Goal: Task Accomplishment & Management: Use online tool/utility

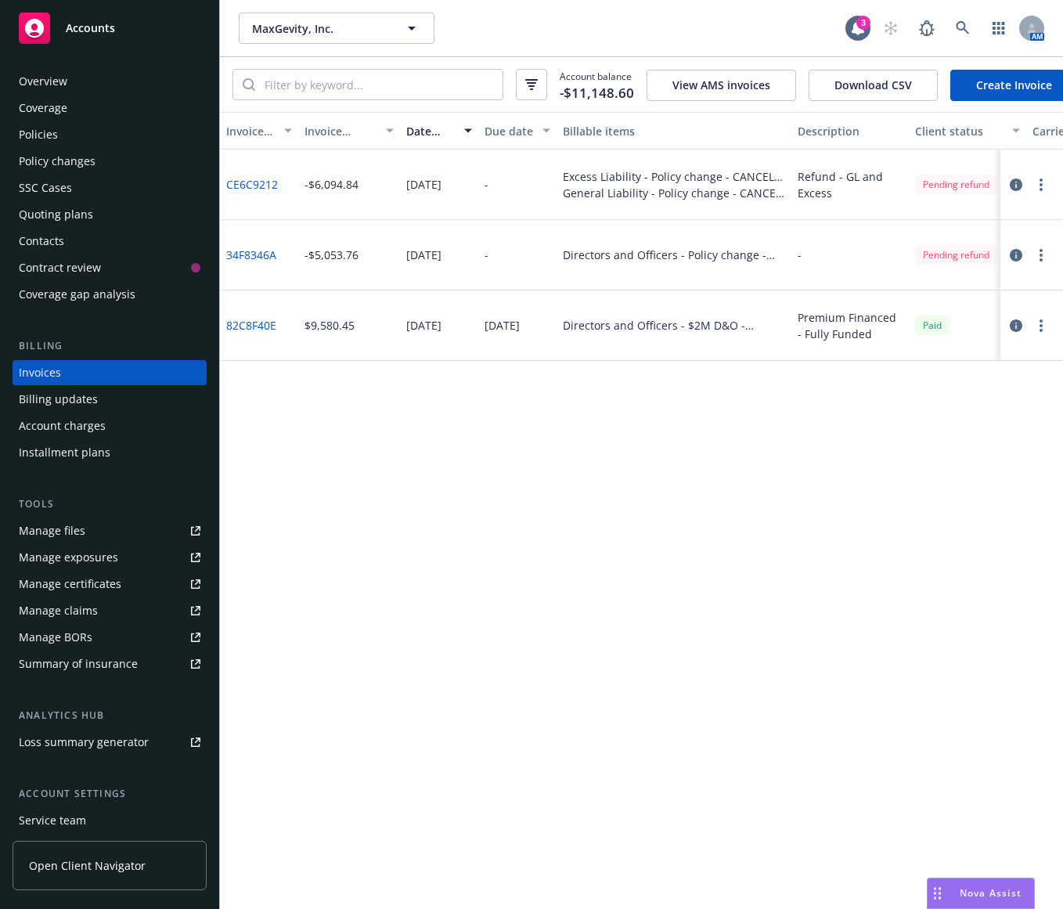
drag, startPoint x: 0, startPoint y: 0, endPoint x: 541, endPoint y: 403, distance: 674.5
click at [541, 403] on div "Invoice ID Invoice amount Date issued Due date Billable items Description Clien…" at bounding box center [641, 510] width 843 height 797
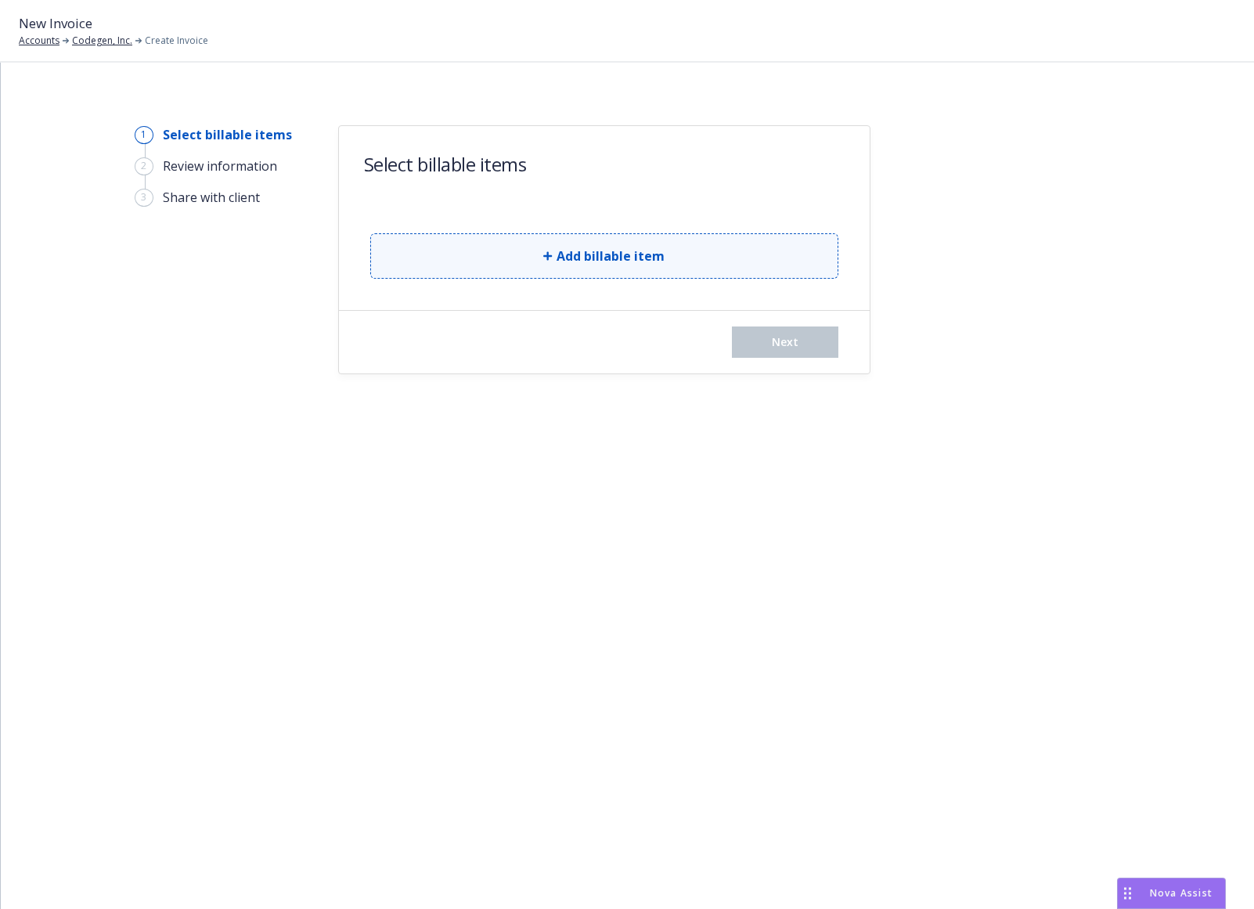
click at [487, 251] on button "Add billable item" at bounding box center [604, 255] width 468 height 45
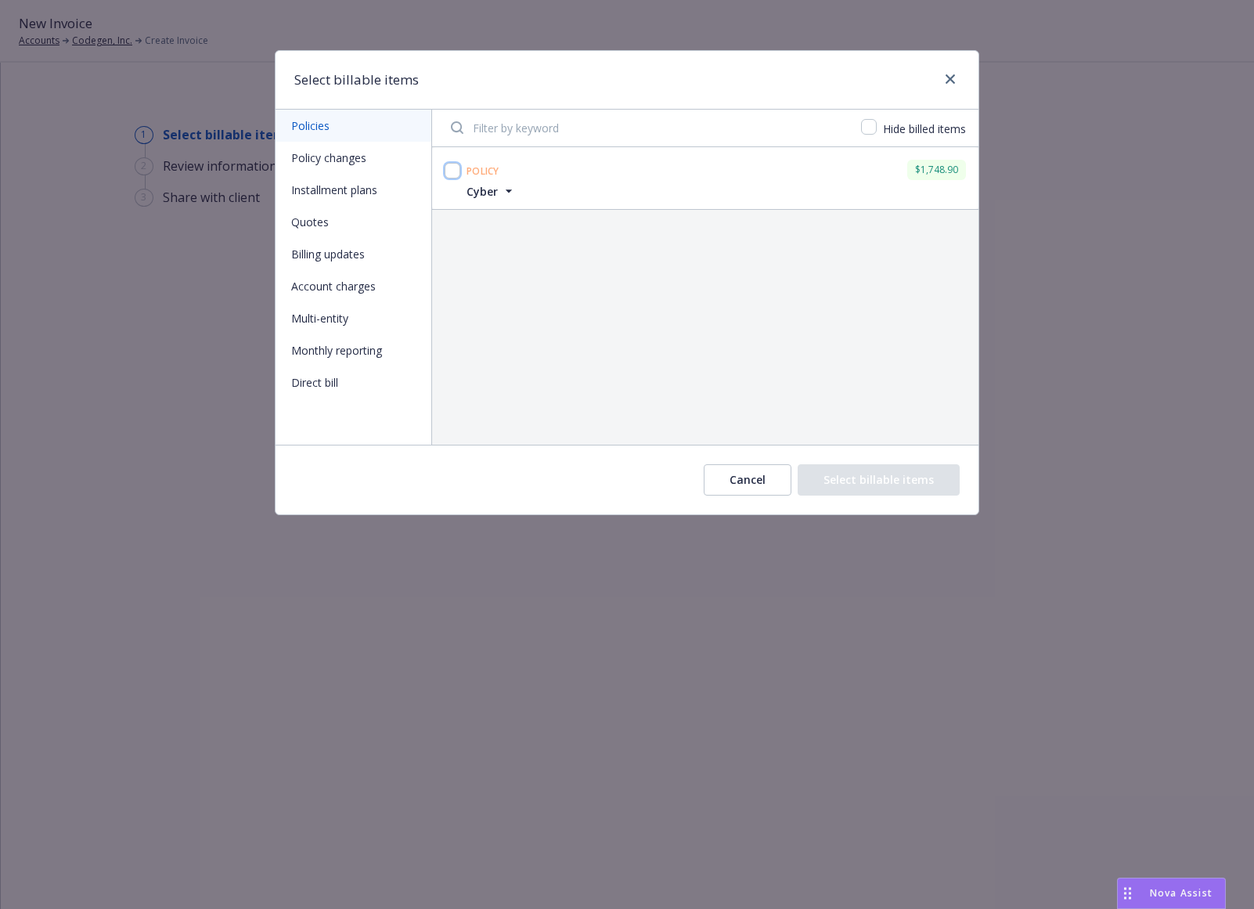
click at [457, 171] on input "checkbox" at bounding box center [453, 171] width 16 height 16
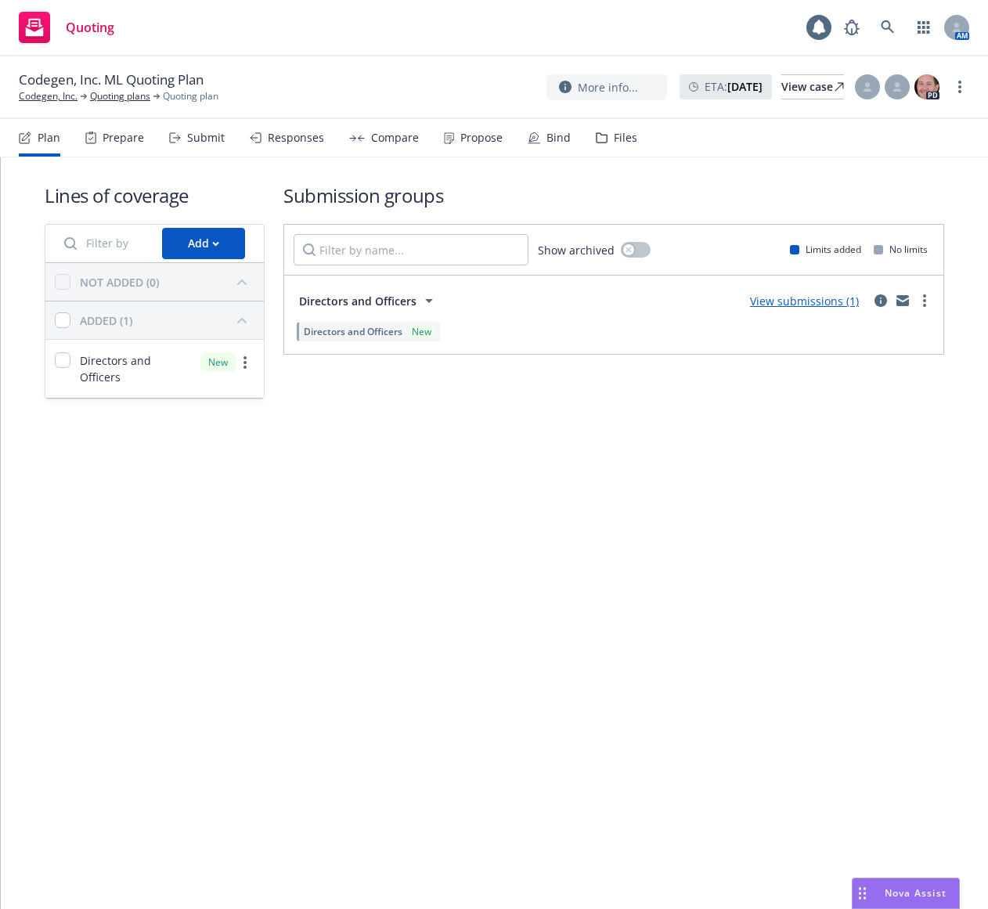
click at [479, 139] on div "Propose" at bounding box center [481, 137] width 42 height 13
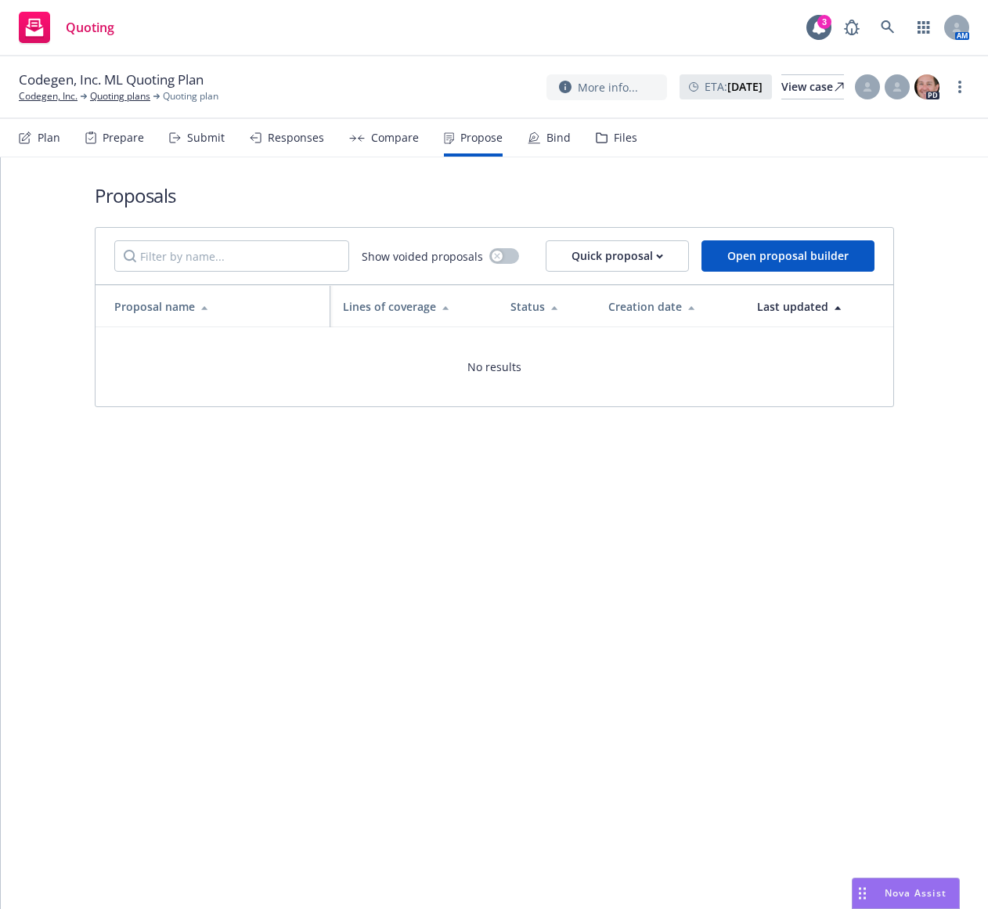
click at [409, 146] on div "Compare" at bounding box center [384, 138] width 70 height 38
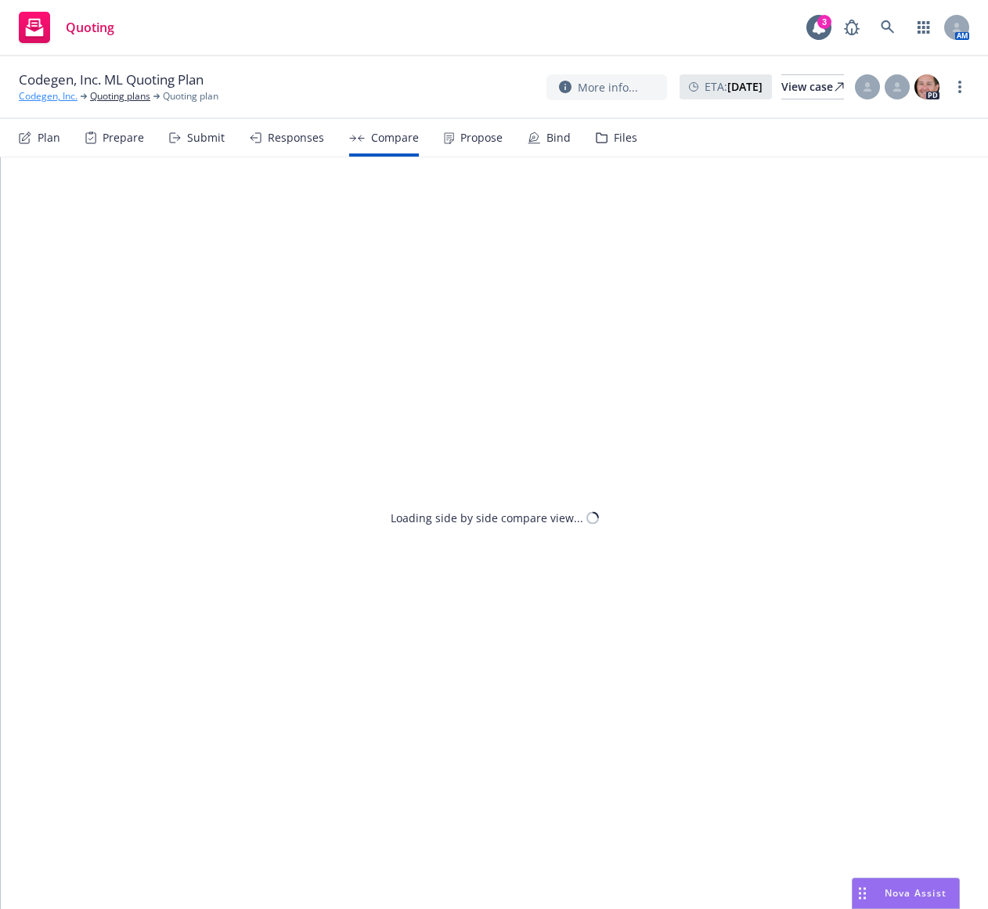
click at [42, 99] on link "Codegen, Inc." at bounding box center [48, 96] width 59 height 14
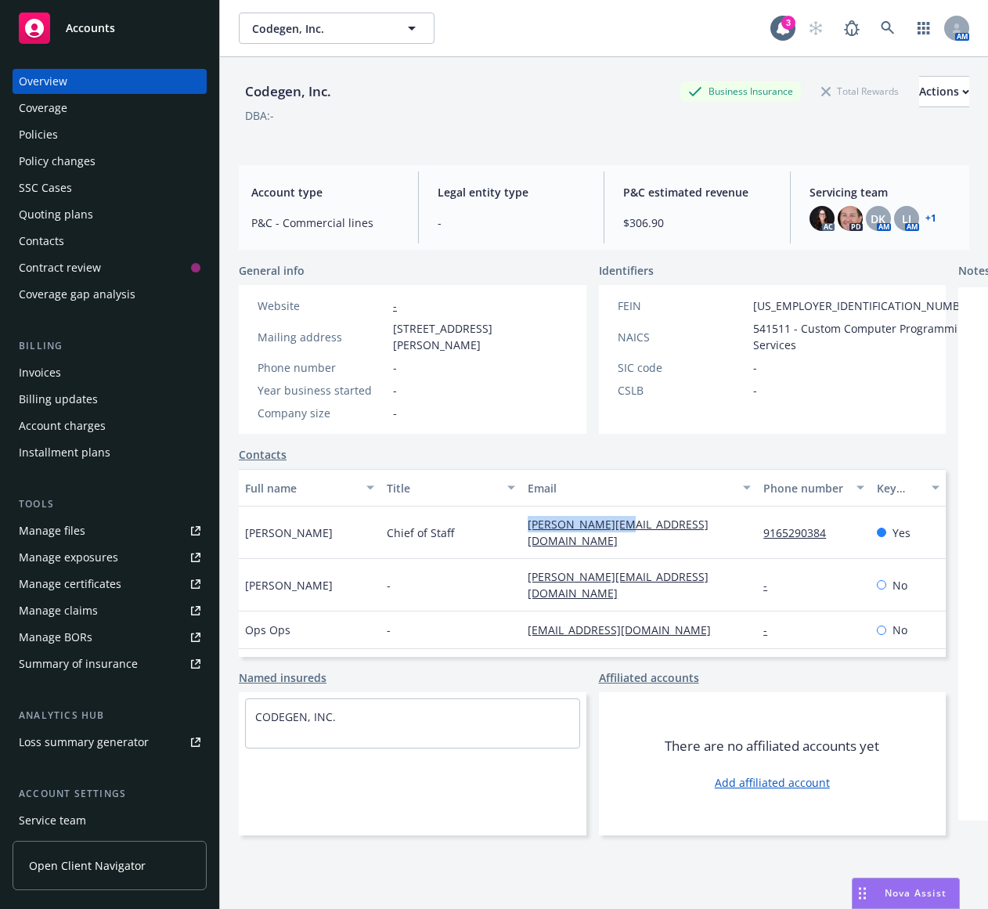
drag, startPoint x: 473, startPoint y: 525, endPoint x: 593, endPoint y: 529, distance: 120.6
click at [593, 529] on div "Joel Aguero Chief of Staff joel@codegen.com 9165290384 Yes" at bounding box center [592, 532] width 707 height 52
copy div "joel@codegen.com"
click at [56, 371] on div "Invoices" at bounding box center [40, 372] width 42 height 25
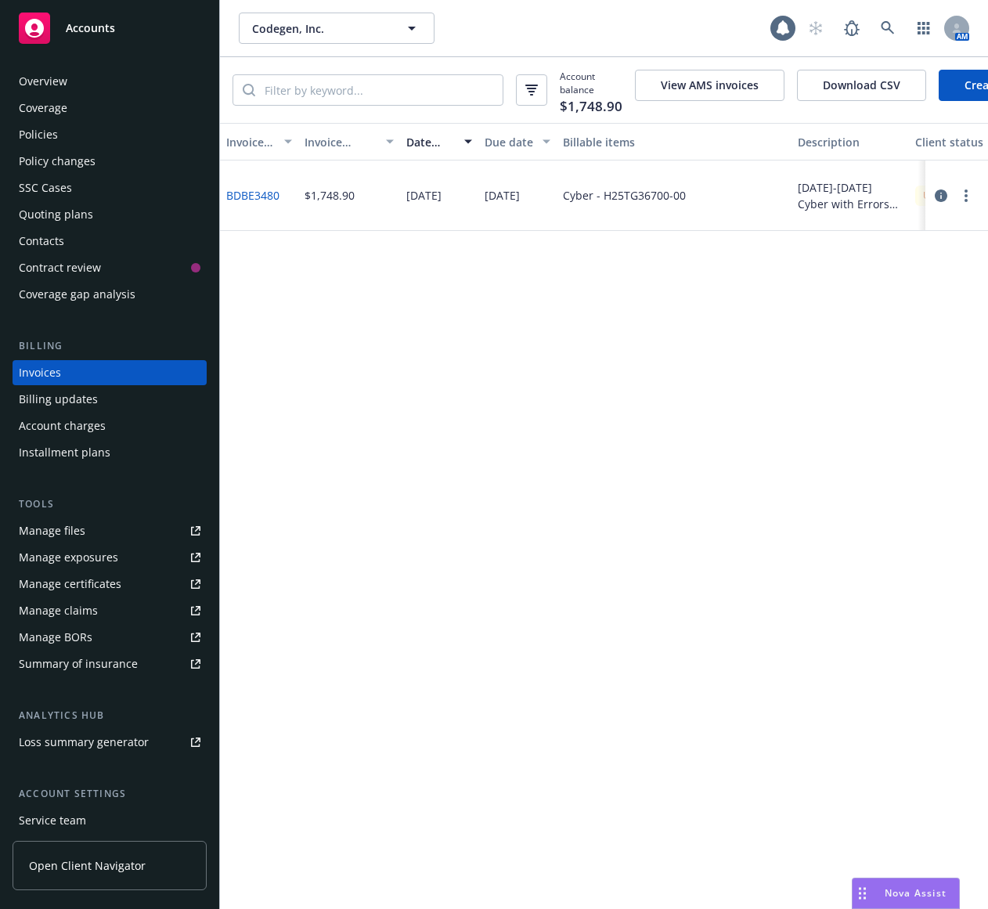
click at [969, 199] on button "button" at bounding box center [965, 195] width 19 height 19
click at [867, 418] on link "Copy logging email" at bounding box center [875, 424] width 200 height 31
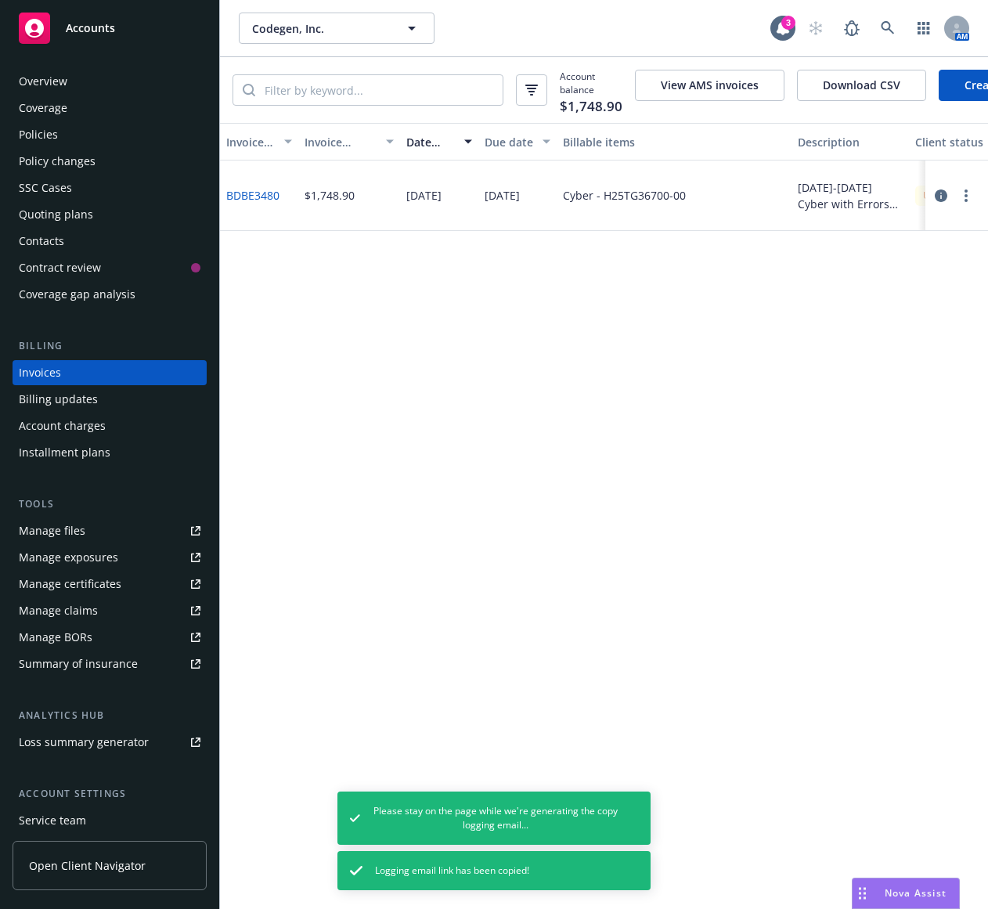
click at [409, 351] on div "Invoice ID Invoice amount Date issued Due date Billable items Description Clien…" at bounding box center [604, 516] width 768 height 786
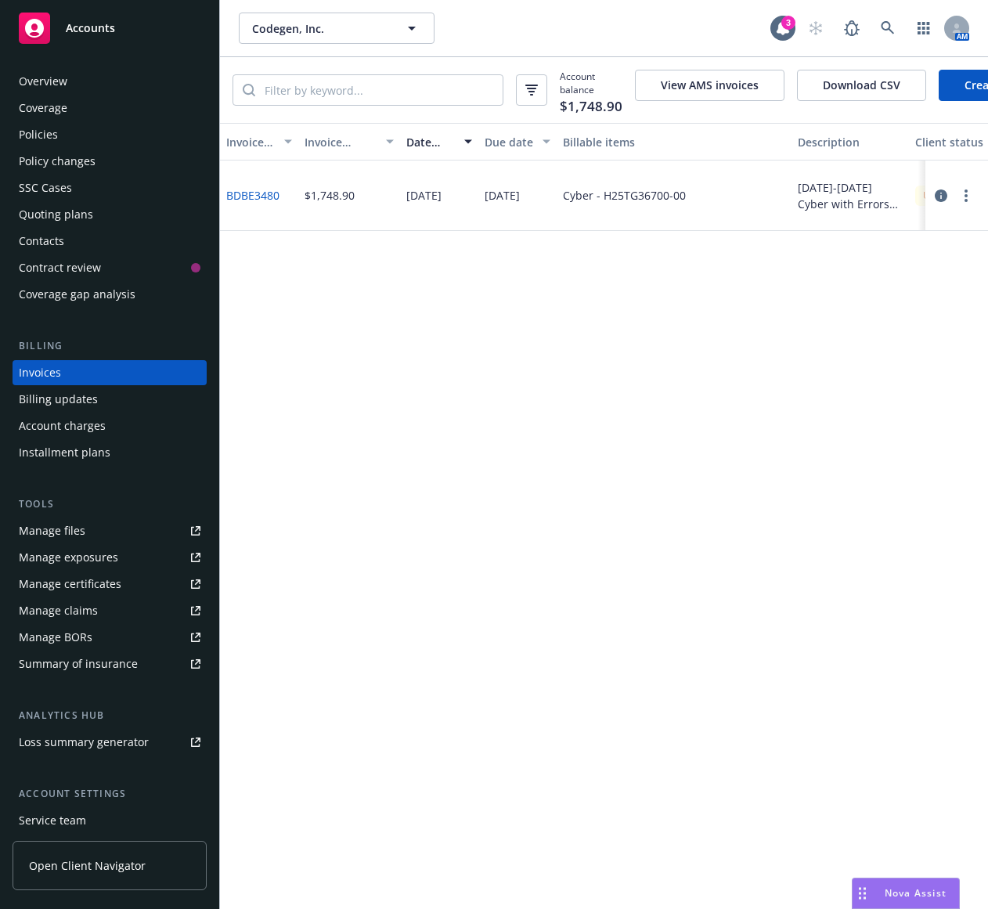
click at [66, 234] on div "Contacts" at bounding box center [110, 241] width 182 height 25
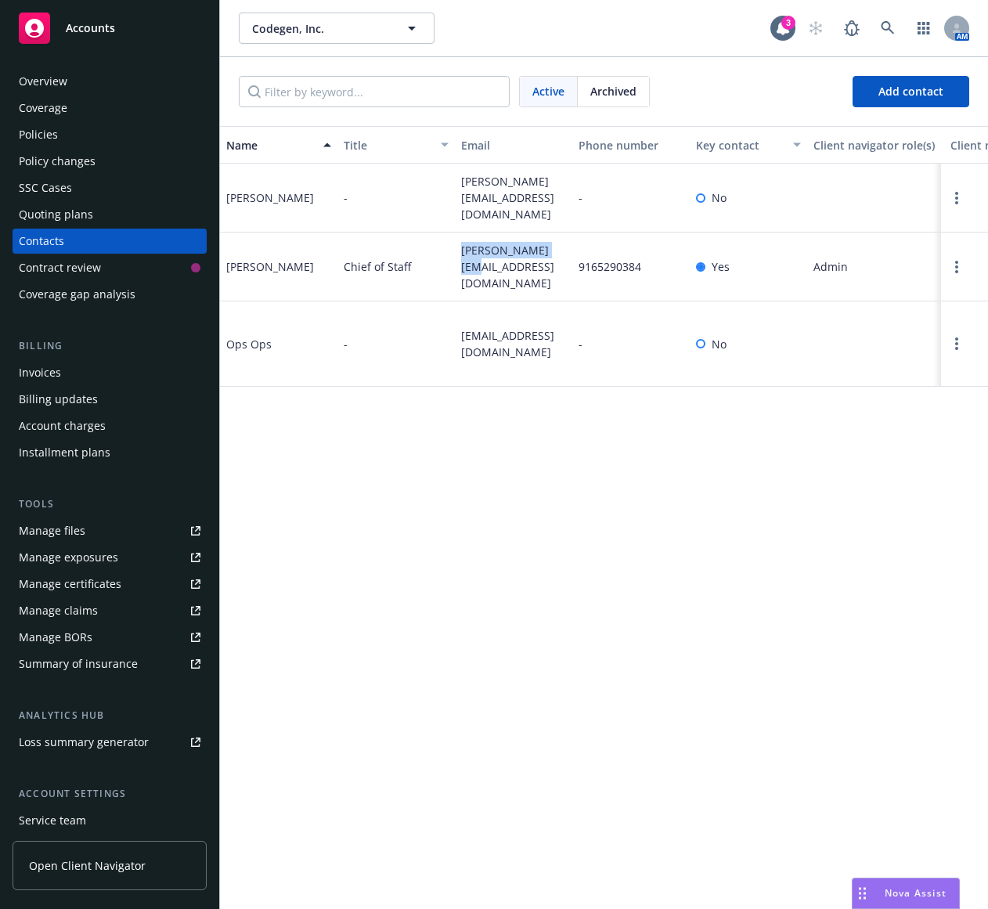
drag, startPoint x: 551, startPoint y: 264, endPoint x: 444, endPoint y: 254, distance: 107.6
click at [444, 254] on div "Joel Aguero Chief of Staff joel@codegen.com 9165290384 Yes Admin Accepted Invit…" at bounding box center [604, 266] width 768 height 69
copy div "joel@codegen.com"
click at [272, 264] on div "Joel Aguero" at bounding box center [270, 266] width 88 height 16
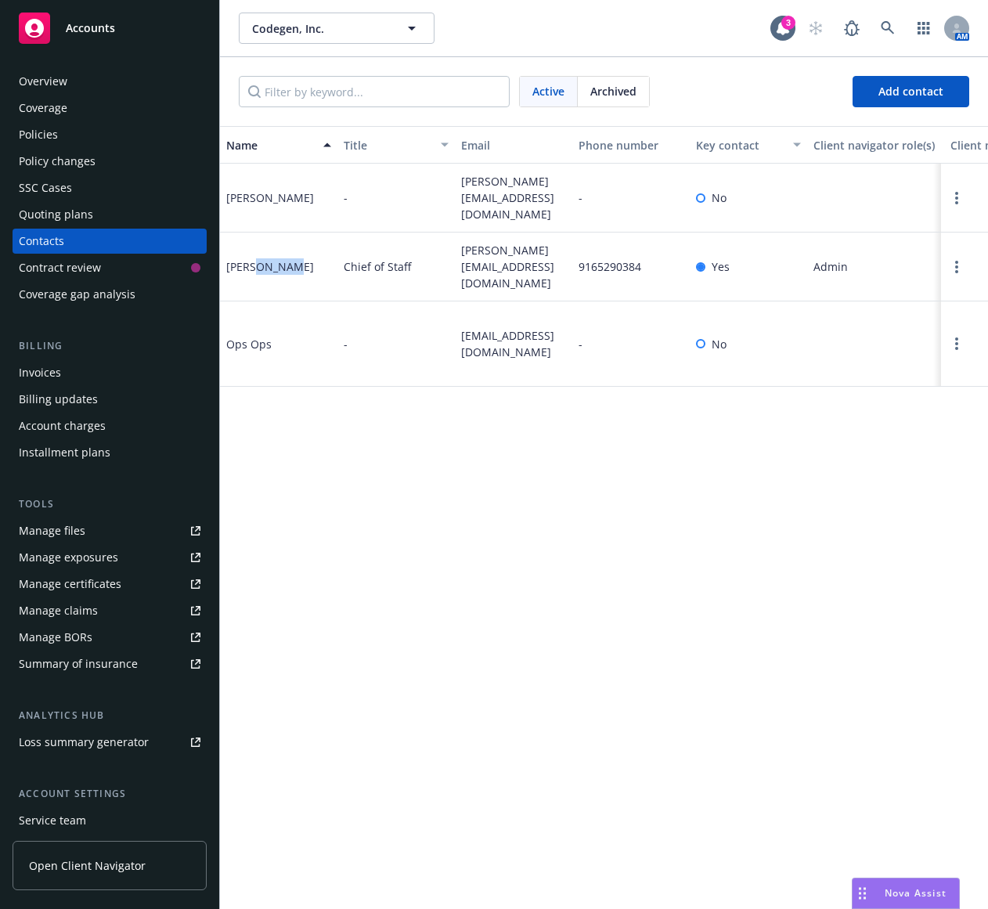
copy div "Aguero"
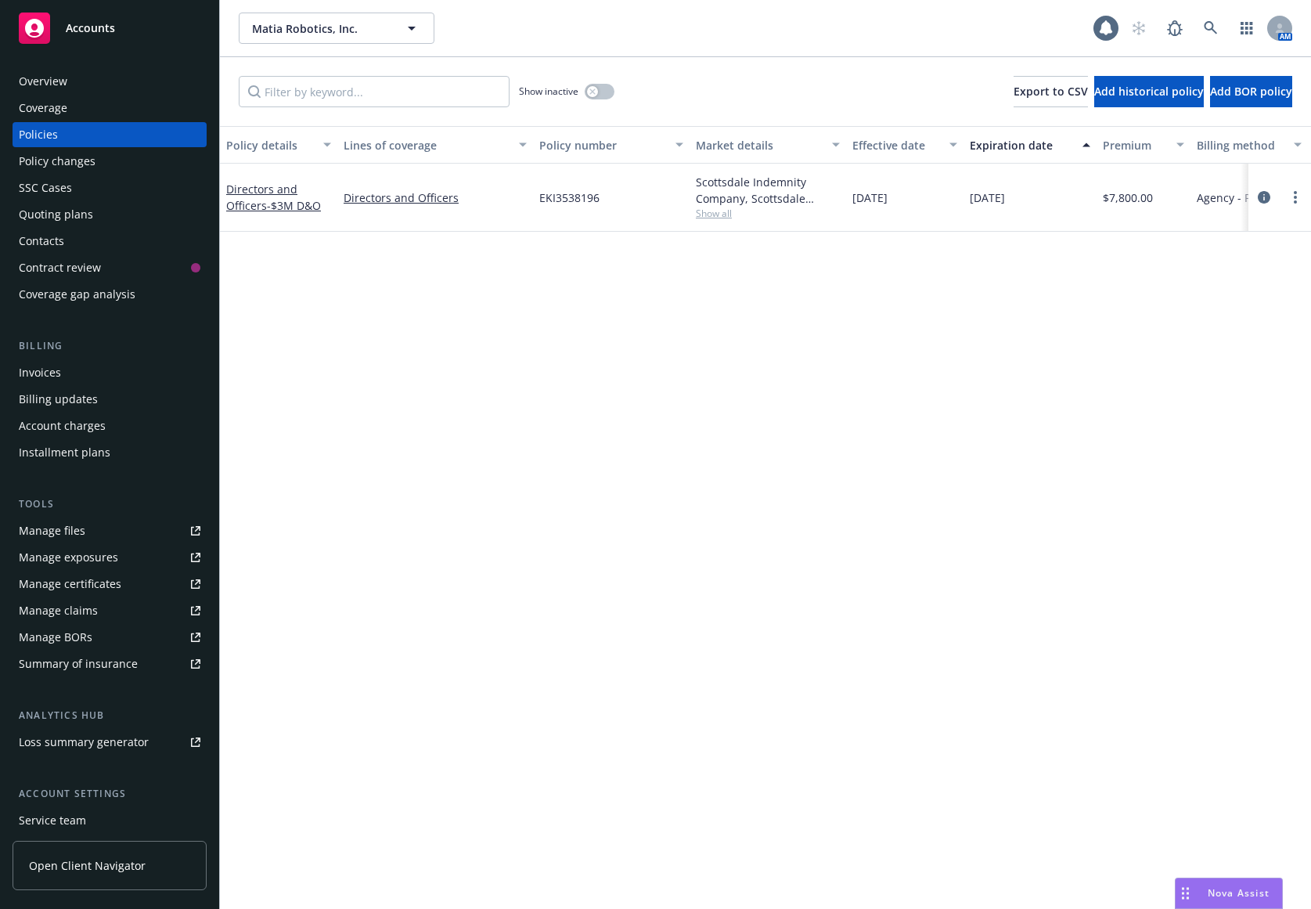
click at [139, 224] on div "Quoting plans" at bounding box center [110, 214] width 182 height 25
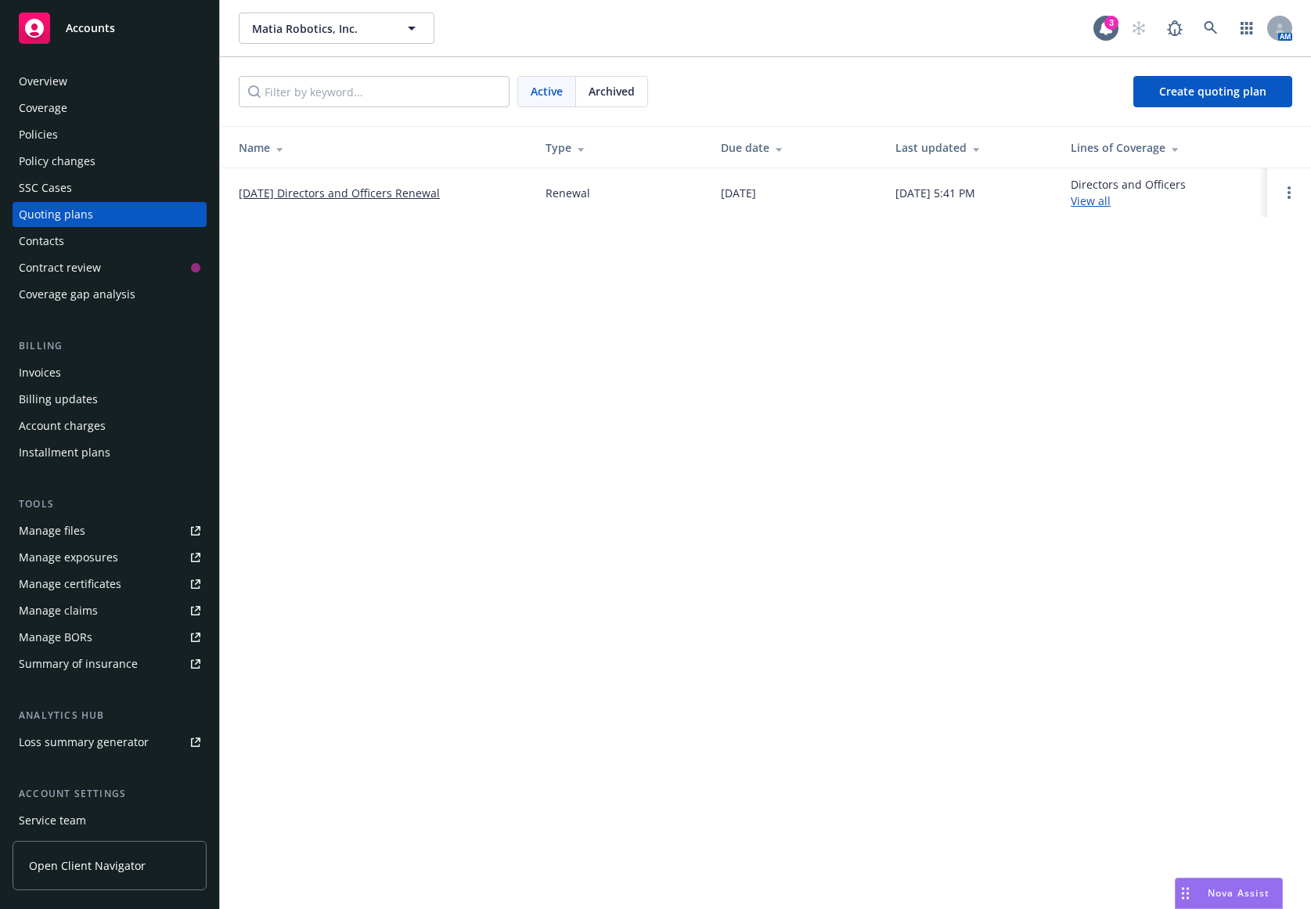
click at [312, 190] on link "[DATE] Directors and Officers Renewal" at bounding box center [339, 193] width 201 height 16
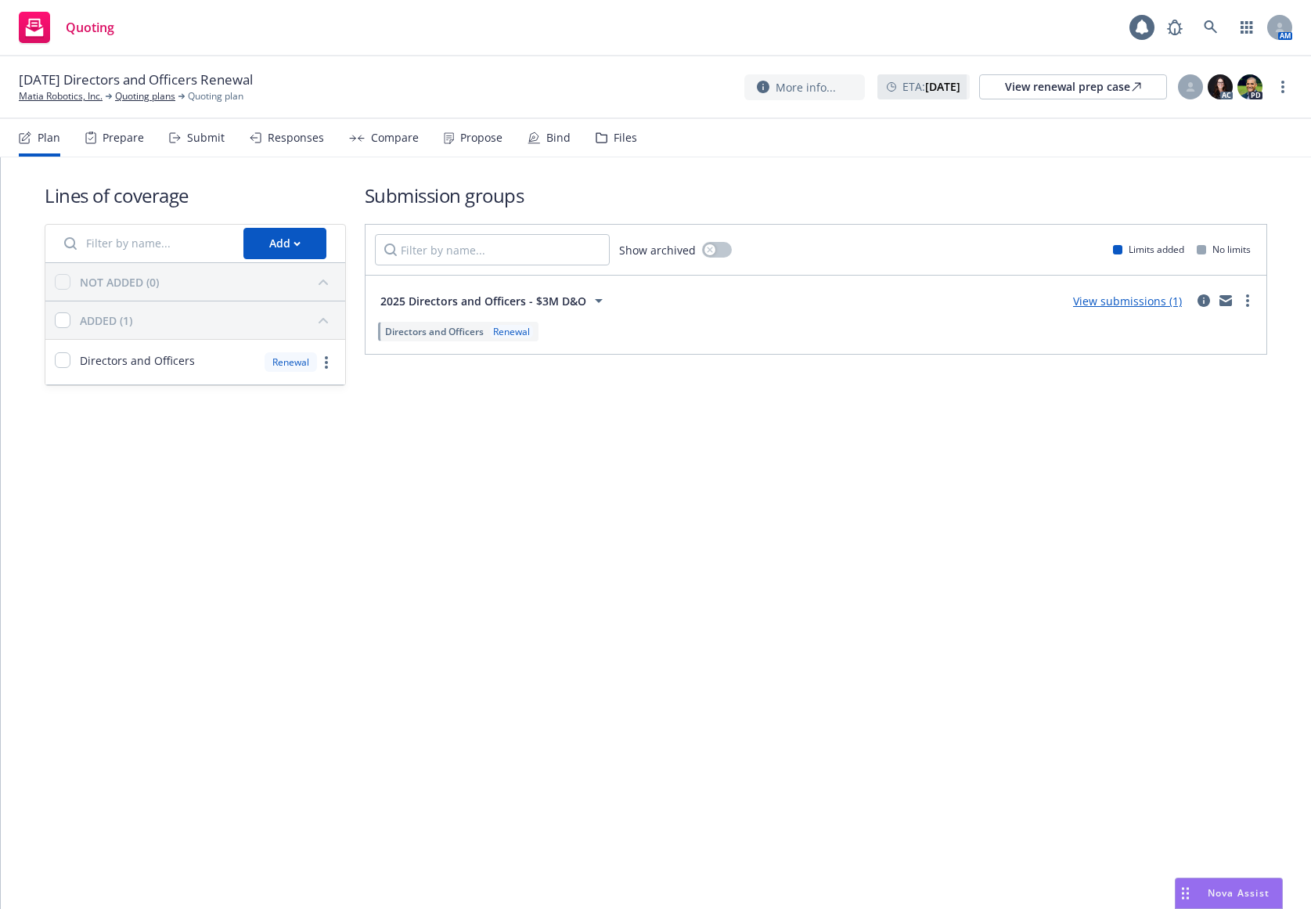
click at [469, 136] on div "Propose" at bounding box center [481, 137] width 42 height 13
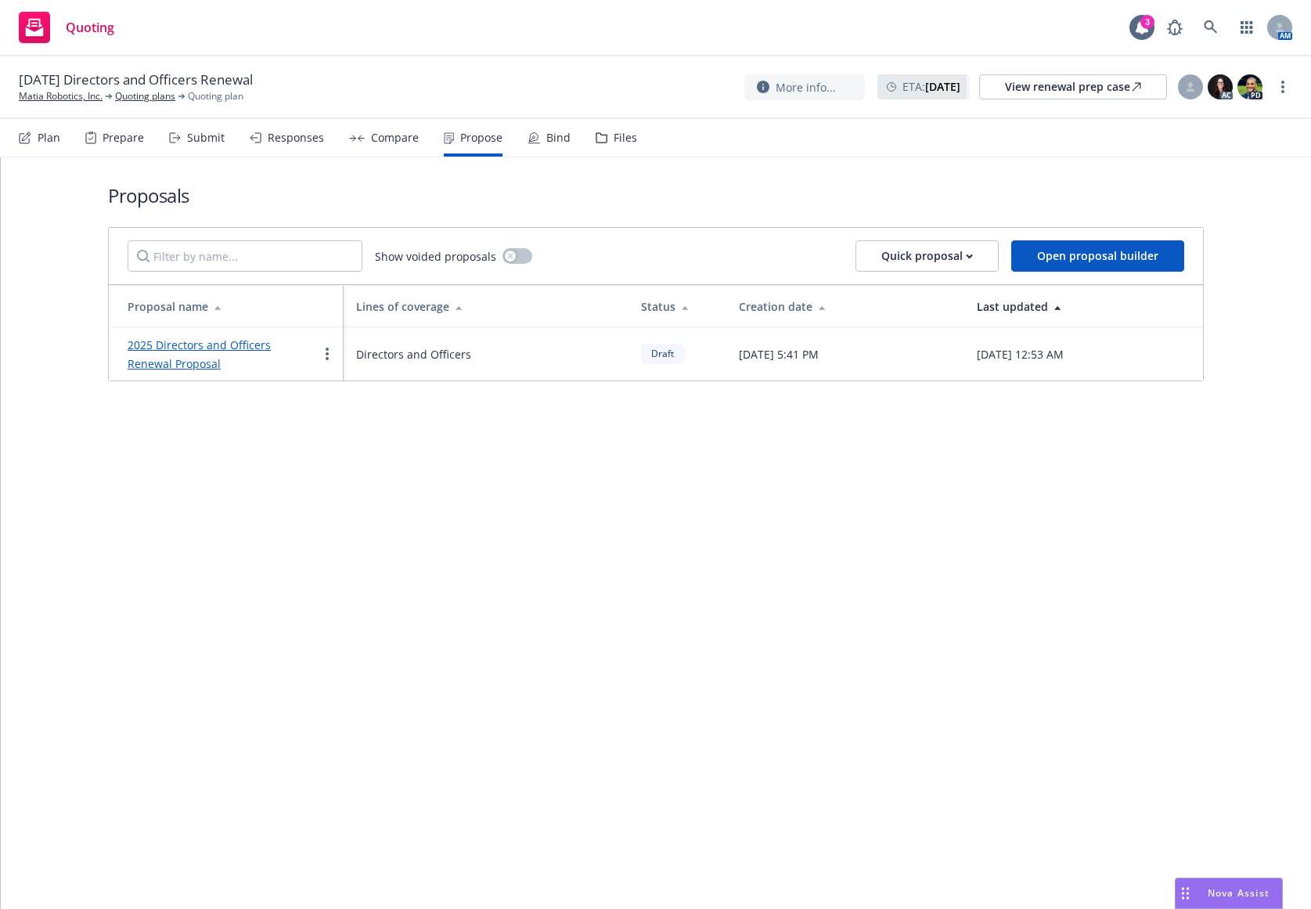
click at [271, 347] on link "2025 Directors and Officers Renewal Proposal" at bounding box center [199, 354] width 143 height 34
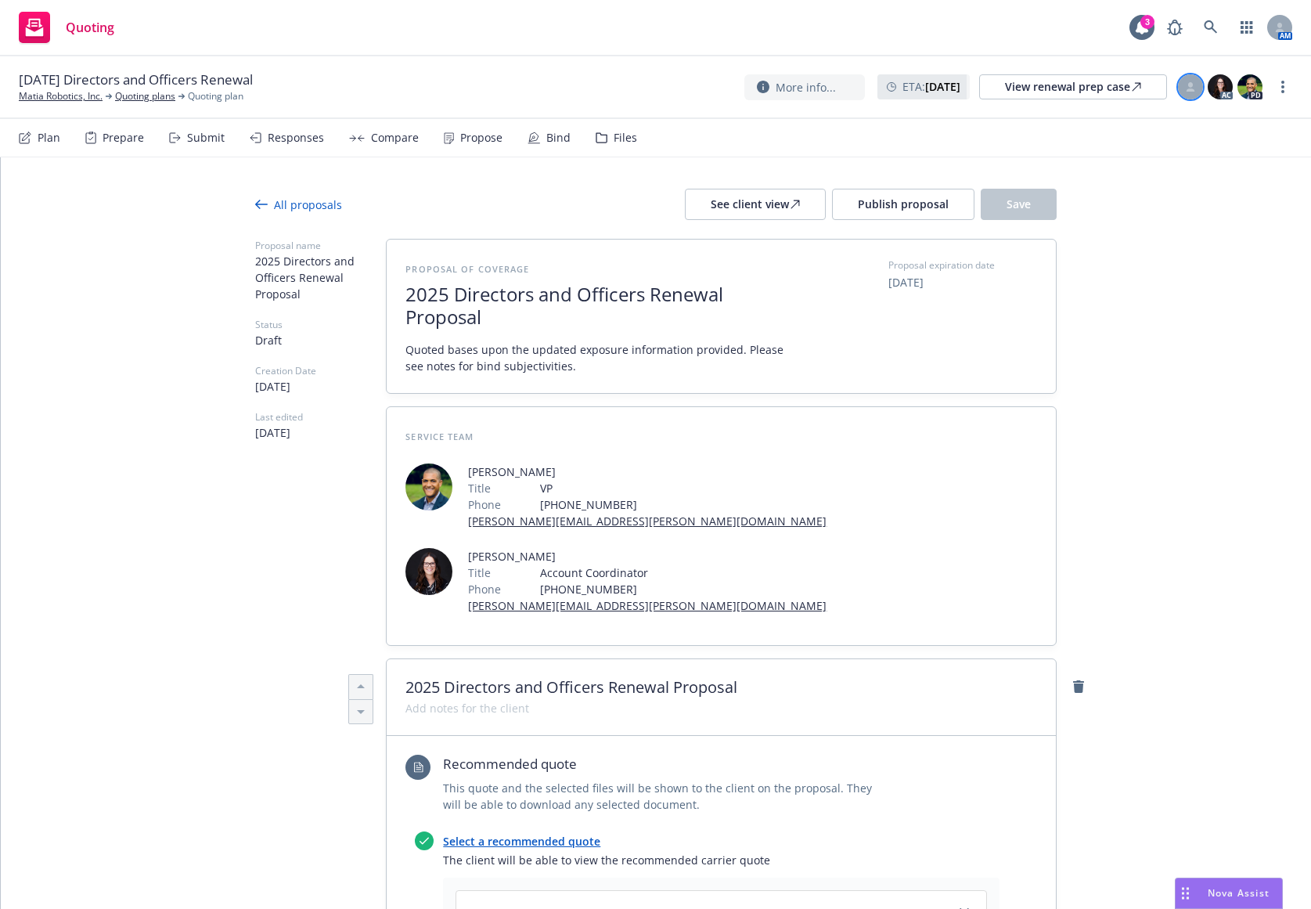
click at [1190, 91] on icon at bounding box center [1191, 89] width 9 height 3
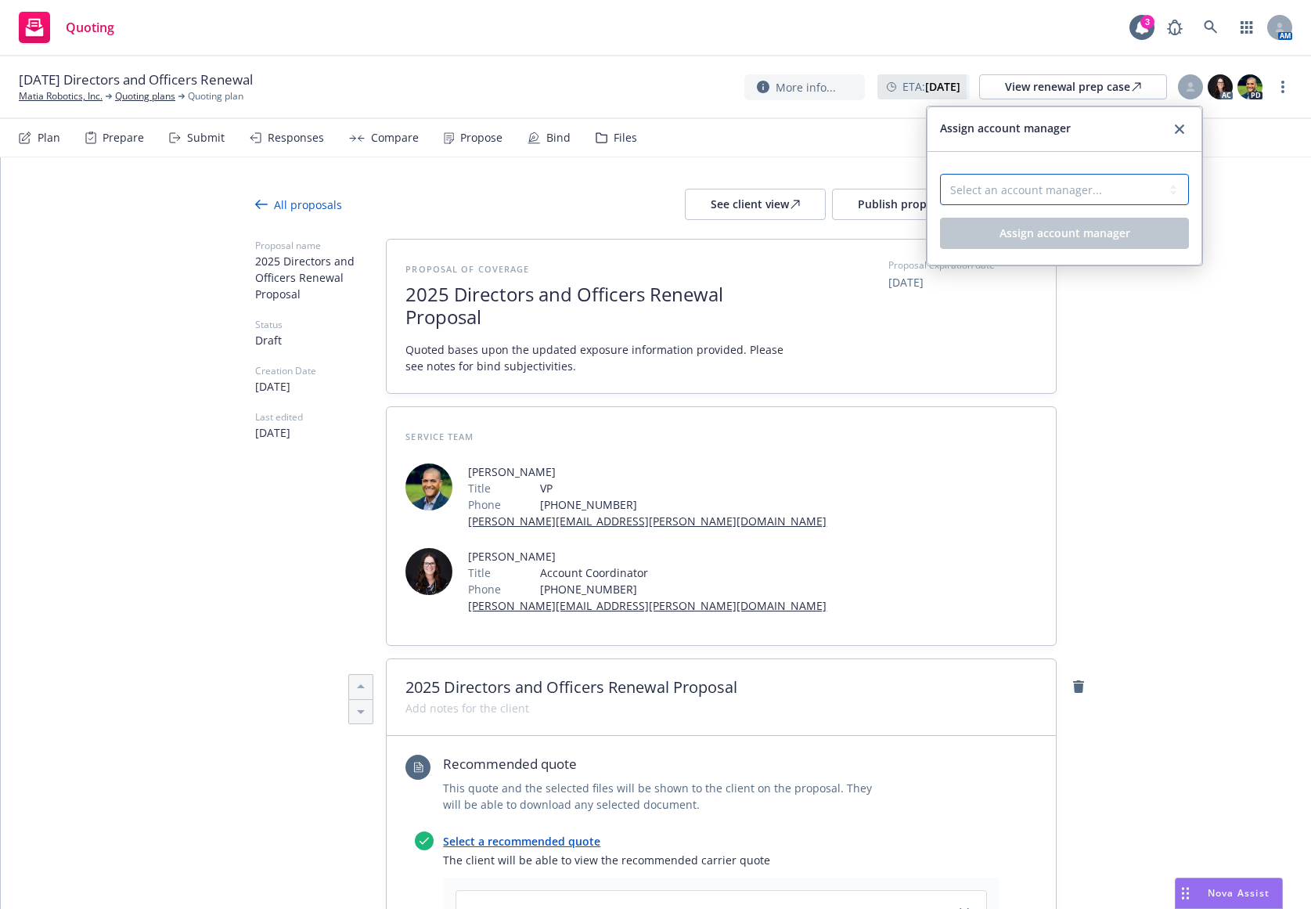
click at [1133, 191] on select "Select an account manager... Nicholas Baldwin" at bounding box center [1064, 189] width 249 height 31
select select "5415493c-816c-42a2-8d02-1e577820e081"
click at [940, 174] on select "Select an account manager... Nicholas Baldwin" at bounding box center [1064, 189] width 249 height 31
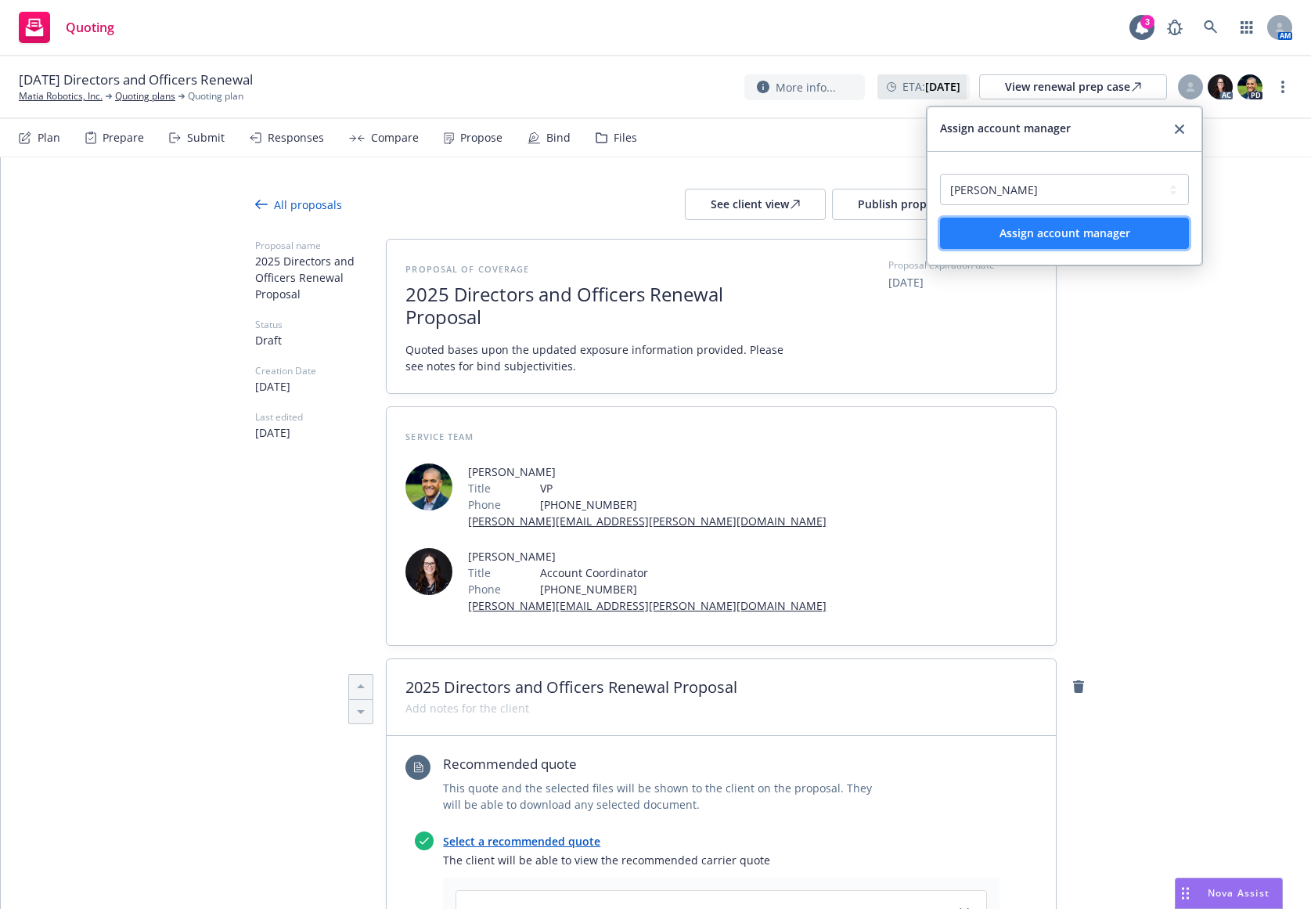
click at [1064, 240] on button "Assign account manager" at bounding box center [1064, 233] width 249 height 31
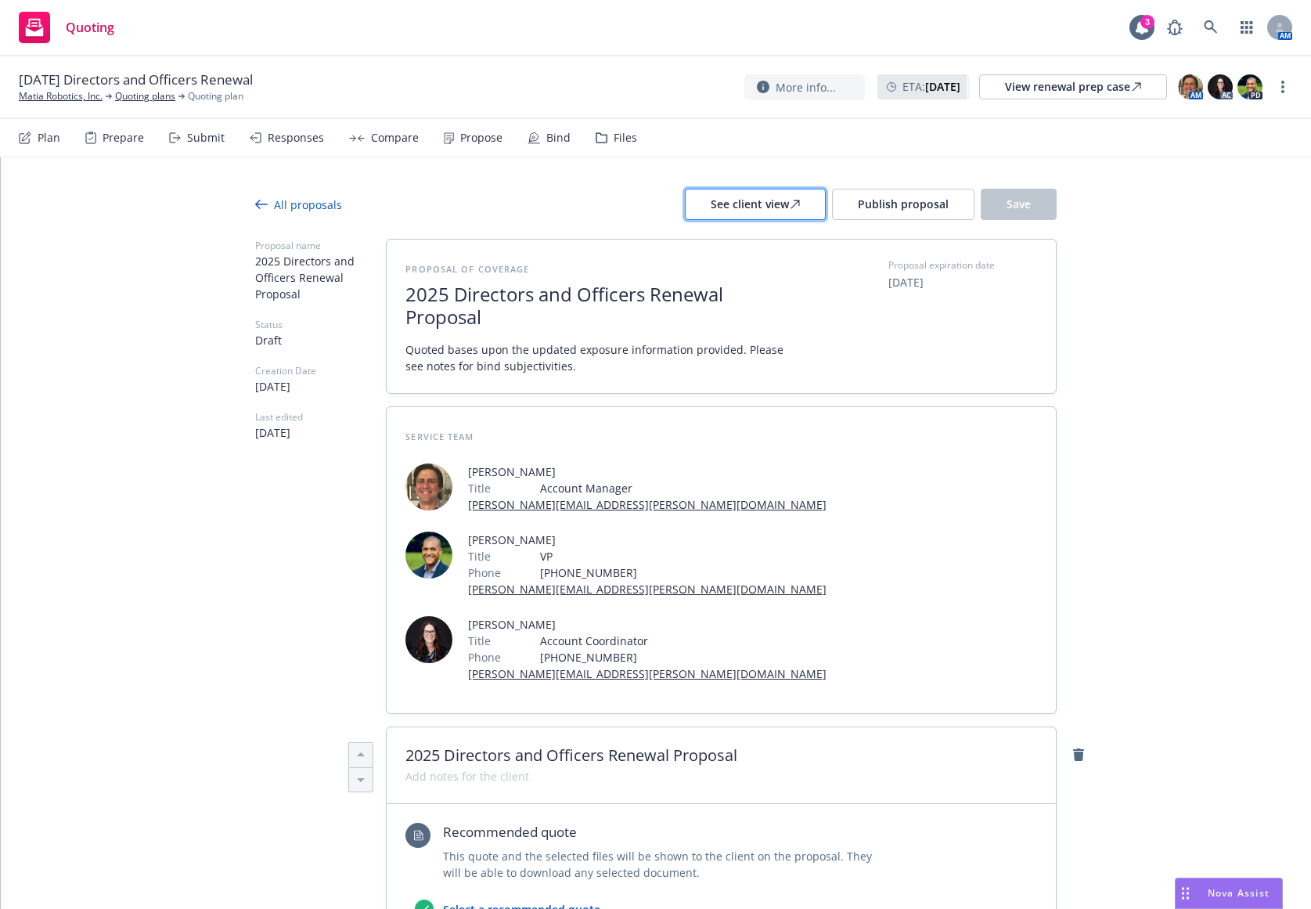
click at [769, 202] on div "See client view" at bounding box center [755, 204] width 89 height 30
click at [870, 208] on span "Publish proposal" at bounding box center [903, 203] width 91 height 15
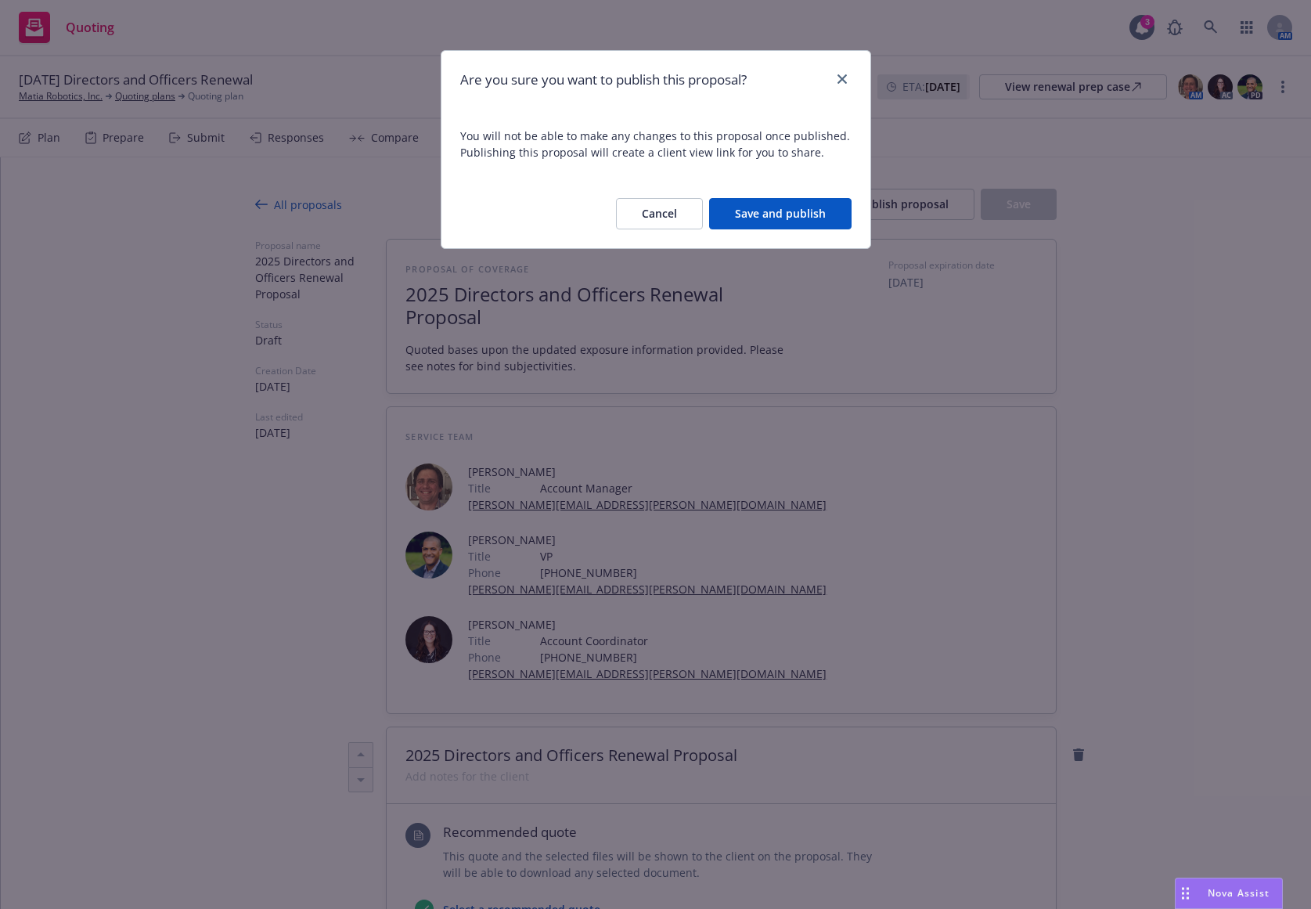
click at [801, 219] on button "Save and publish" at bounding box center [780, 213] width 142 height 31
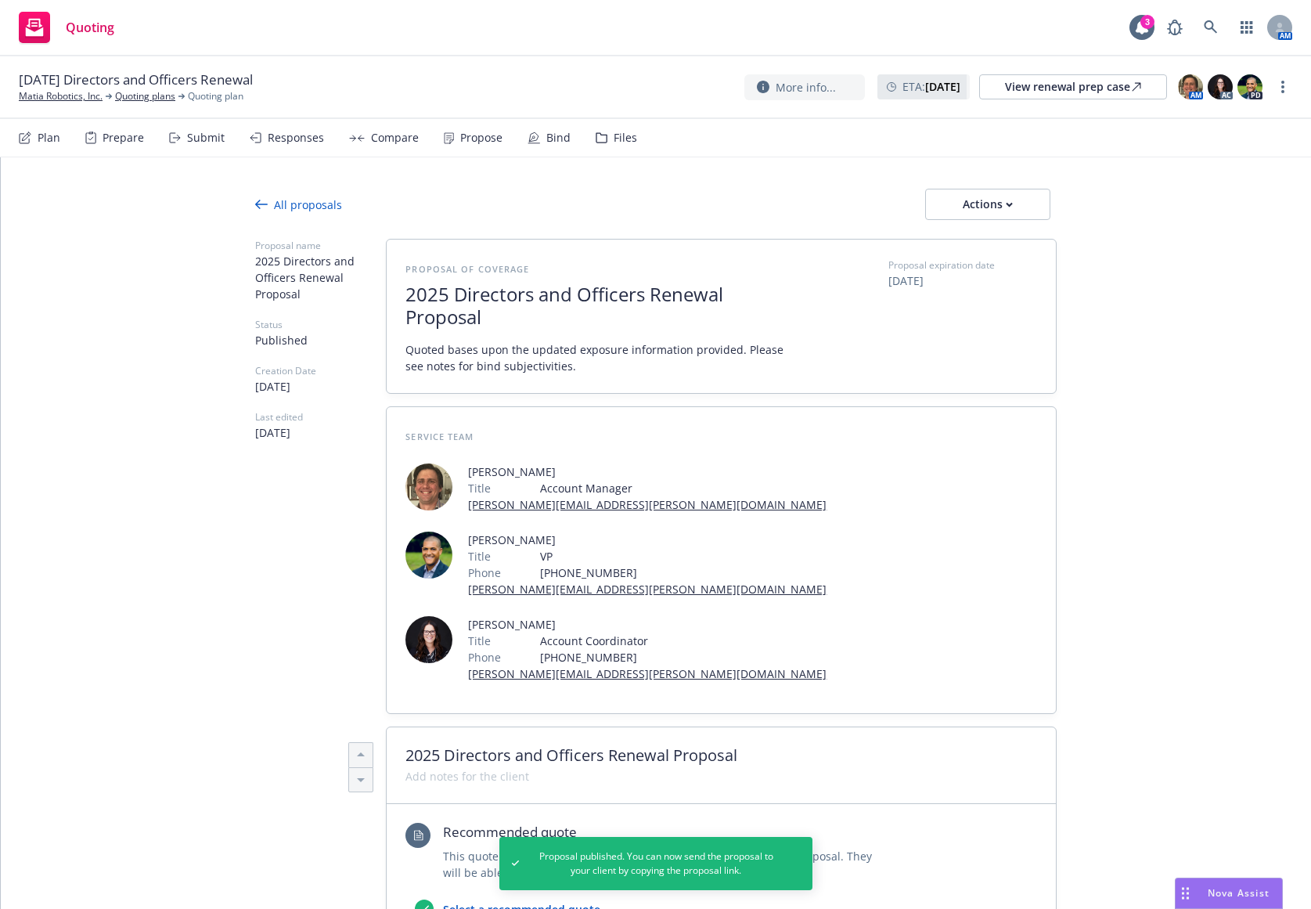
type textarea "x"
click at [70, 98] on link "Matia Robotics, Inc." at bounding box center [61, 96] width 84 height 14
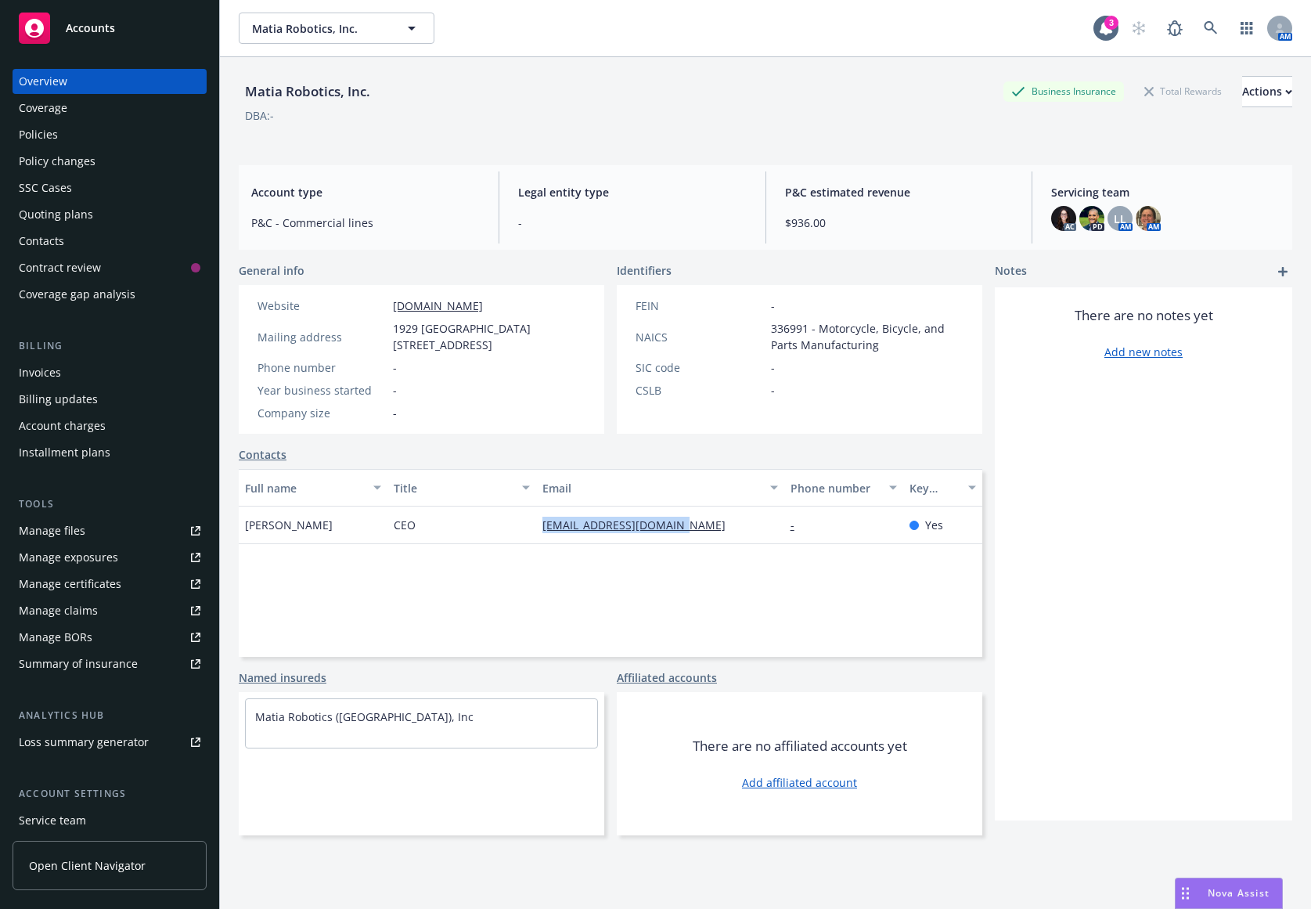
drag, startPoint x: 691, startPoint y: 534, endPoint x: 536, endPoint y: 536, distance: 155.0
click at [536, 536] on div "[EMAIL_ADDRESS][DOMAIN_NAME]" at bounding box center [660, 525] width 248 height 38
copy link "[EMAIL_ADDRESS][DOMAIN_NAME]"
click at [500, 443] on div "General info Website [DOMAIN_NAME] Mailing address [STREET_ADDRESS] Phone numbe…" at bounding box center [611, 548] width 744 height 573
click at [152, 215] on div "Quoting plans" at bounding box center [110, 214] width 182 height 25
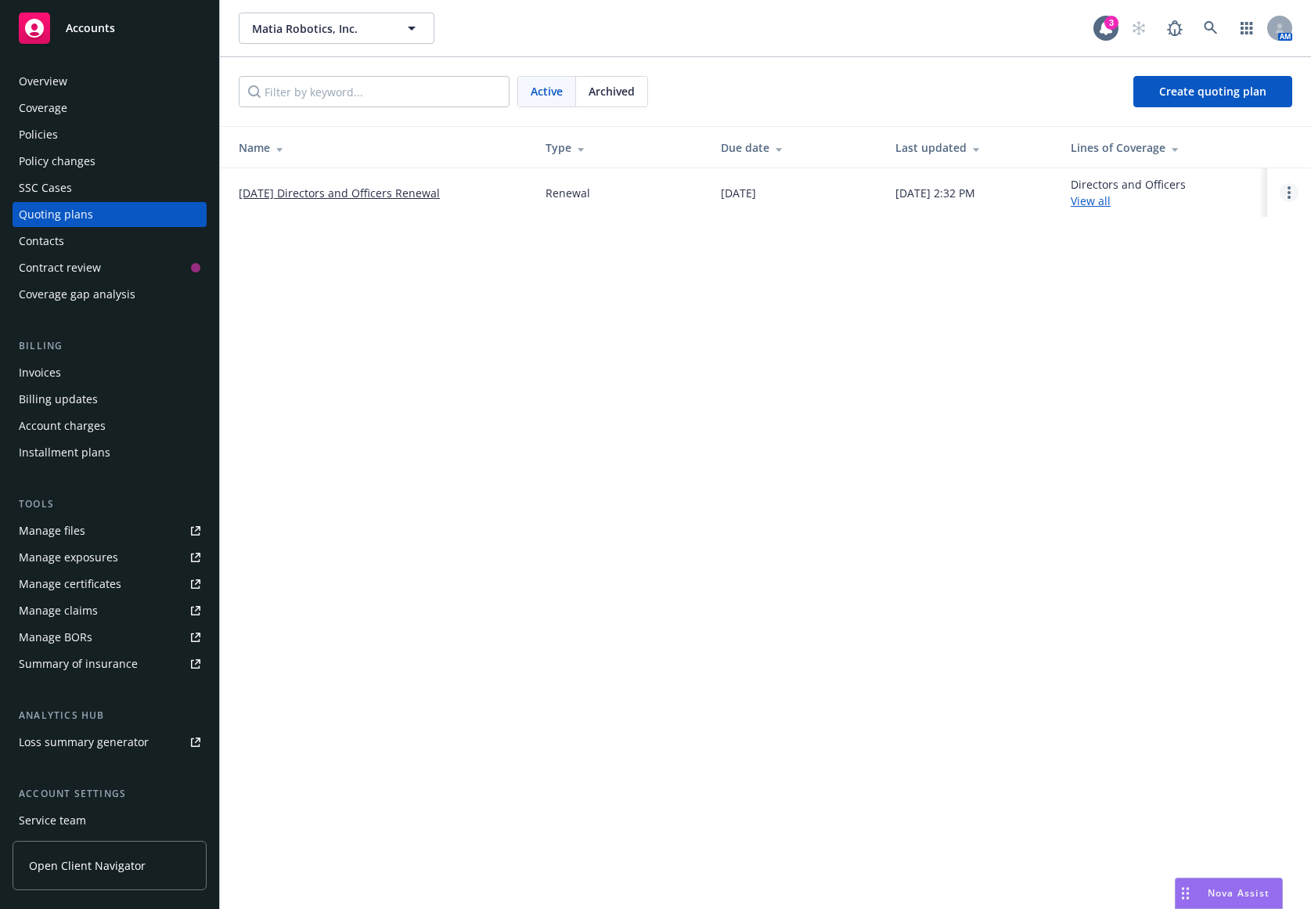
click at [1283, 195] on link "Open options" at bounding box center [1289, 192] width 19 height 19
click at [1207, 90] on span "Copy logging email" at bounding box center [1208, 86] width 137 height 15
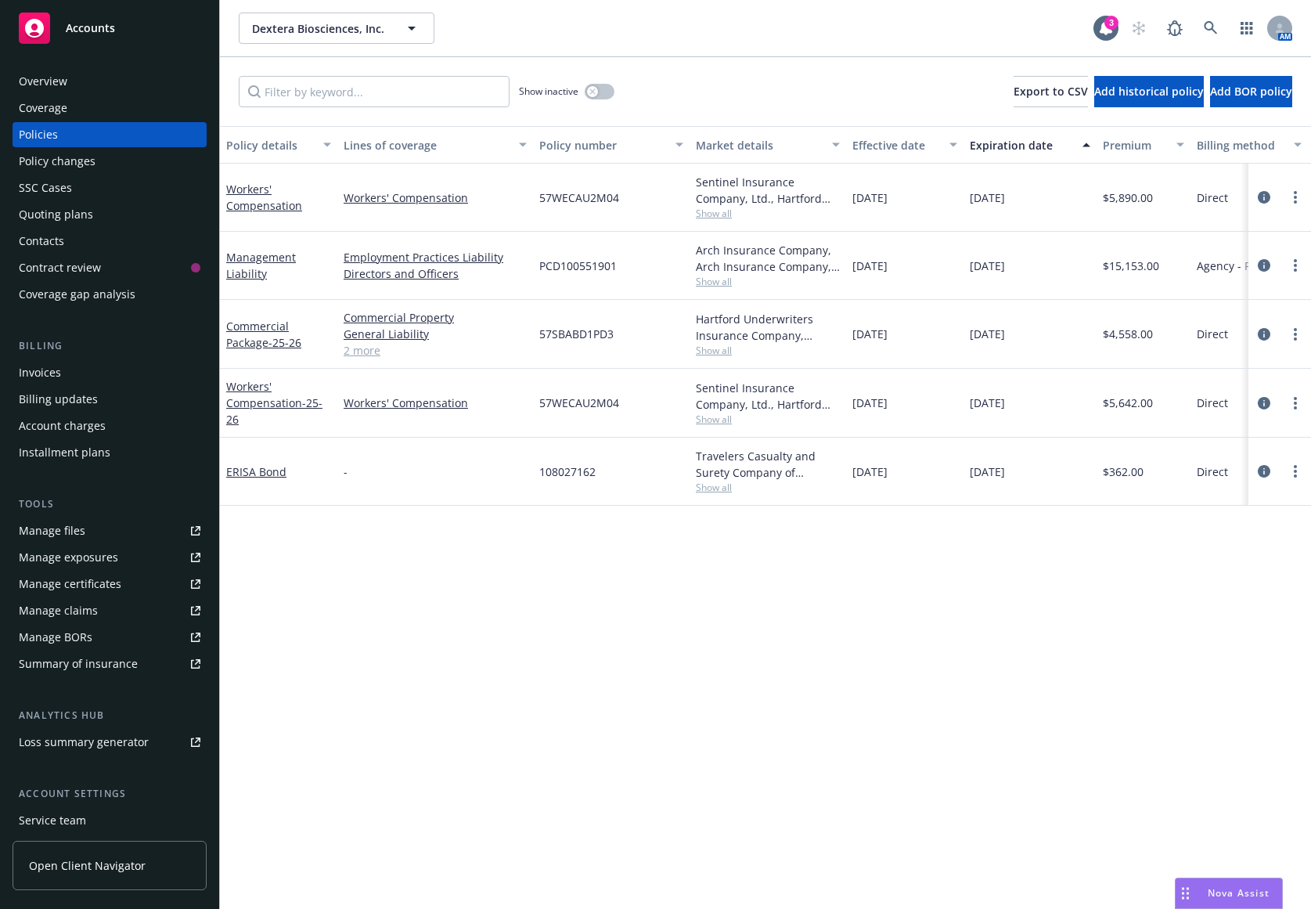
click at [334, 553] on div "Policy details Lines of coverage Policy number Market details Effective date Ex…" at bounding box center [765, 517] width 1091 height 783
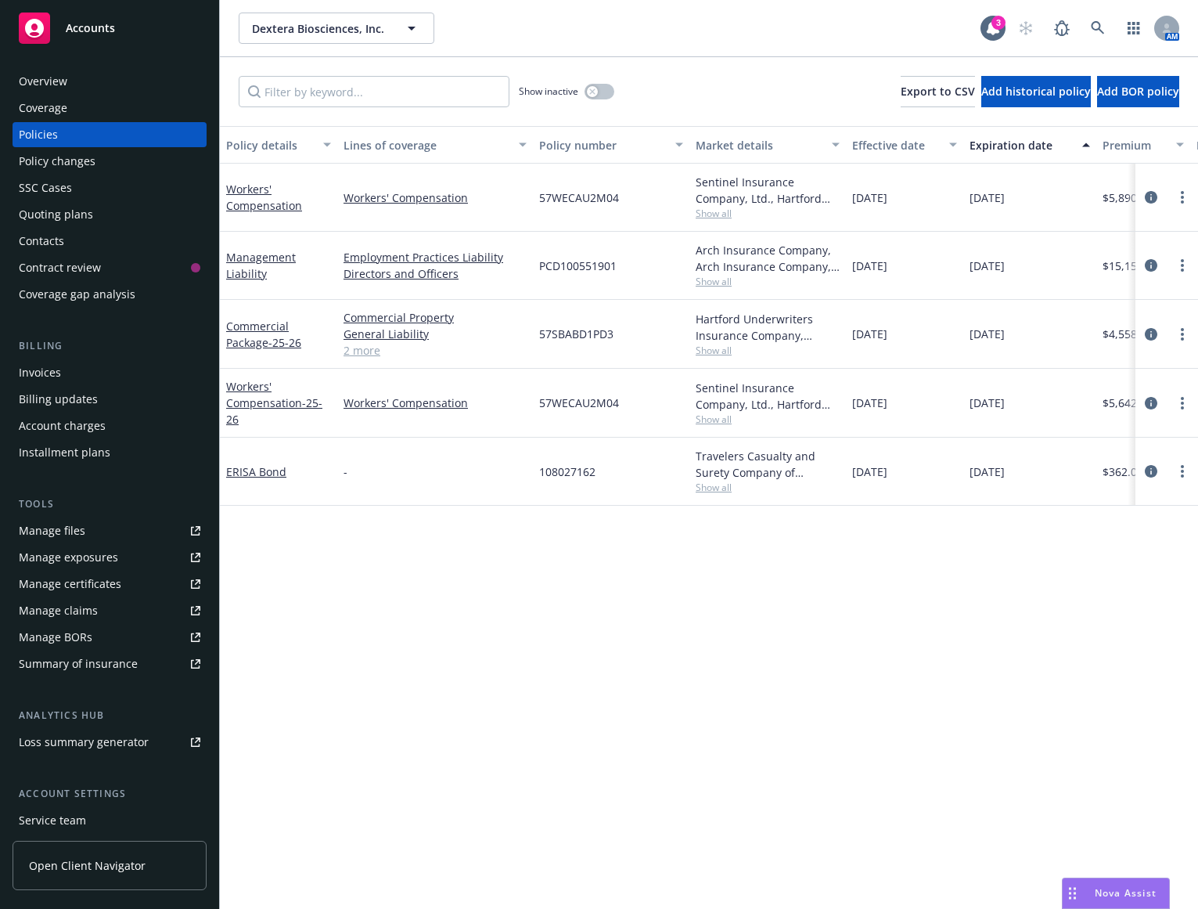
click at [153, 214] on div "Quoting plans" at bounding box center [110, 214] width 182 height 25
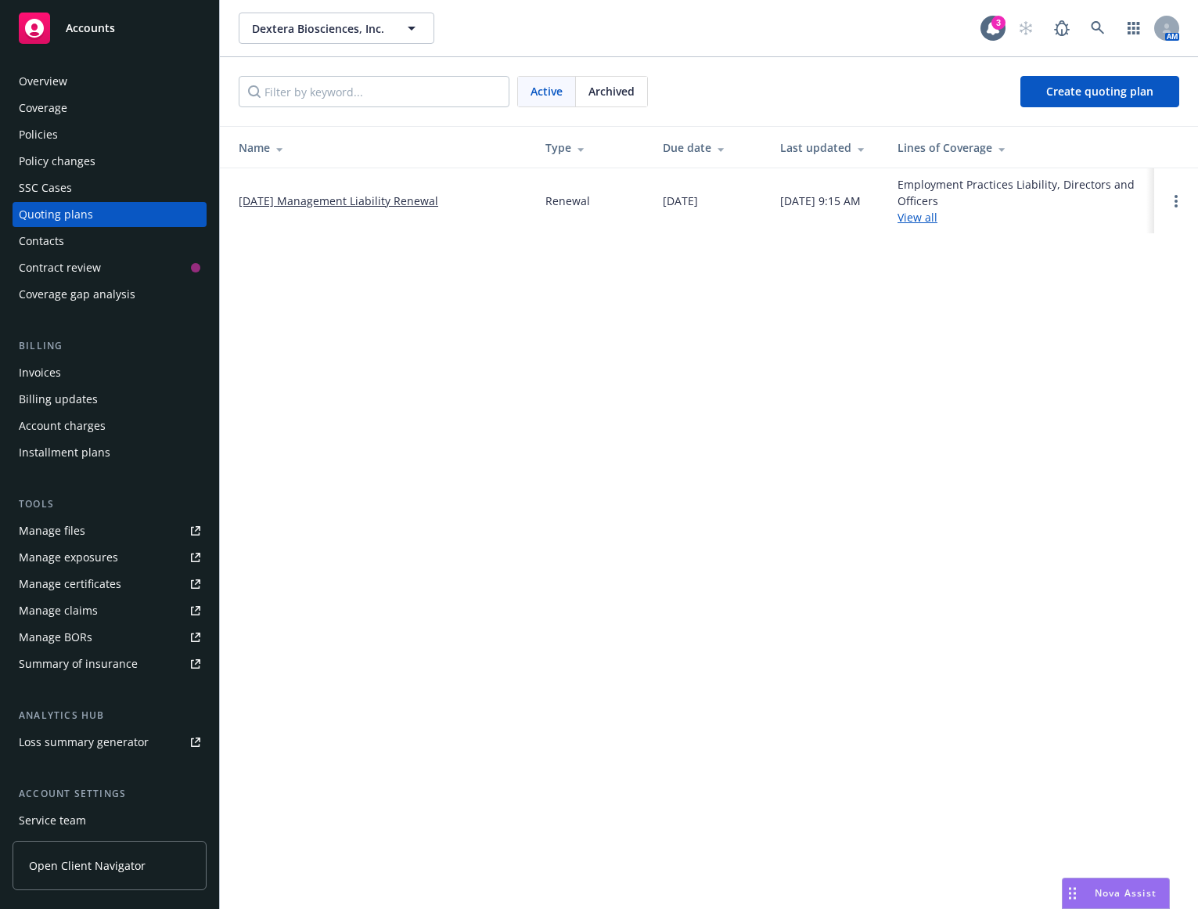
click at [314, 200] on link "08/16/25 Management Liability Renewal" at bounding box center [339, 201] width 200 height 16
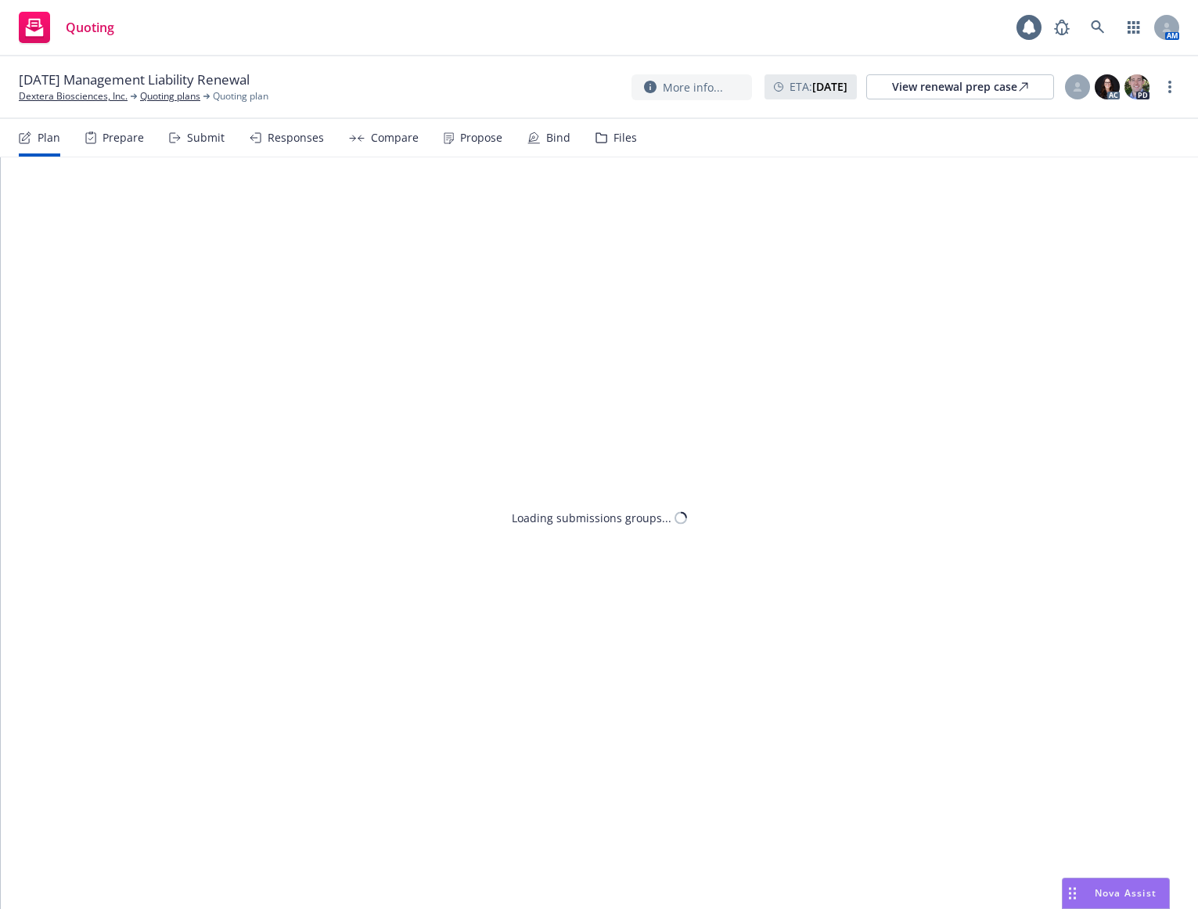
click at [463, 136] on div "Propose" at bounding box center [481, 137] width 42 height 13
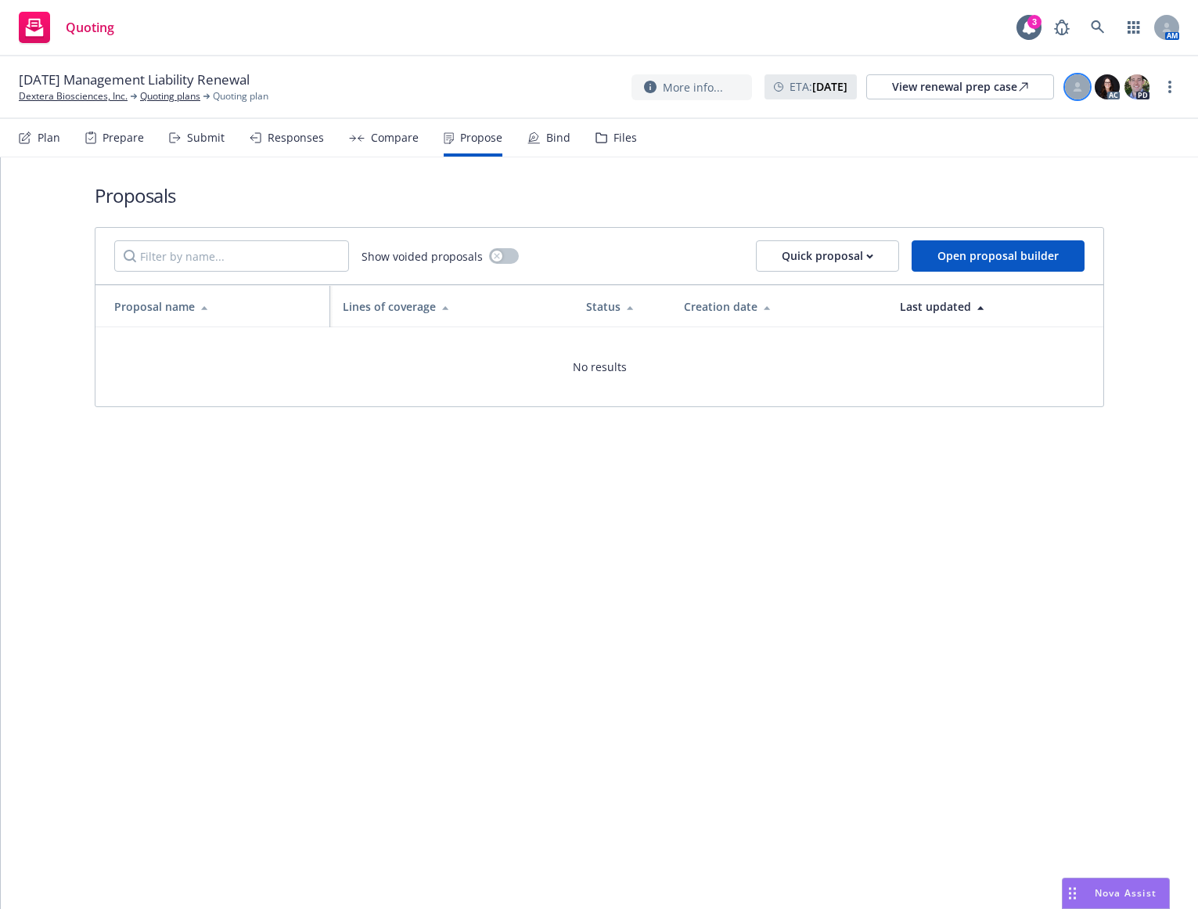
click at [1076, 90] on icon at bounding box center [1078, 89] width 9 height 3
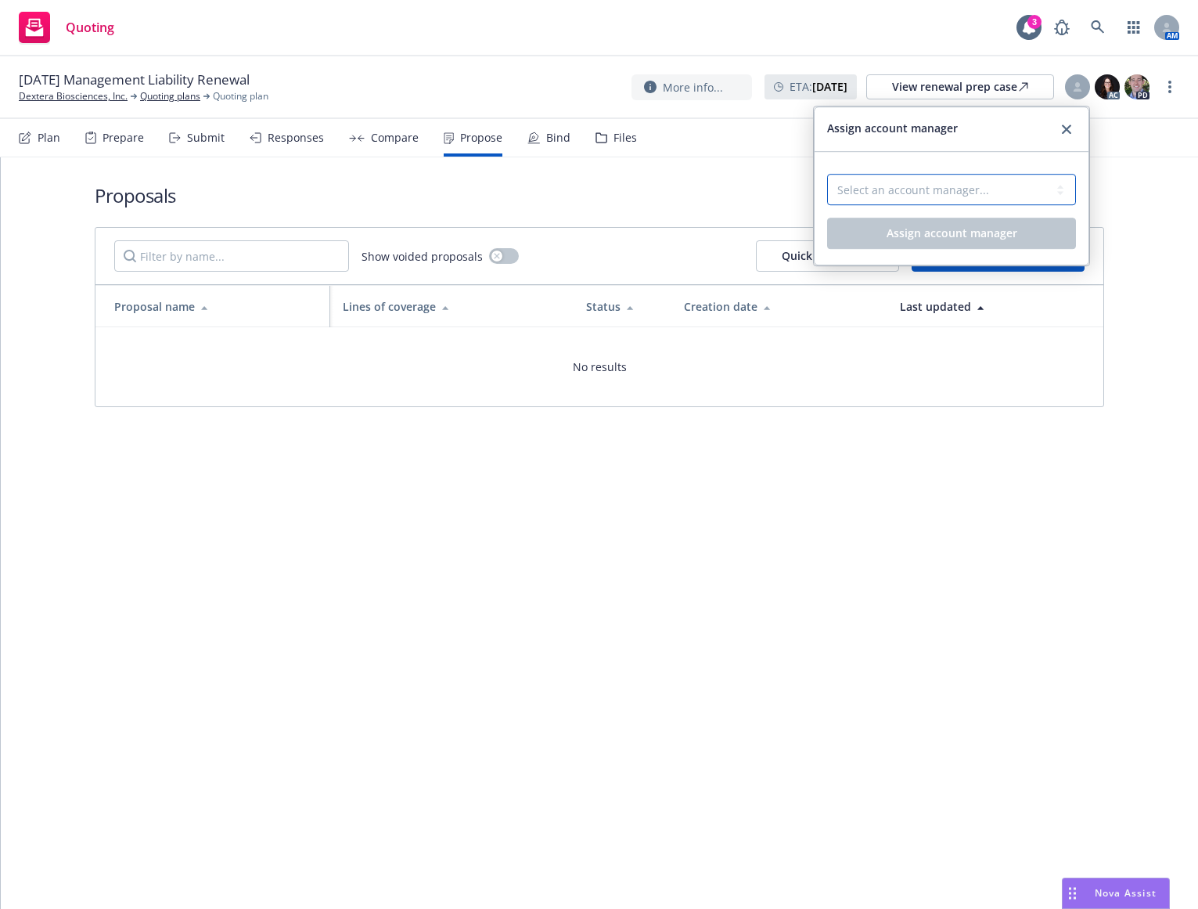
drag, startPoint x: 1039, startPoint y: 179, endPoint x: 1028, endPoint y: 190, distance: 15.0
click at [1039, 180] on select "Select an account manager... Nicholas Baldwin" at bounding box center [951, 189] width 249 height 31
select select "5415493c-816c-42a2-8d02-1e577820e081"
click at [827, 174] on select "Select an account manager... Nicholas Baldwin" at bounding box center [951, 189] width 249 height 31
click at [968, 235] on span "Assign account manager" at bounding box center [952, 232] width 131 height 15
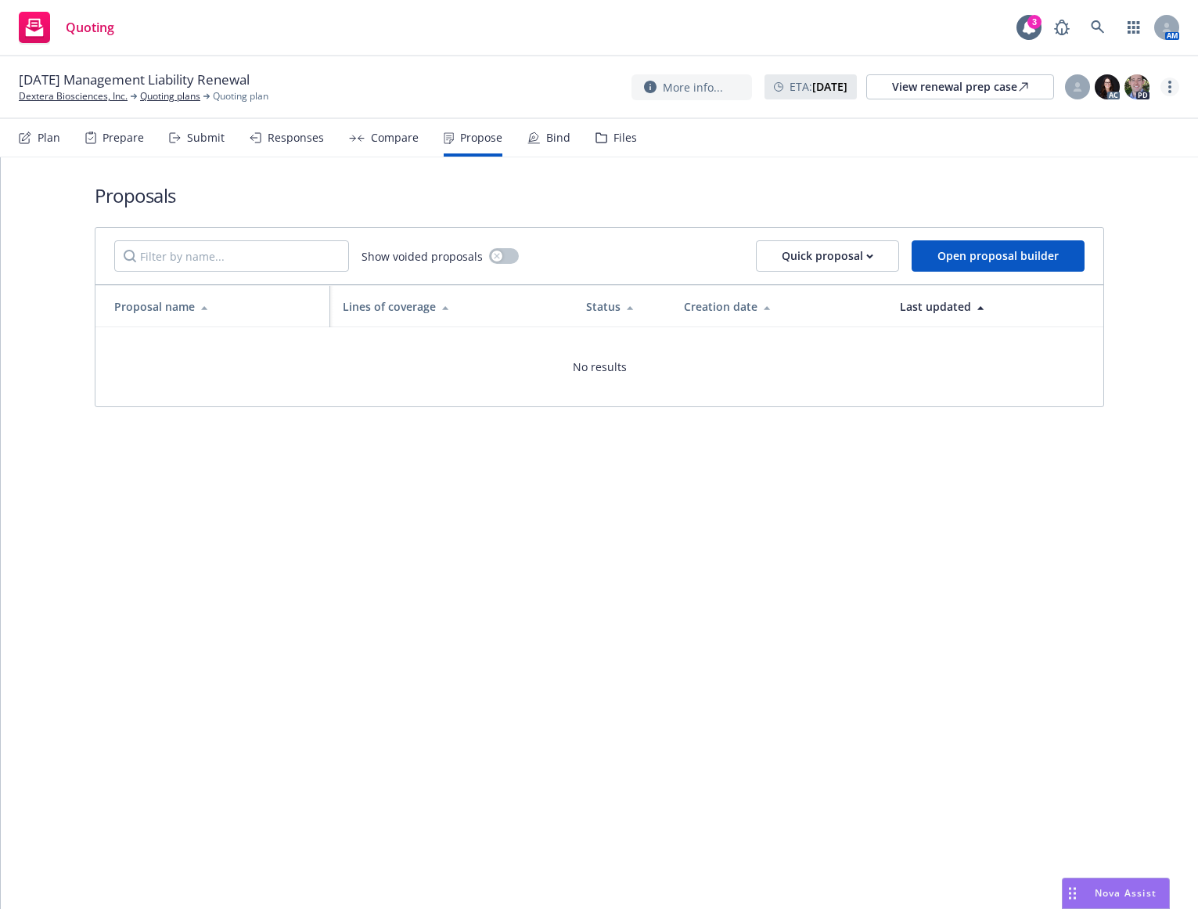
click at [1163, 91] on link "more" at bounding box center [1170, 86] width 19 height 19
click at [1089, 208] on link "Archive quoting plan" at bounding box center [1091, 212] width 175 height 31
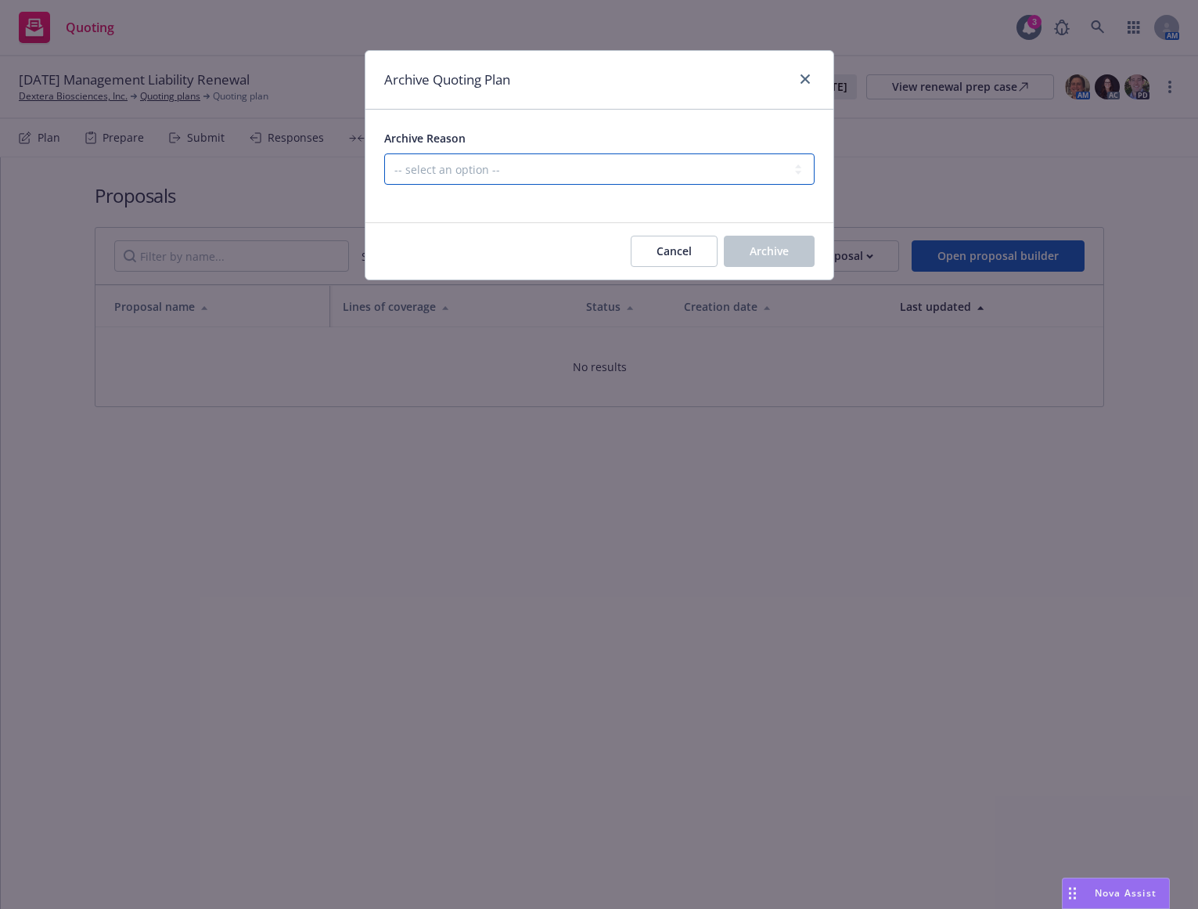
click at [576, 171] on select "-- select an option -- All policies in this renewal plan are auto-renewed Creat…" at bounding box center [599, 168] width 430 height 31
select select "ARCHIVED_RENEWAL_POLICY_AUTO_RENEWED"
click at [384, 153] on select "-- select an option -- All policies in this renewal plan are auto-renewed Creat…" at bounding box center [599, 168] width 430 height 31
click at [744, 239] on button "Archive" at bounding box center [769, 251] width 91 height 31
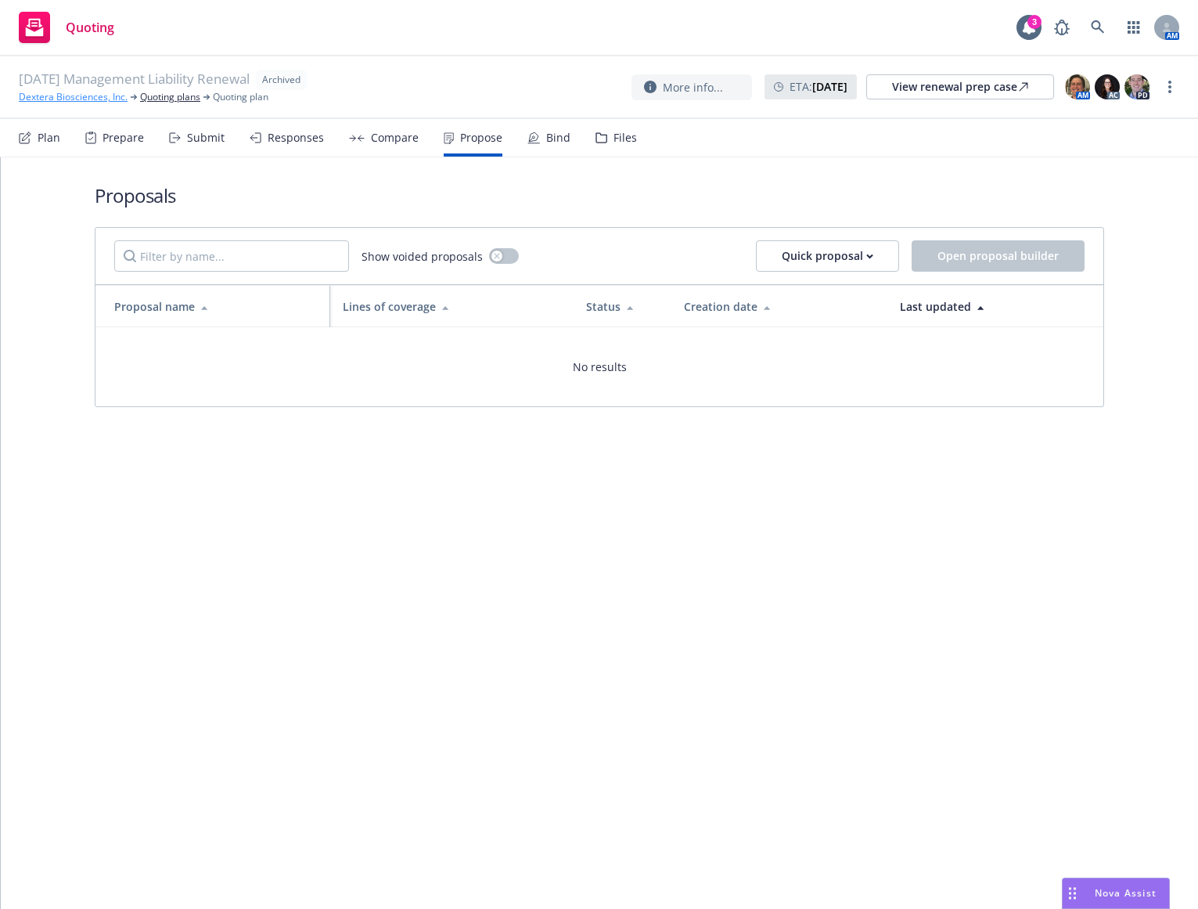
click at [99, 96] on link "Dextera Biosciences, Inc." at bounding box center [73, 97] width 109 height 14
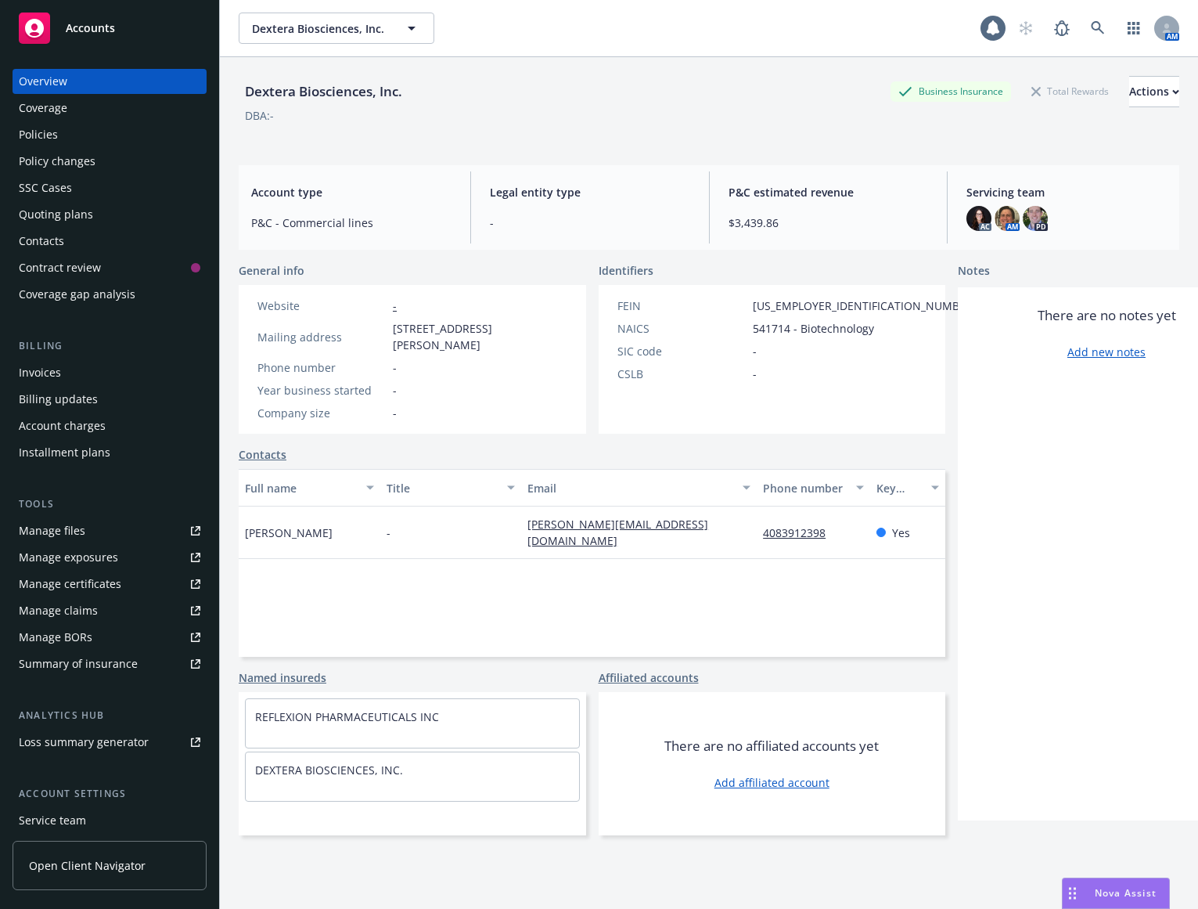
drag, startPoint x: 139, startPoint y: 139, endPoint x: 152, endPoint y: 143, distance: 13.4
click at [139, 138] on div "Policies" at bounding box center [110, 134] width 182 height 25
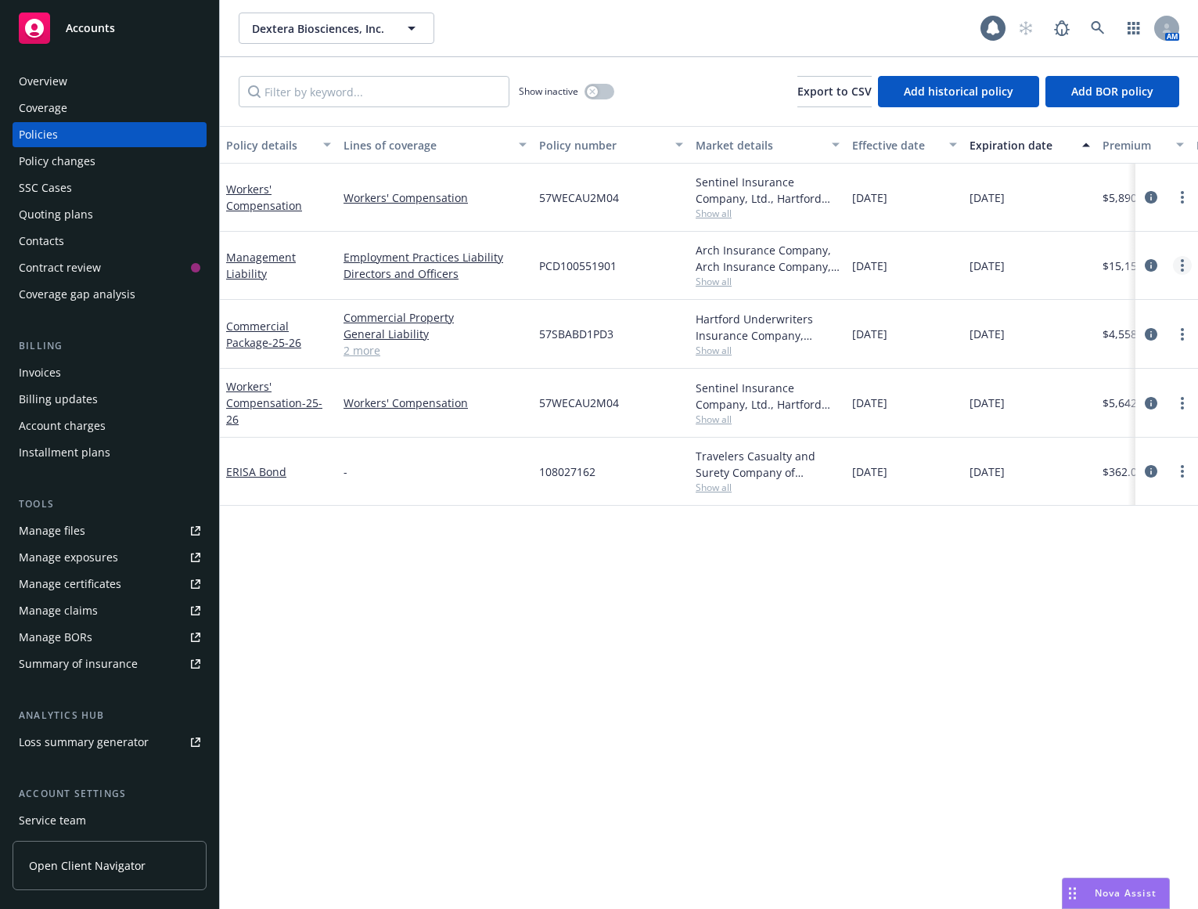
click at [1179, 261] on link "more" at bounding box center [1182, 265] width 19 height 19
click at [1111, 333] on link "Renew with incumbent" at bounding box center [1099, 328] width 184 height 31
select select "12"
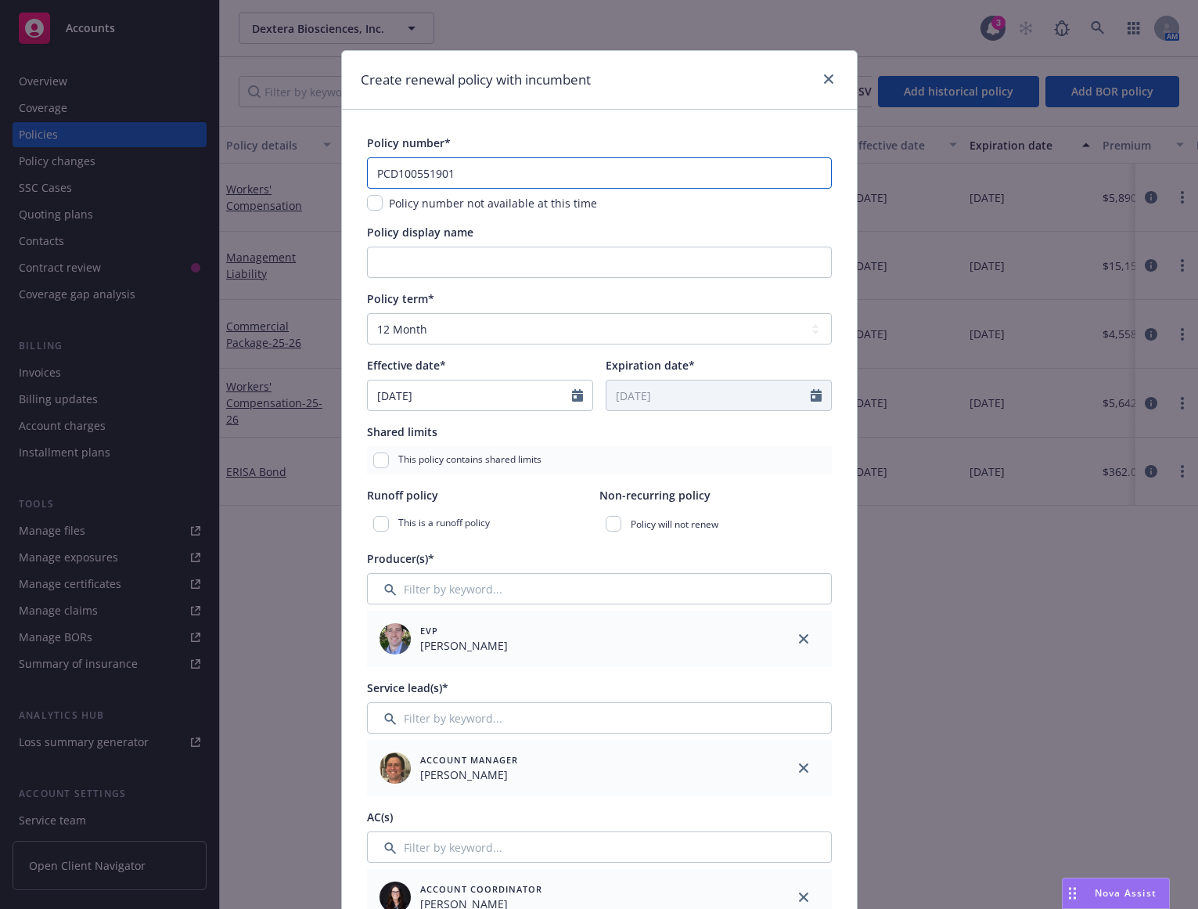
click at [525, 170] on input "PCD100551901" at bounding box center [599, 172] width 465 height 31
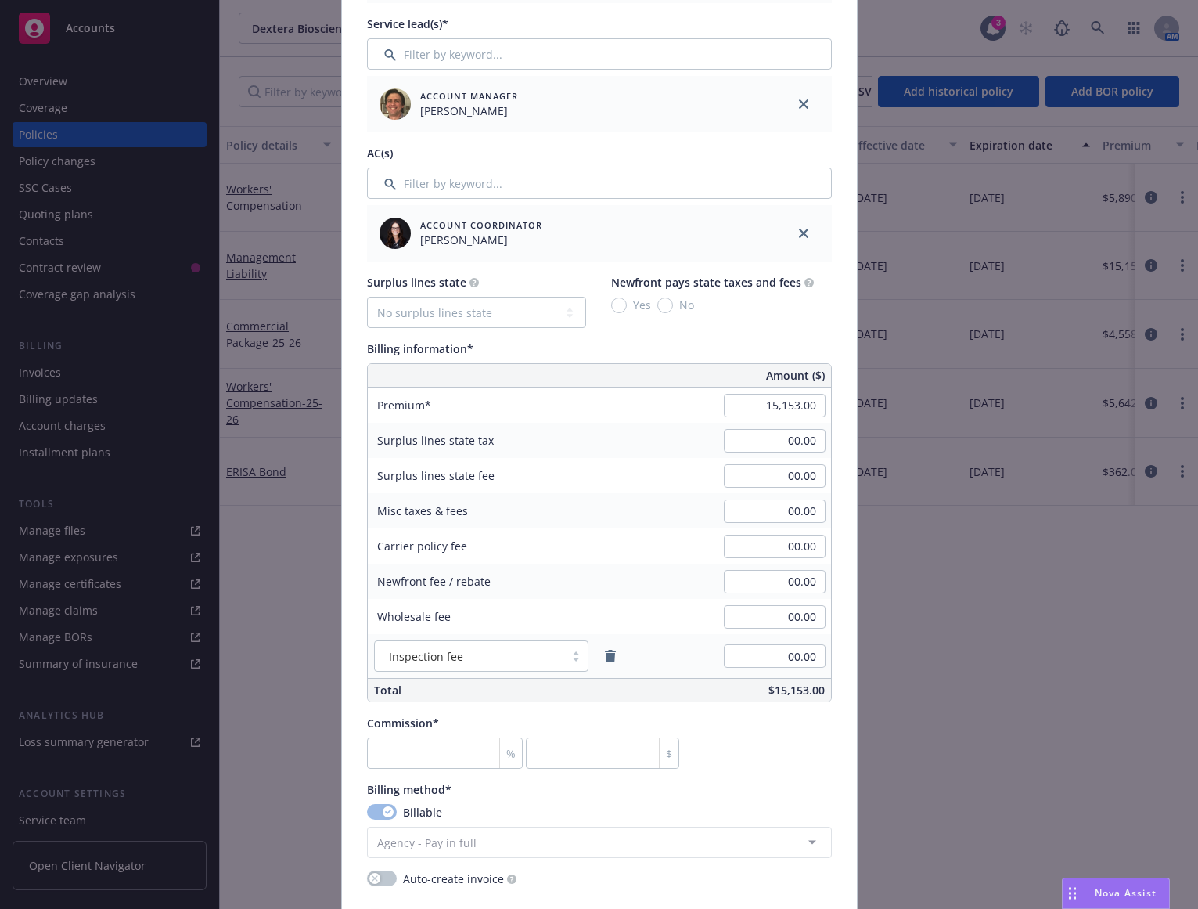
scroll to position [704, 0]
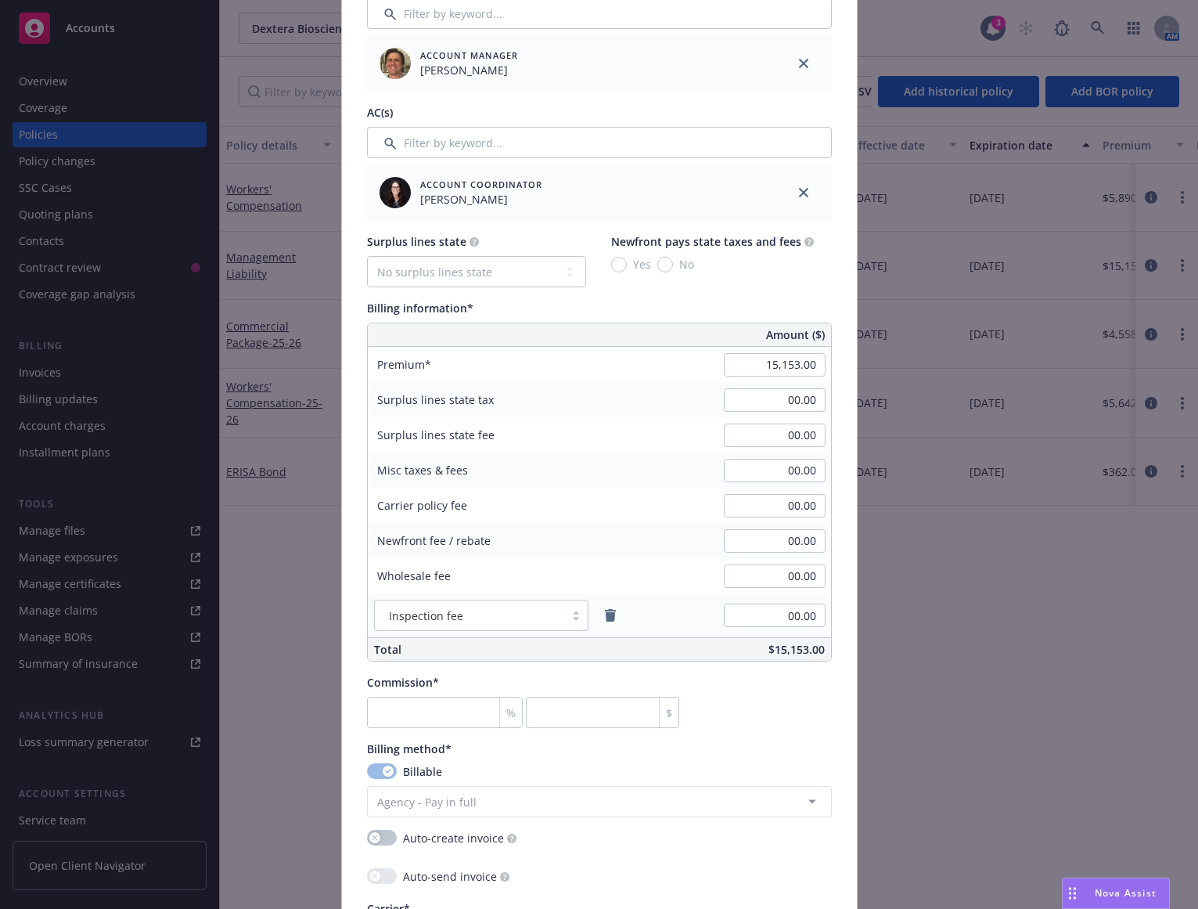
type input "PCD100551902"
click at [748, 362] on input "15,153.00" at bounding box center [775, 364] width 102 height 23
type input "8,867.00"
click at [789, 727] on div "Commission* % $" at bounding box center [599, 701] width 465 height 54
click at [448, 720] on input "number" at bounding box center [445, 712] width 157 height 31
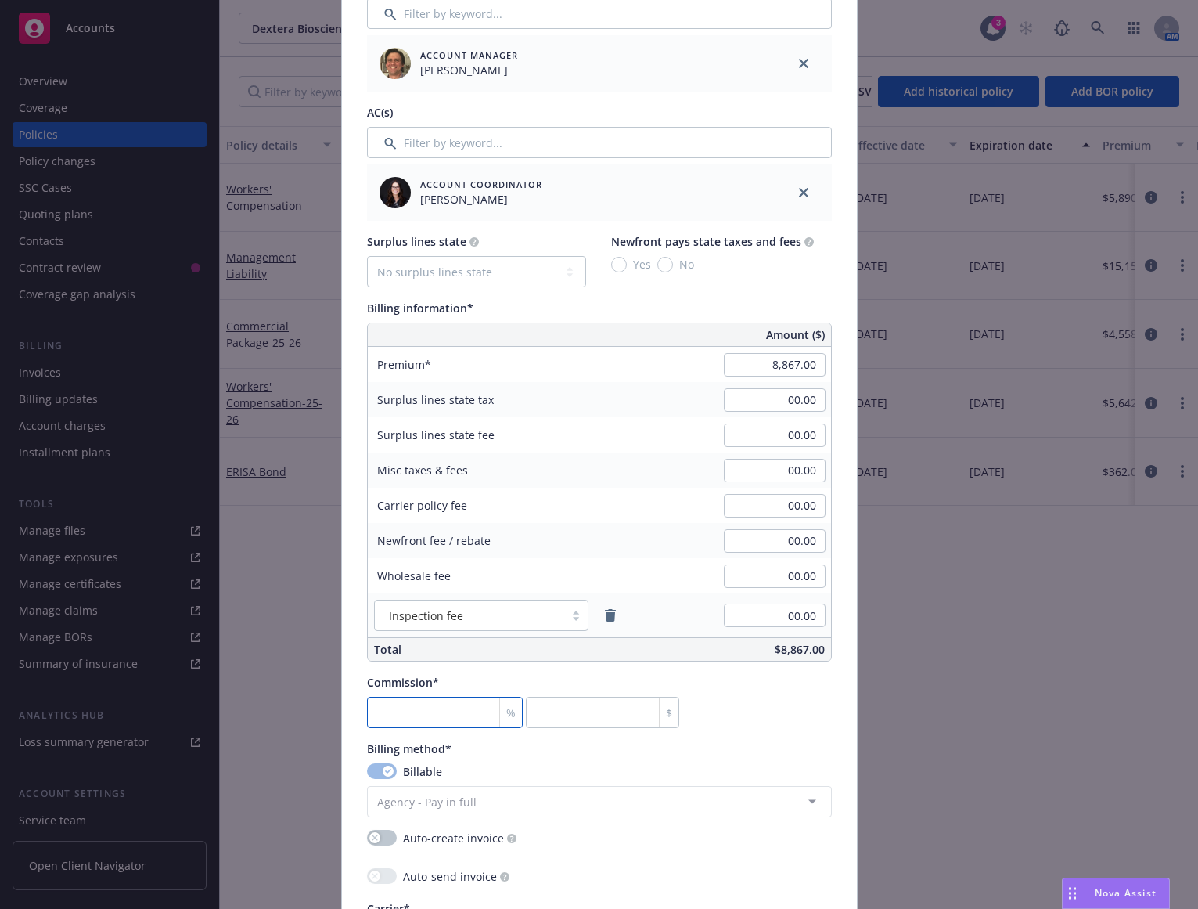
type input "1"
type input "88.67"
type input "12"
type input "1064.04"
type input "12"
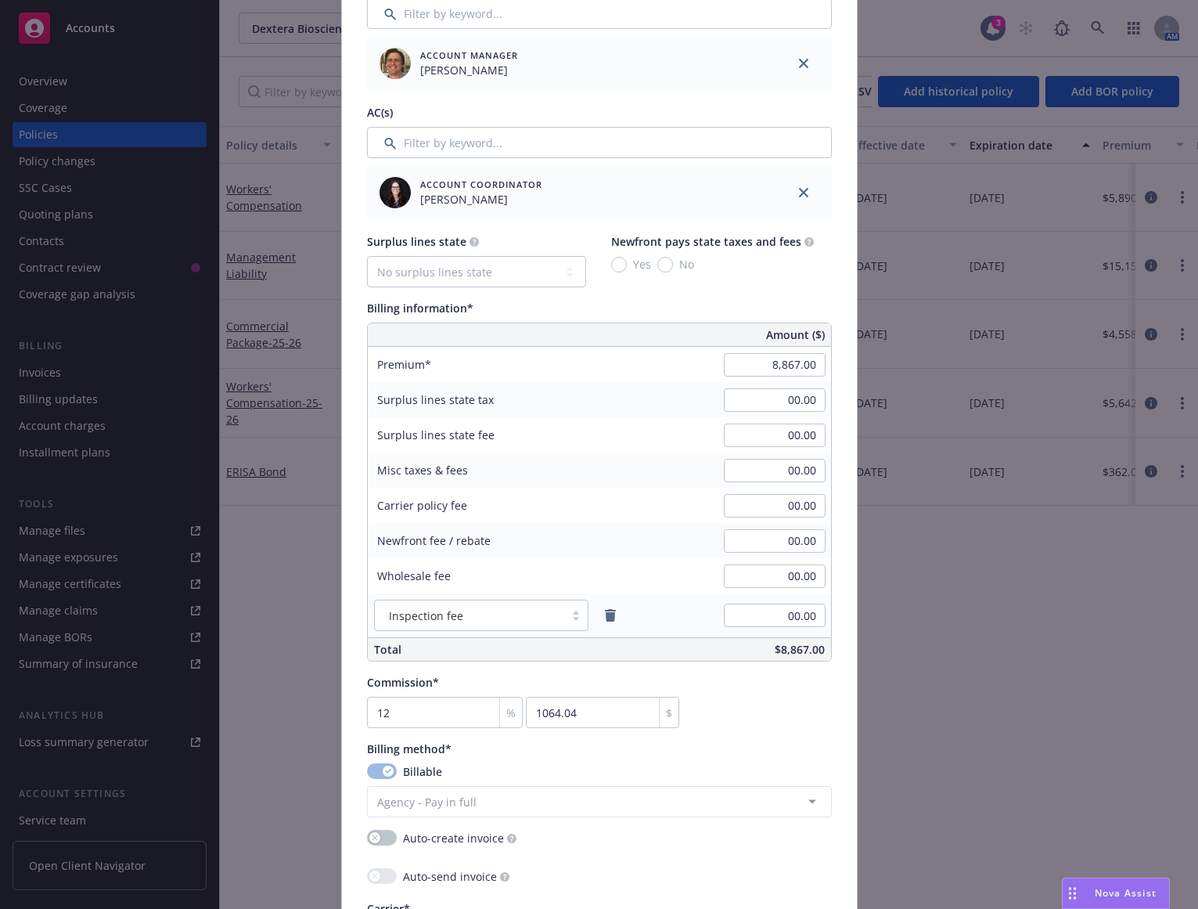
click at [744, 686] on div "Commission* 12 % 1064.04 $" at bounding box center [599, 701] width 465 height 54
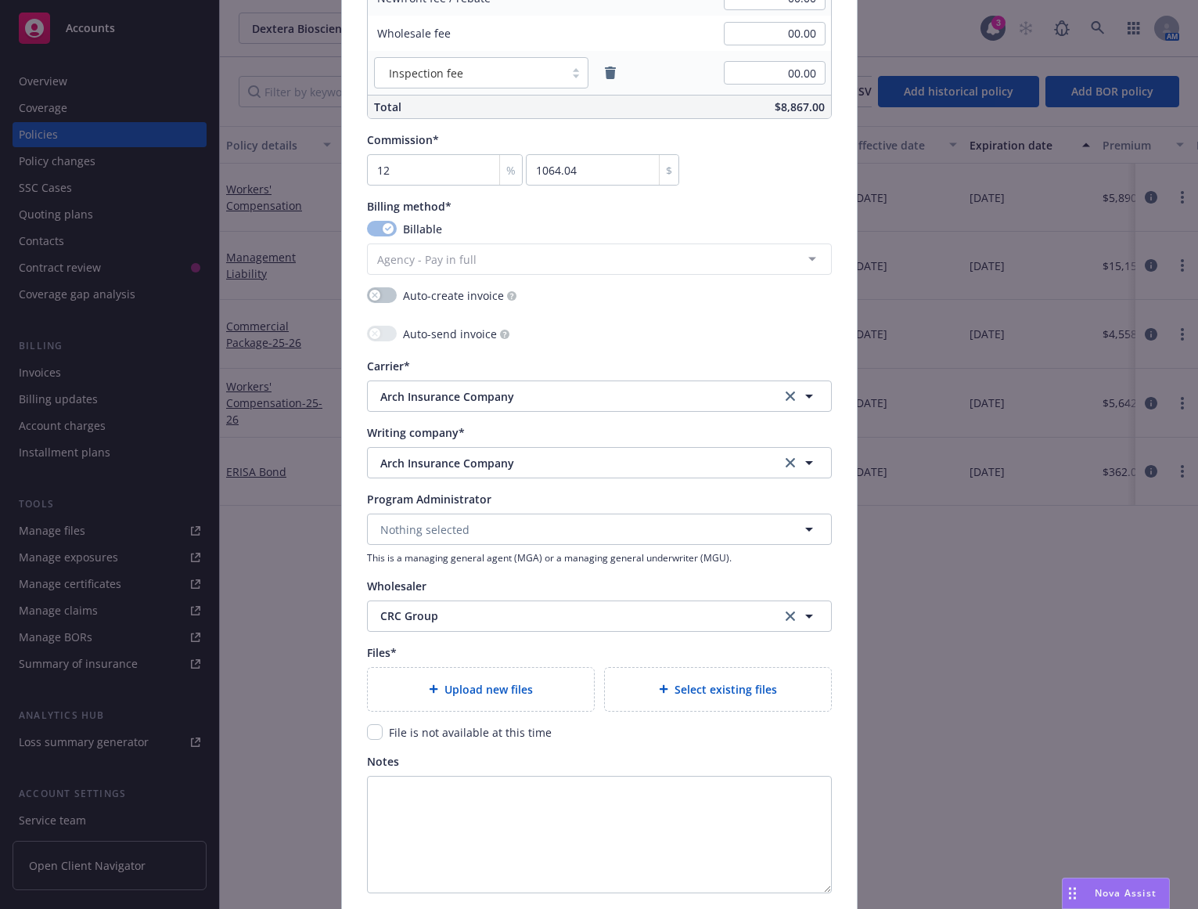
scroll to position [1252, 0]
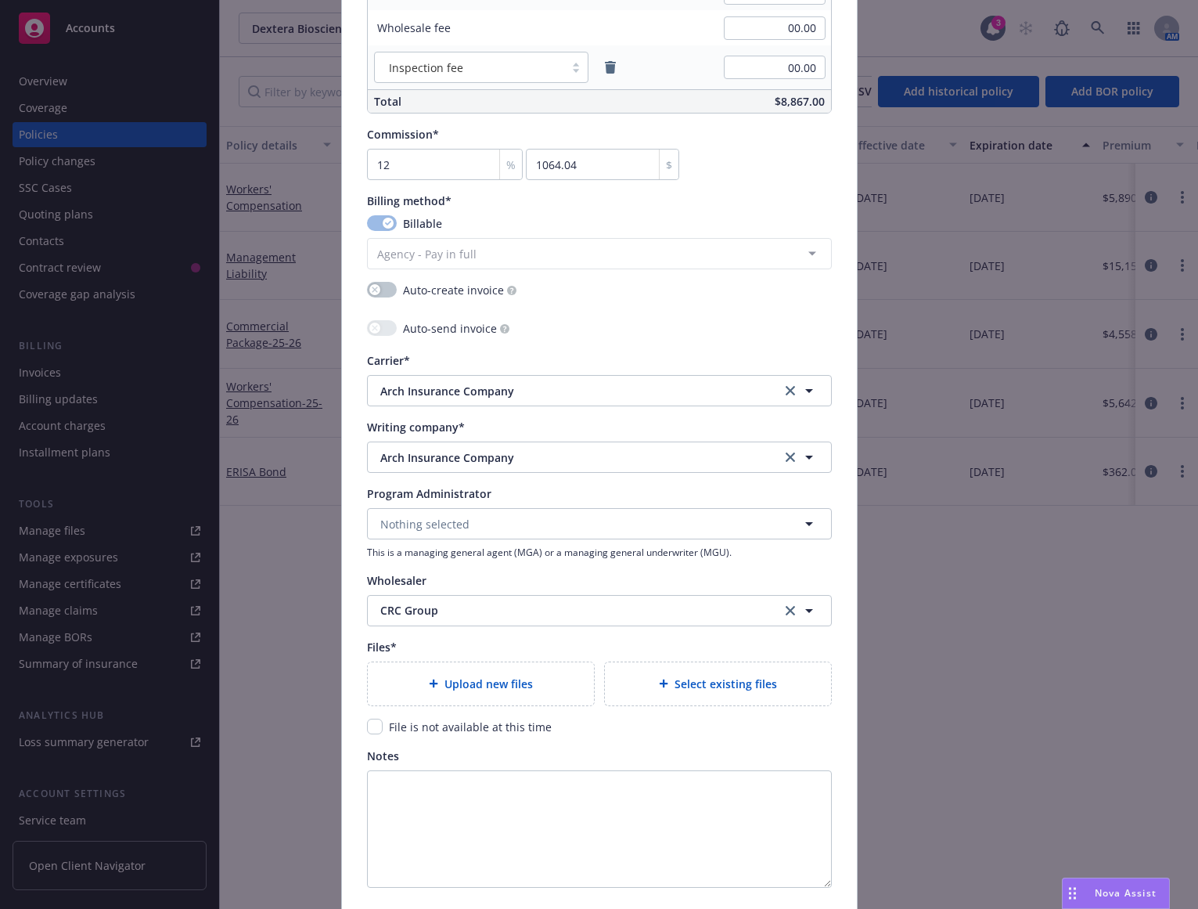
click at [489, 681] on span "Upload new files" at bounding box center [489, 683] width 88 height 16
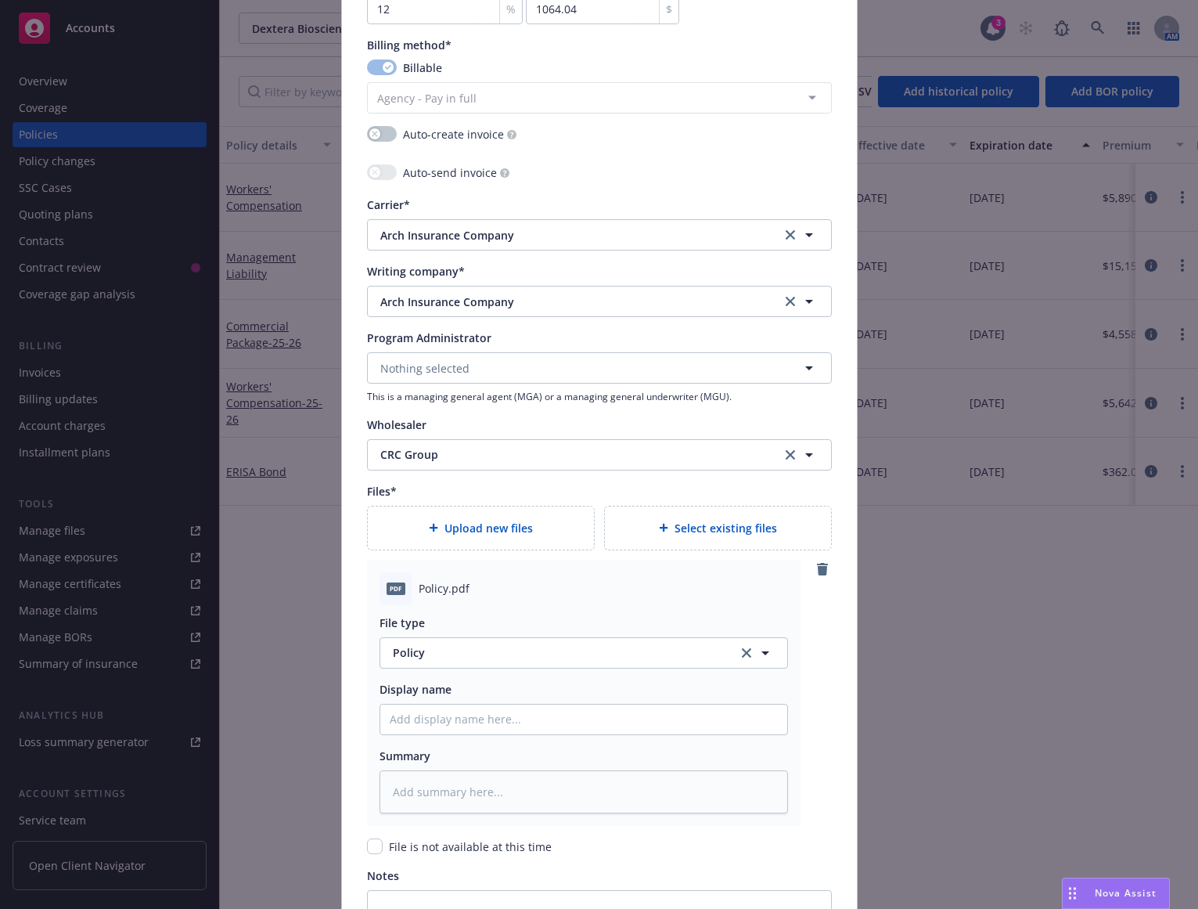
scroll to position [1409, 0]
click at [450, 733] on input "Policy display name" at bounding box center [583, 719] width 407 height 30
type textarea "x"
type input "2"
type textarea "x"
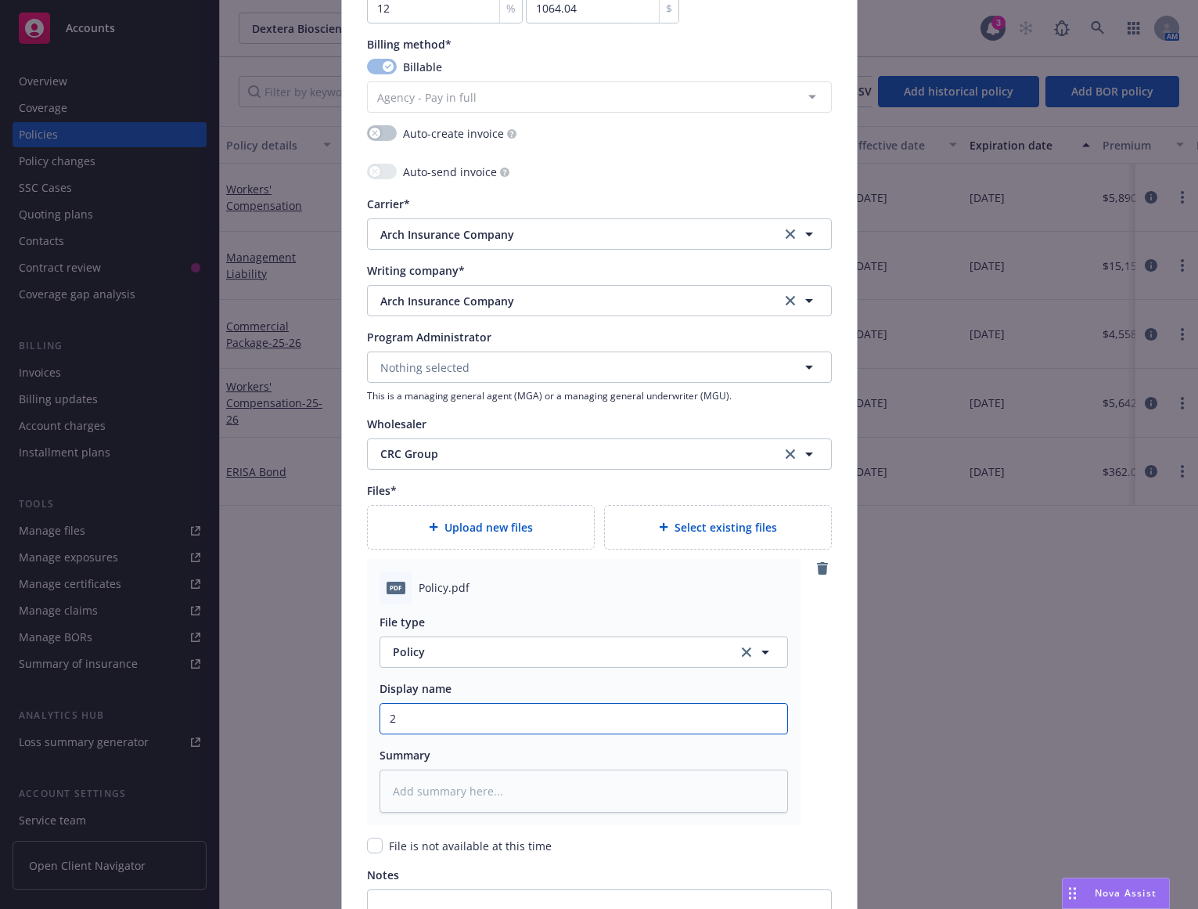
type input "25"
type textarea "x"
type input "25-"
type textarea "x"
type input "25-2"
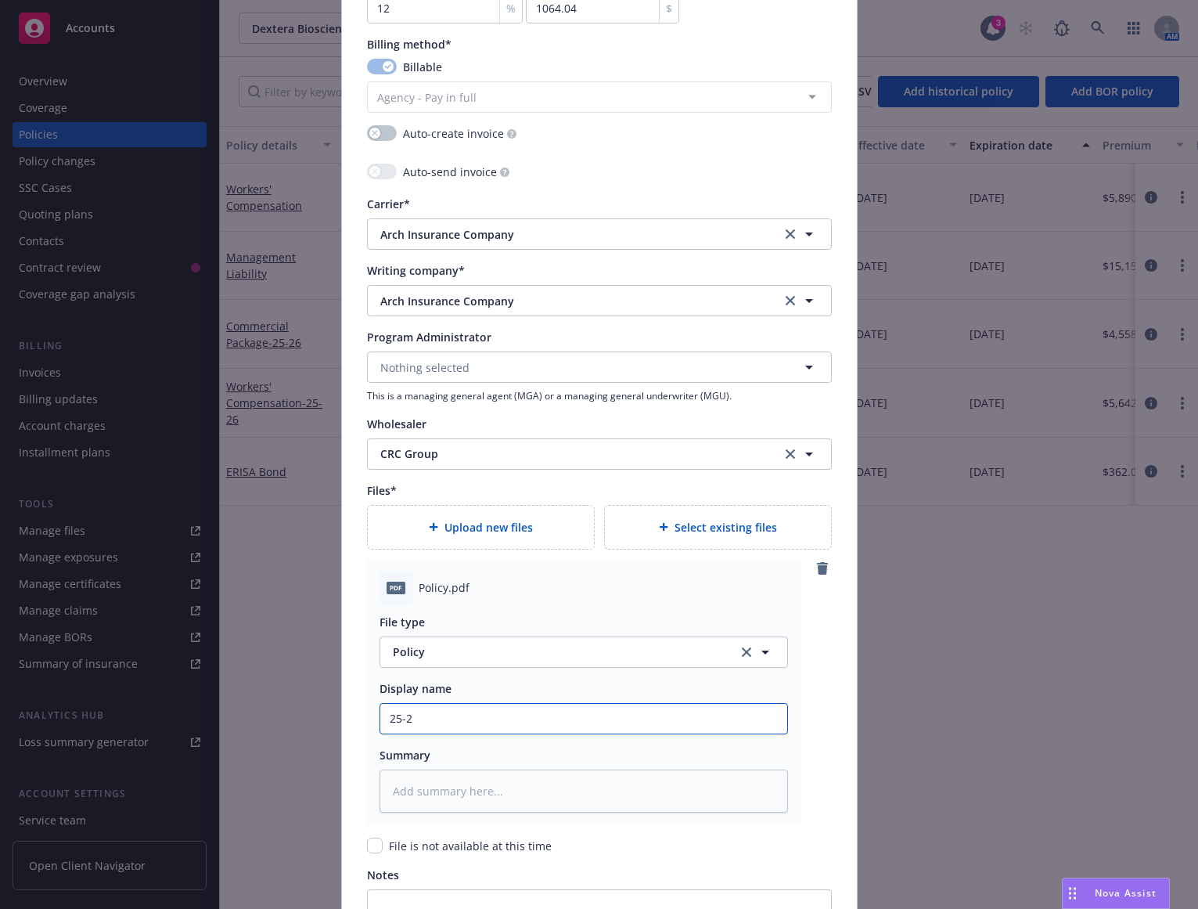
type textarea "x"
type input "25-26"
type textarea "x"
type input "25-26 d"
type textarea "x"
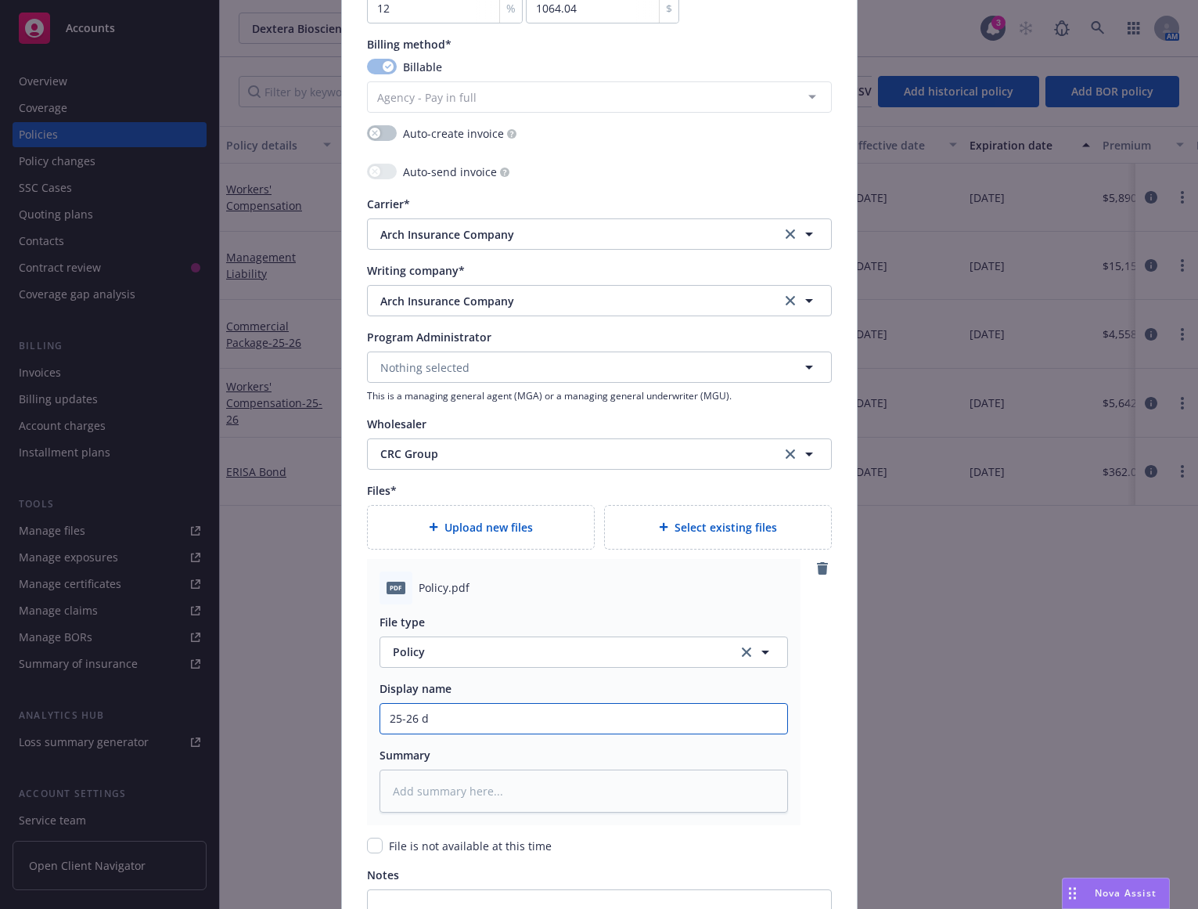
type input "25-26 di"
type textarea "x"
type input "25-26 d"
type textarea "x"
type input "25-26"
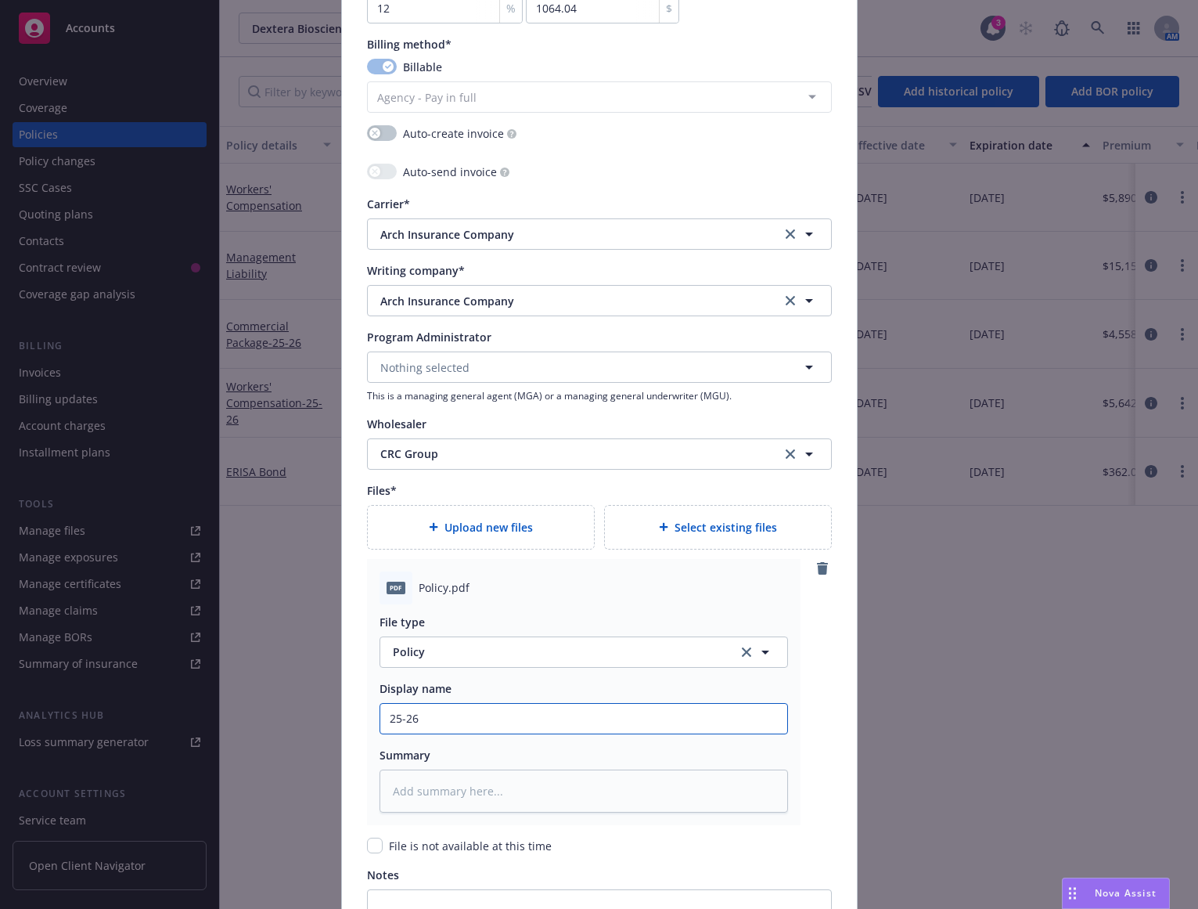
type textarea "x"
type input "25-26 D"
type textarea "x"
type input "25-26 Di"
type textarea "x"
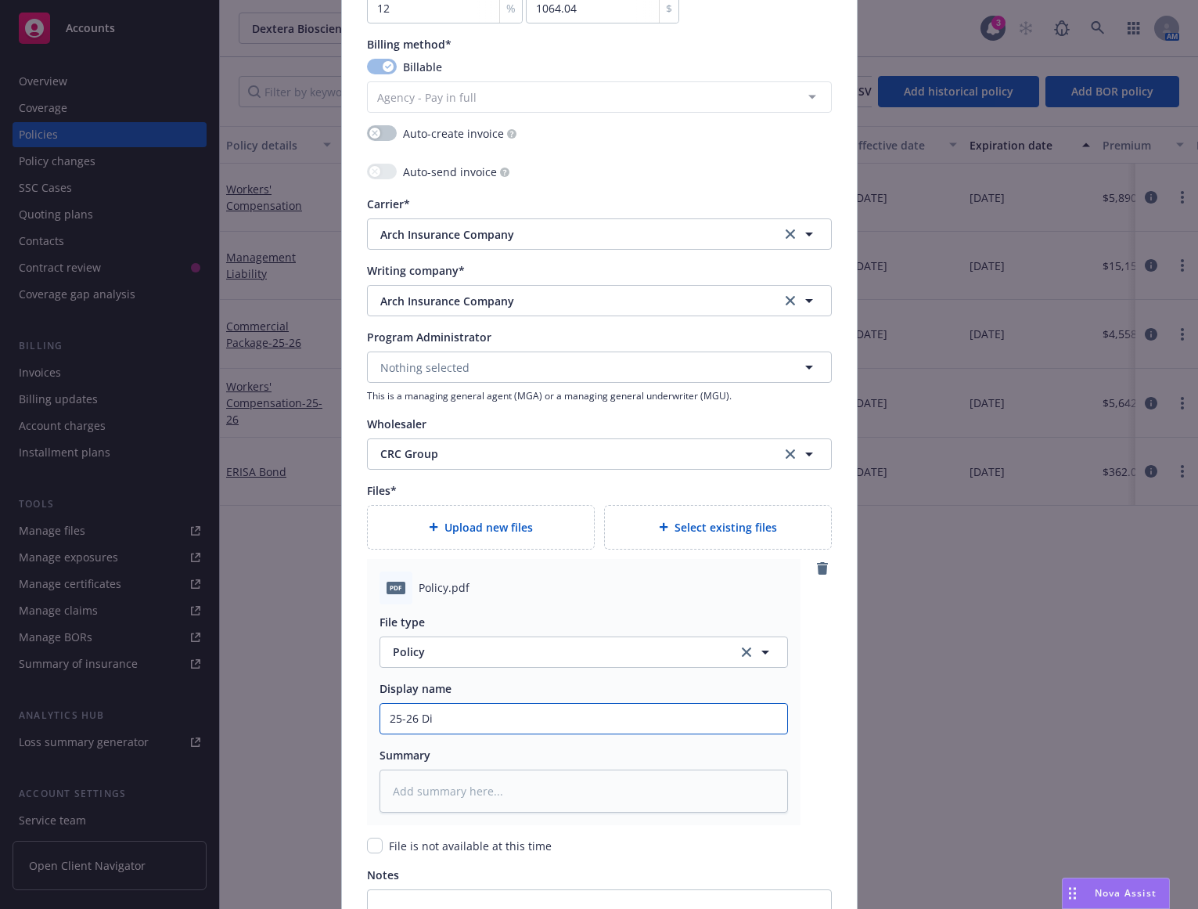
type input "25-26 Dir"
type textarea "x"
type input "25-26 Dire"
type textarea "x"
type input "25-26 Direc"
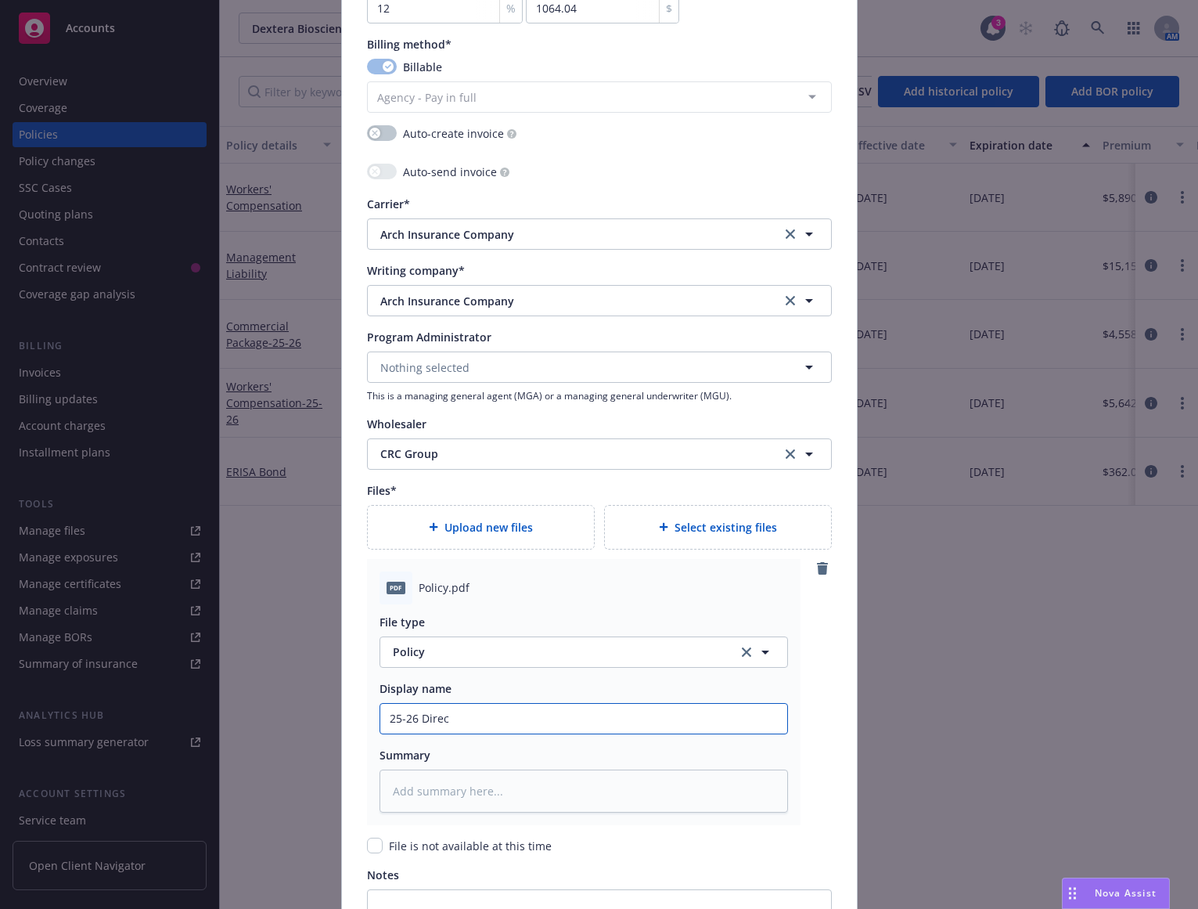
type textarea "x"
type input "25-26 Directo"
type textarea "x"
type input "25-26 Director"
type textarea "x"
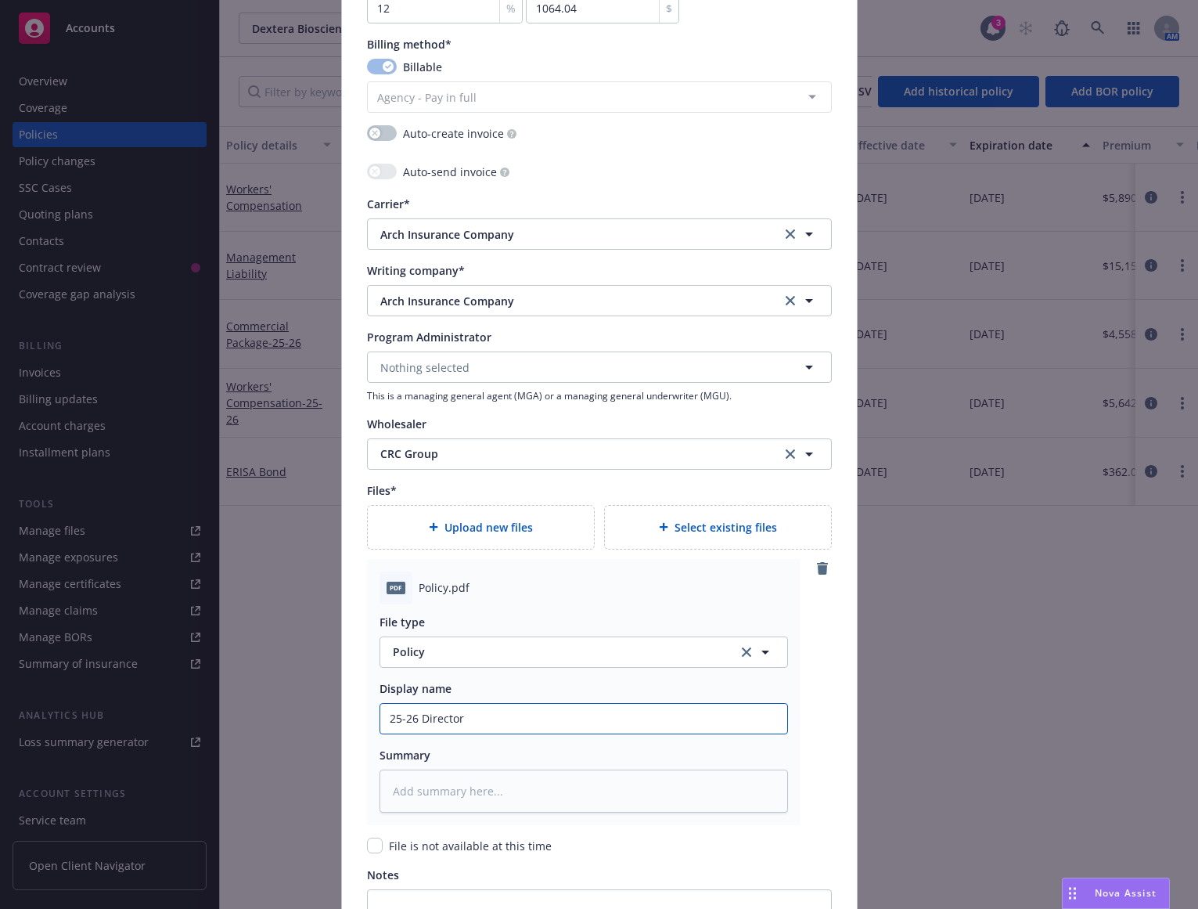
type input "25-26 Directors"
type textarea "x"
type input "25-26 Directors"
type textarea "x"
type input "25-26 Directors a"
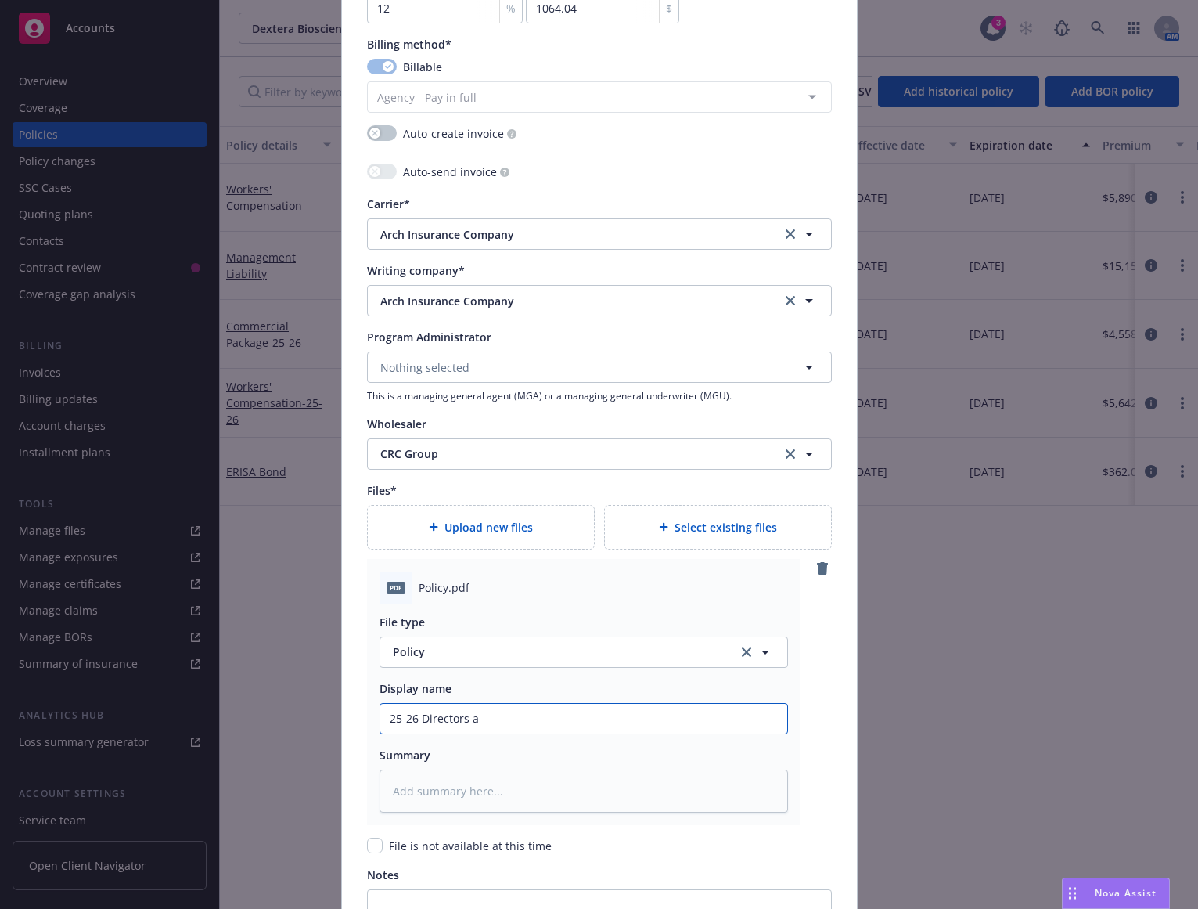
type textarea "x"
type input "25-26 Directors and"
type textarea "x"
type input "25-26 Directors and"
type textarea "x"
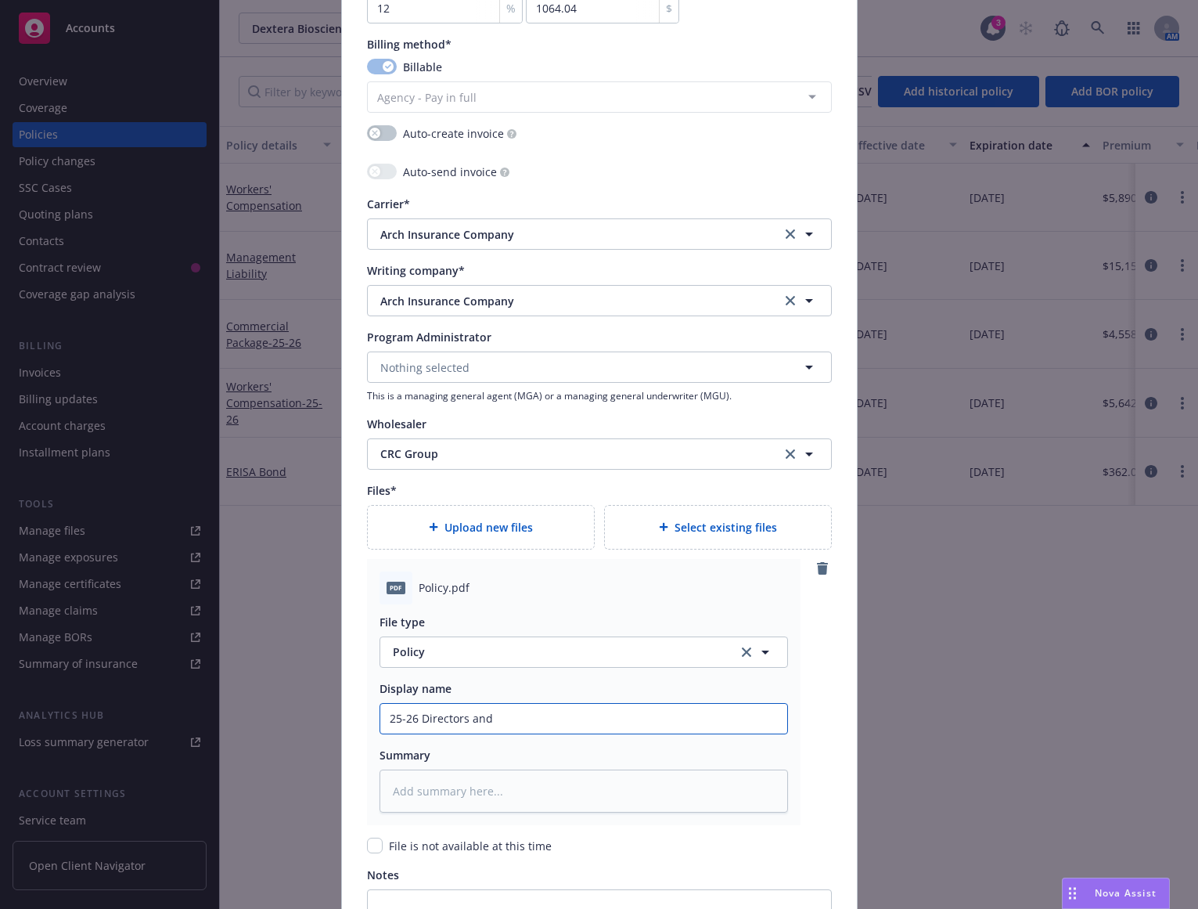
type input "25-26 Directors and O"
type textarea "x"
type input "25-26 Directors and Of"
type textarea "x"
type input "25-26 Directors and Off"
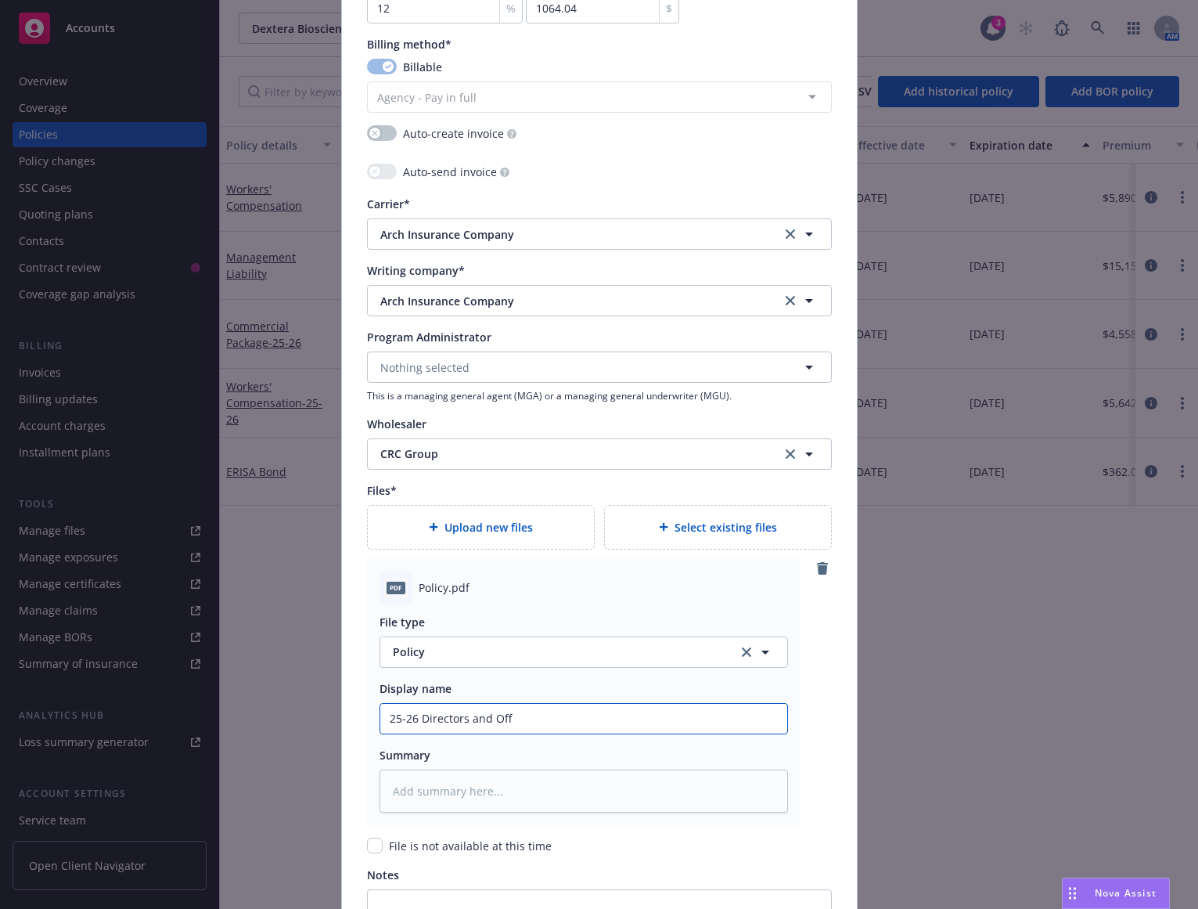
type textarea "x"
type input "25-26 Directors and Offic"
type textarea "x"
type input "25-26 Directors and Officer"
type textarea "x"
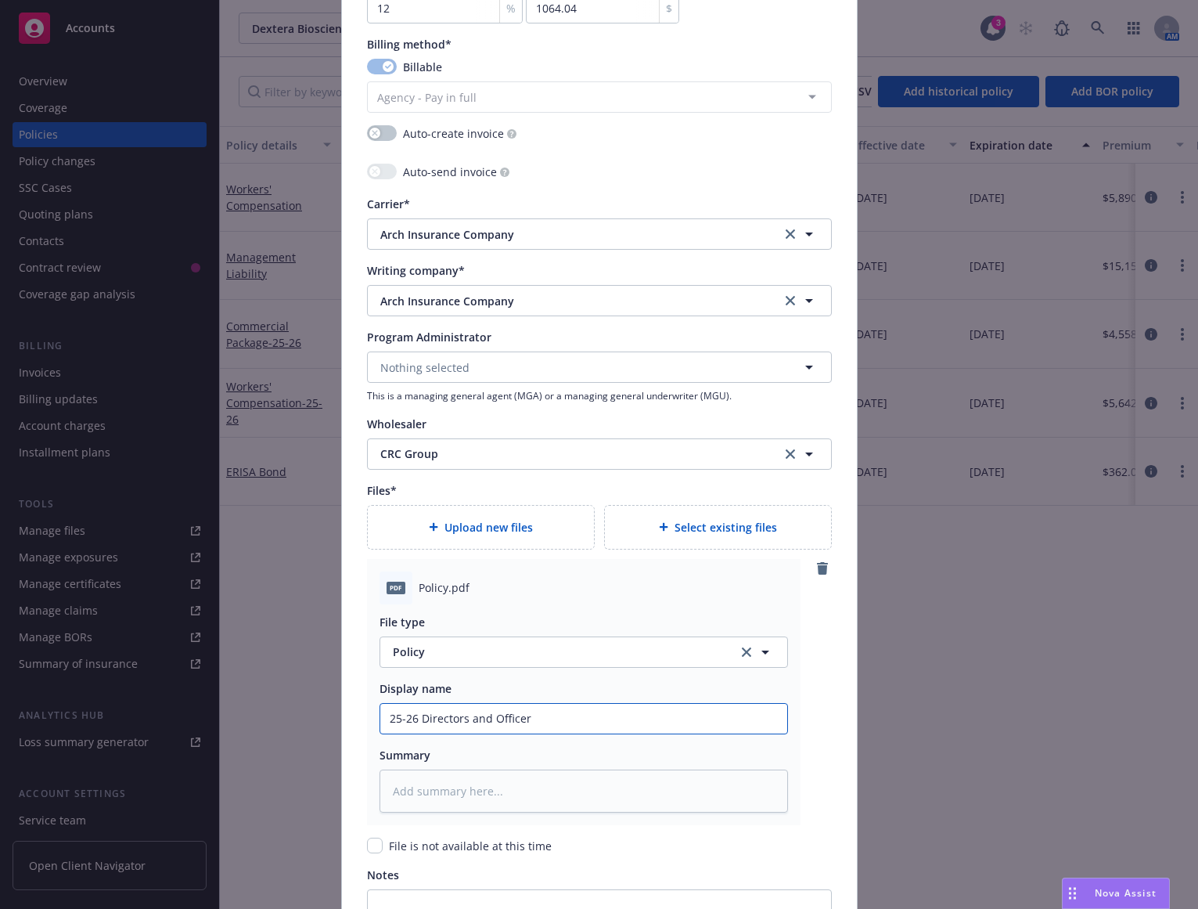
type input "25-26 Directors and Officers"
type textarea "x"
type input "25-26 Directors and Officers"
type textarea "x"
type input "25-26 Directors and Officers R"
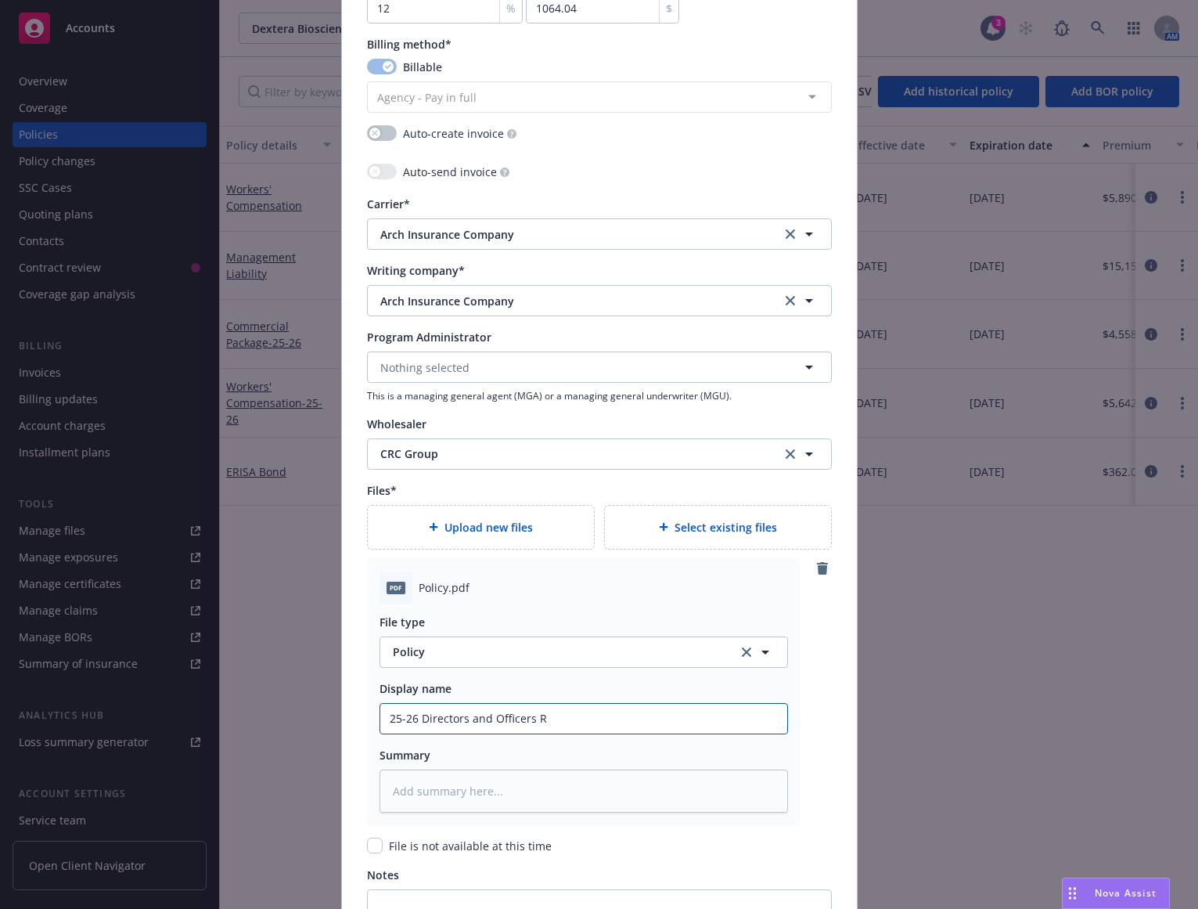
type textarea "x"
type input "25-26 Directors and Officers Ren"
type textarea "x"
type input "25-26 Directors and Officers Rene"
type textarea "x"
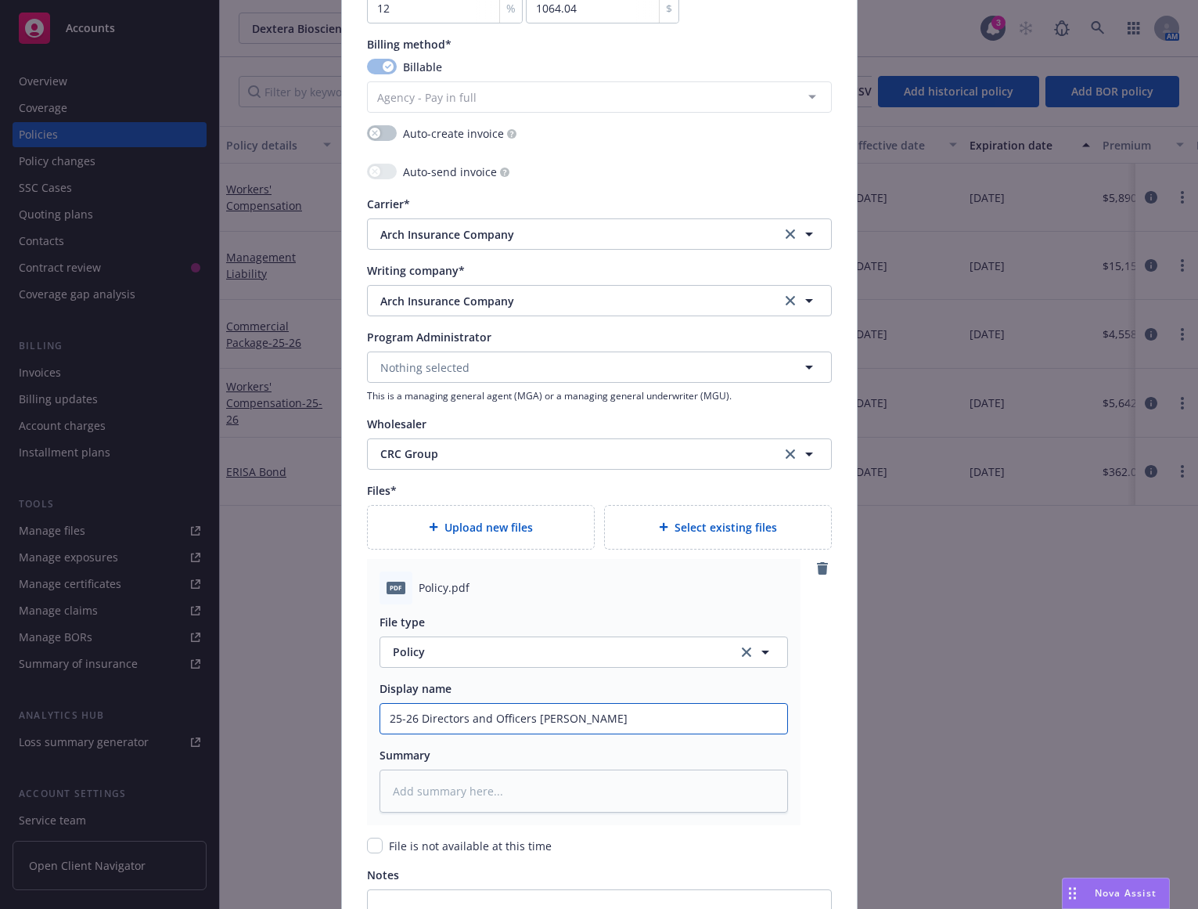
type input "25-26 Directors and Officers Renew"
type textarea "x"
type input "25-26 Directors and Officers Renewa"
type textarea "x"
type input "25-26 Directors and Officers Renewal"
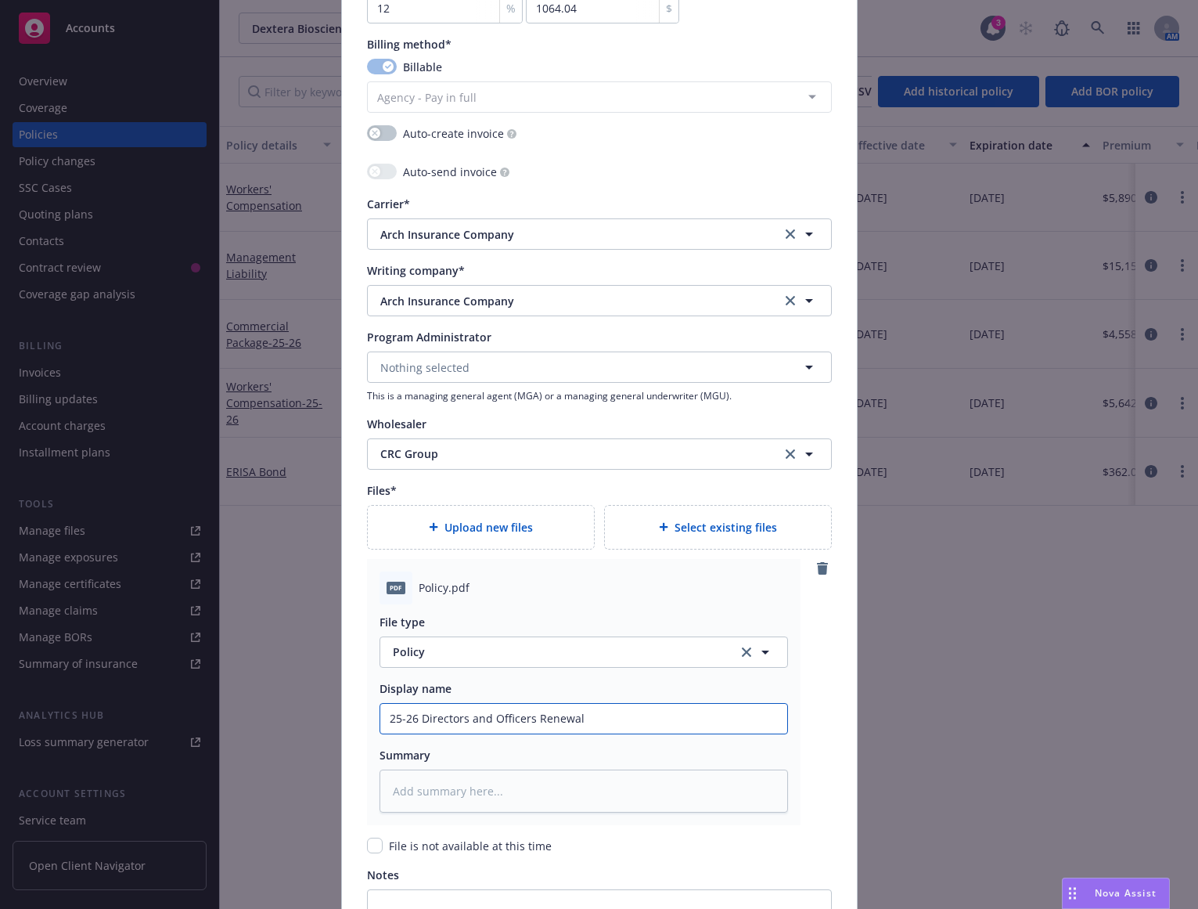
type textarea "x"
type input "25-26 Directors and Officers Renewa"
type textarea "x"
type input "25-26 Directors and Officers Renew"
type textarea "x"
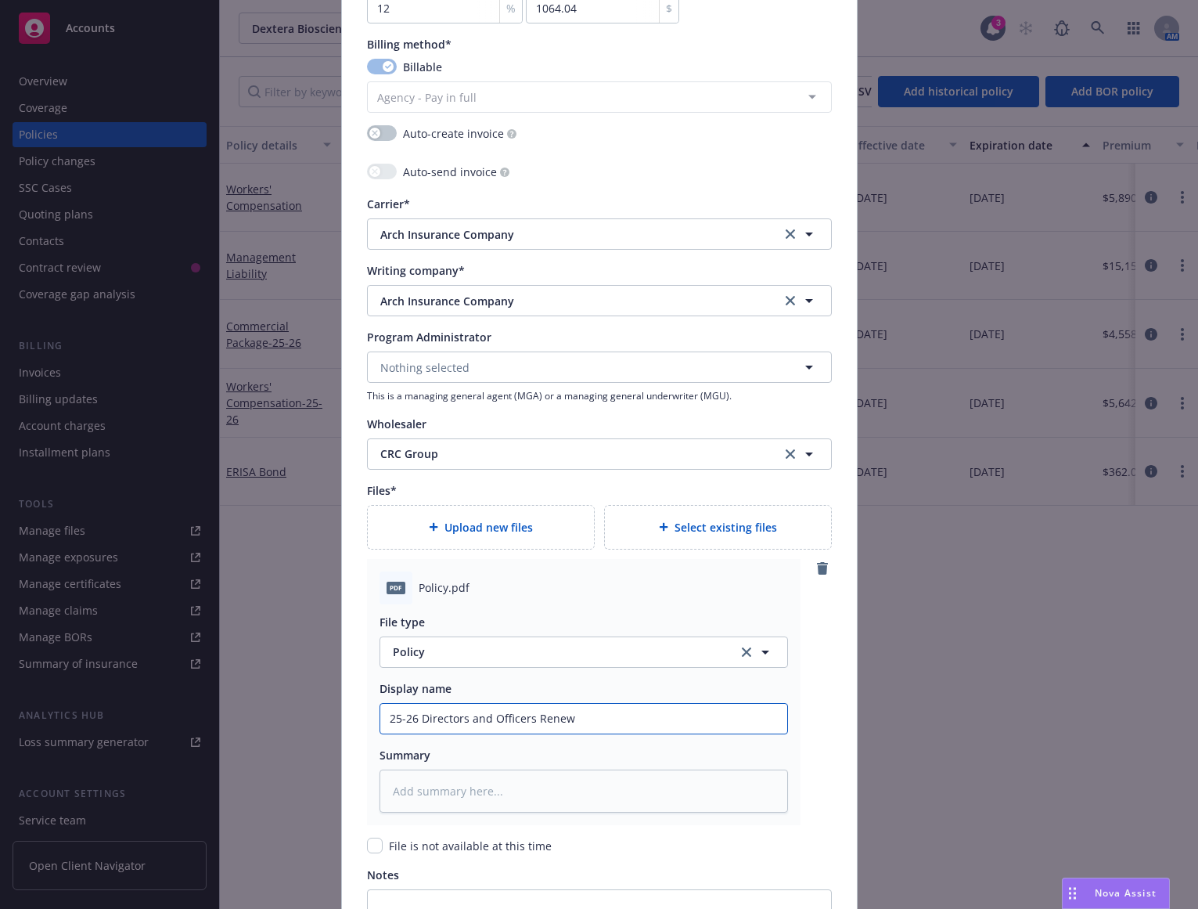
type input "25-26 Directors and Officers Rene"
type textarea "x"
type input "25-26 Directors and Officers Ren"
type textarea "x"
type input "25-26 Directors and Officers Re"
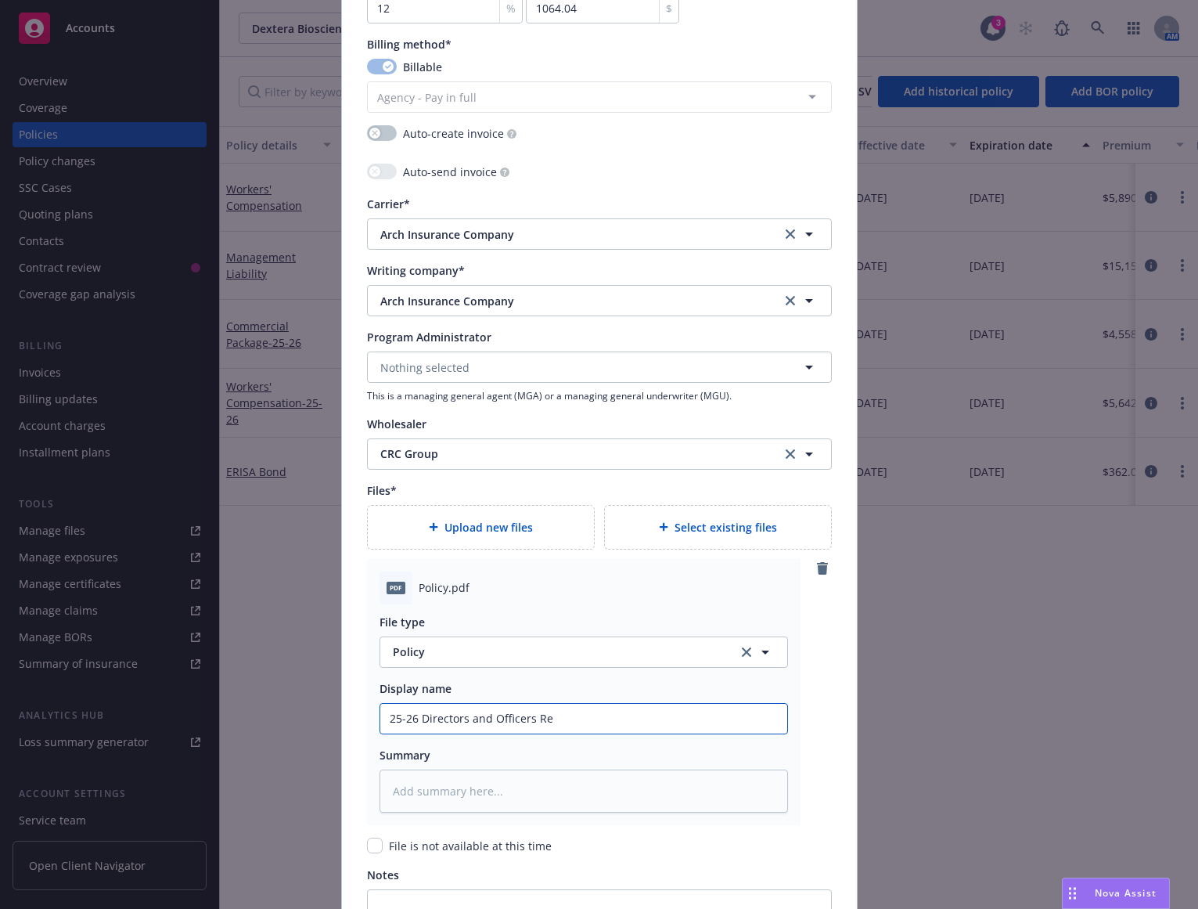
type textarea "x"
type input "25-26 Directors and Officers R"
type textarea "x"
type input "25-26 Directors and Officers"
type textarea "x"
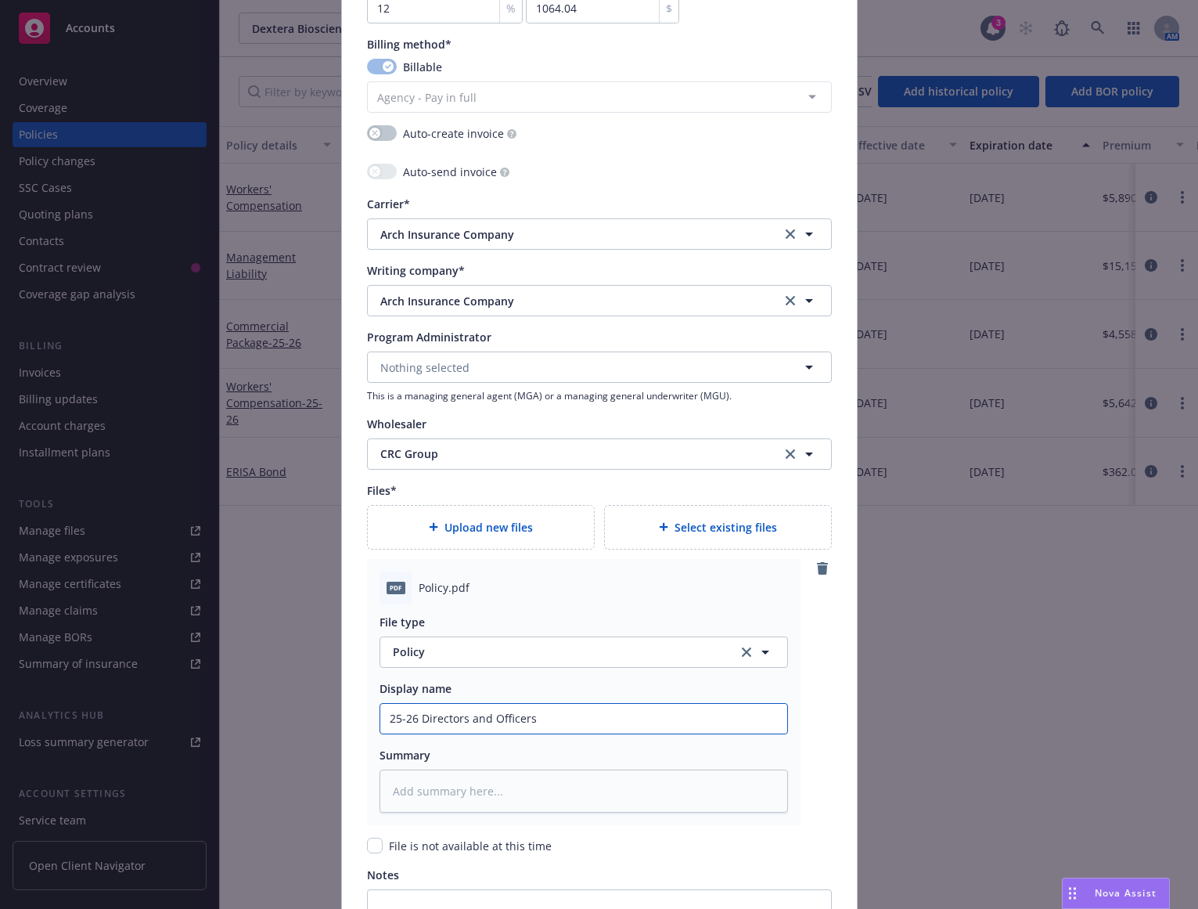
type input "25-26 Directors and Officers P"
type textarea "x"
type input "25-26 Directors and Officers Po"
type textarea "x"
type input "25-26 Directors and Officers Pol"
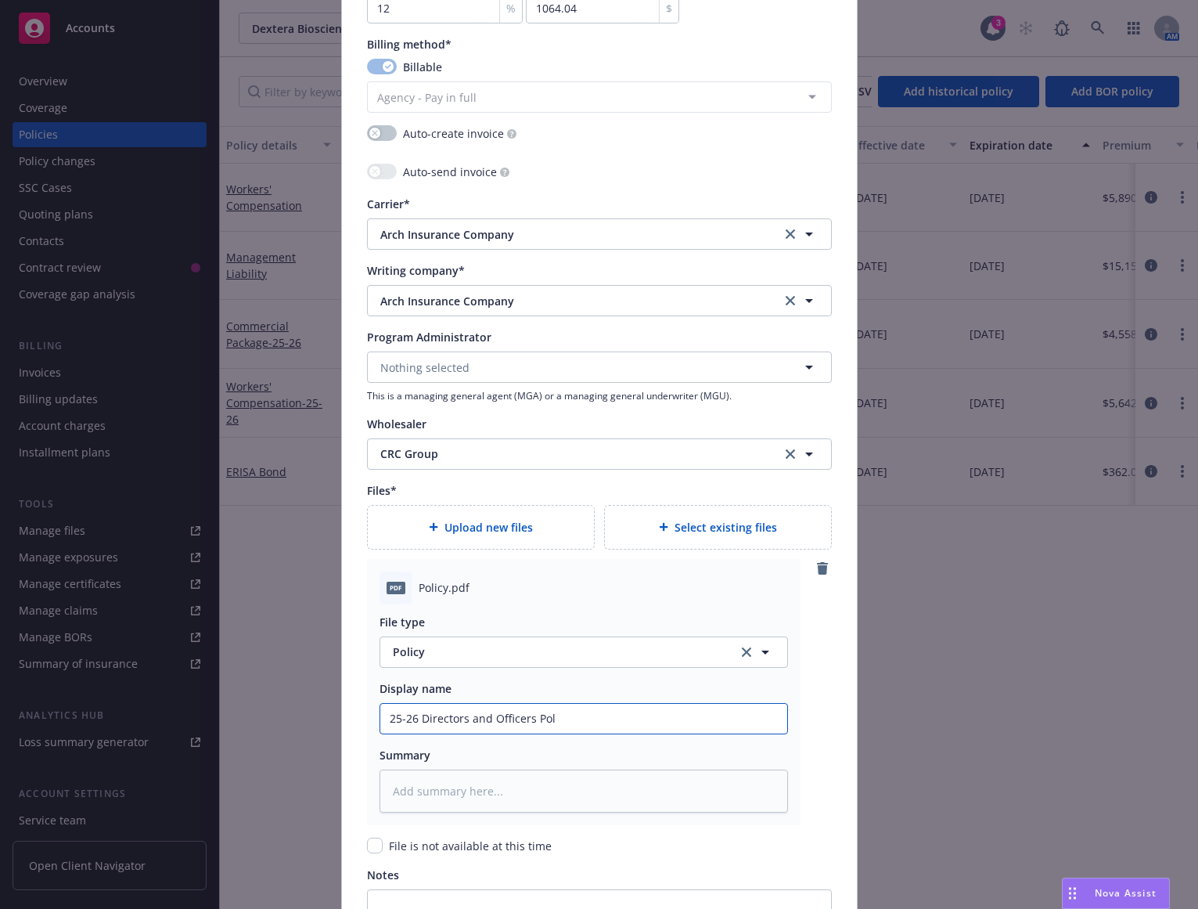
type textarea "x"
type input "25-26 Directors and Officers Poli"
type textarea "x"
type input "25-26 Directors and Officers Polic"
type textarea "x"
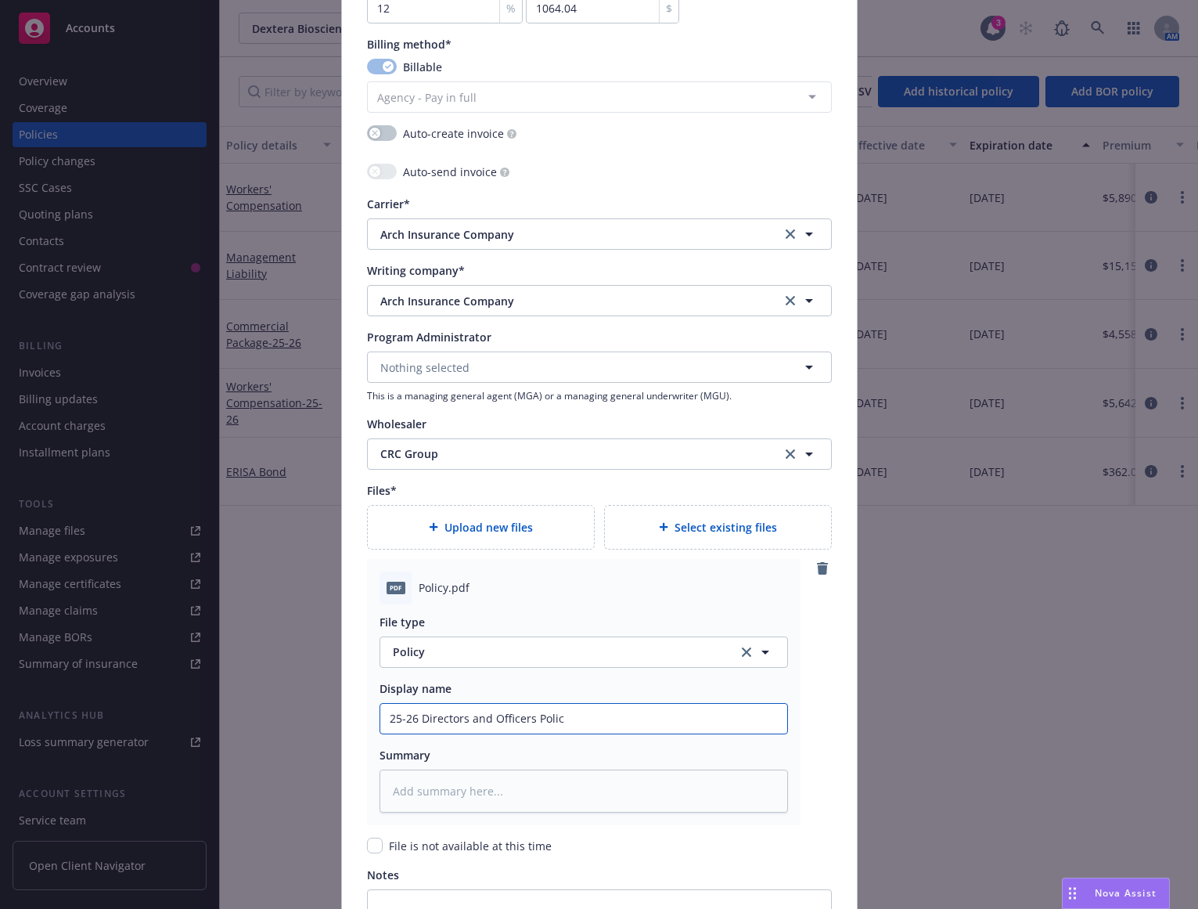
type input "25-26 Directors and Officers Policu"
type textarea "x"
type input "25-26 Directors and Officers Polic"
type textarea "x"
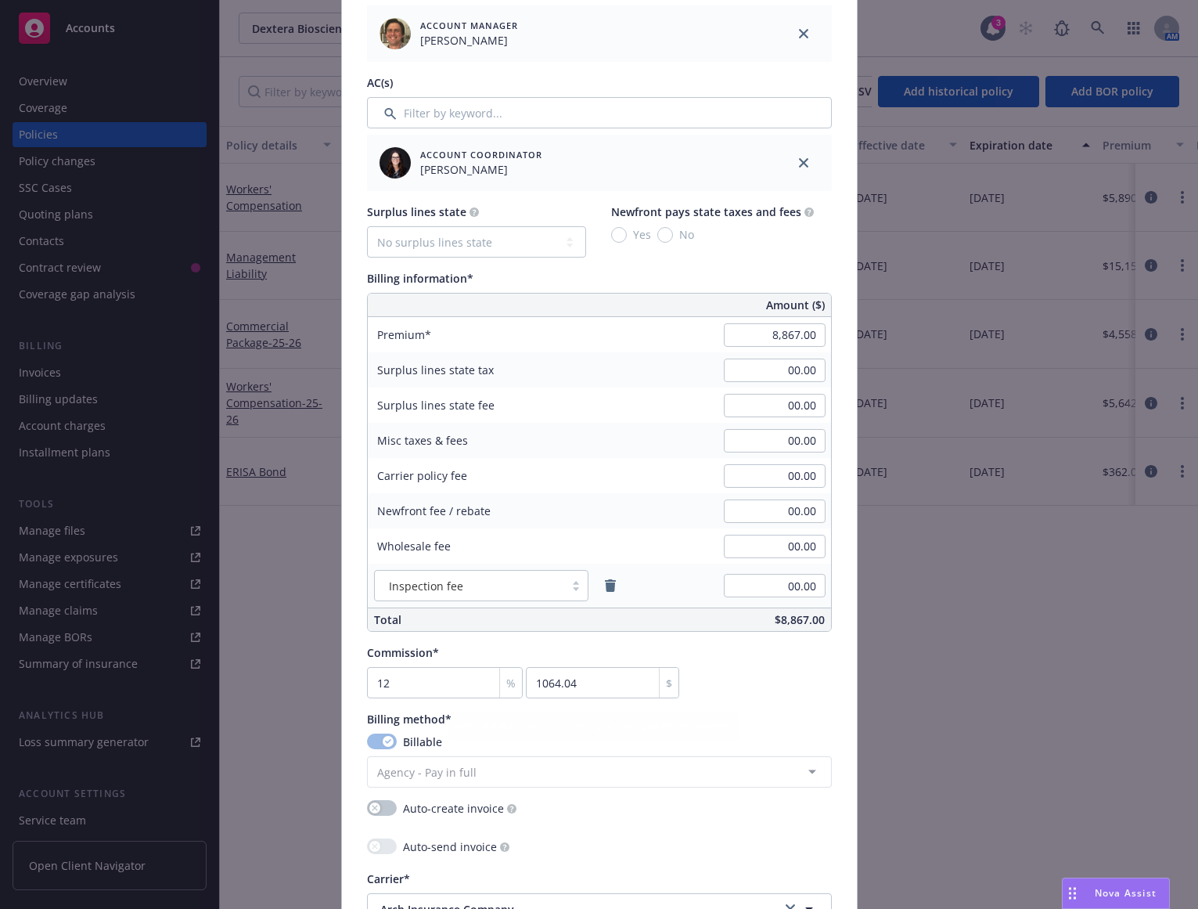
scroll to position [704, 0]
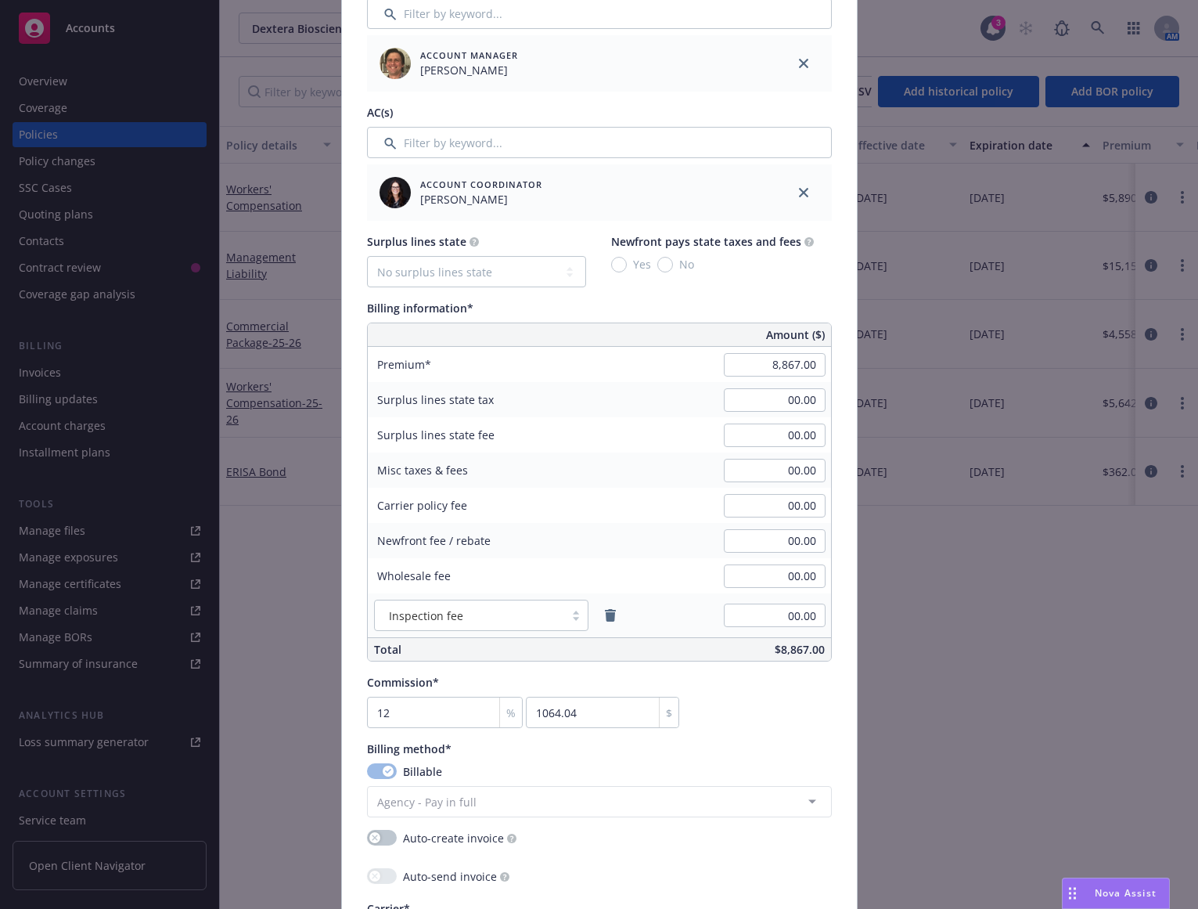
type input "25-26 Directors and Officers Policy"
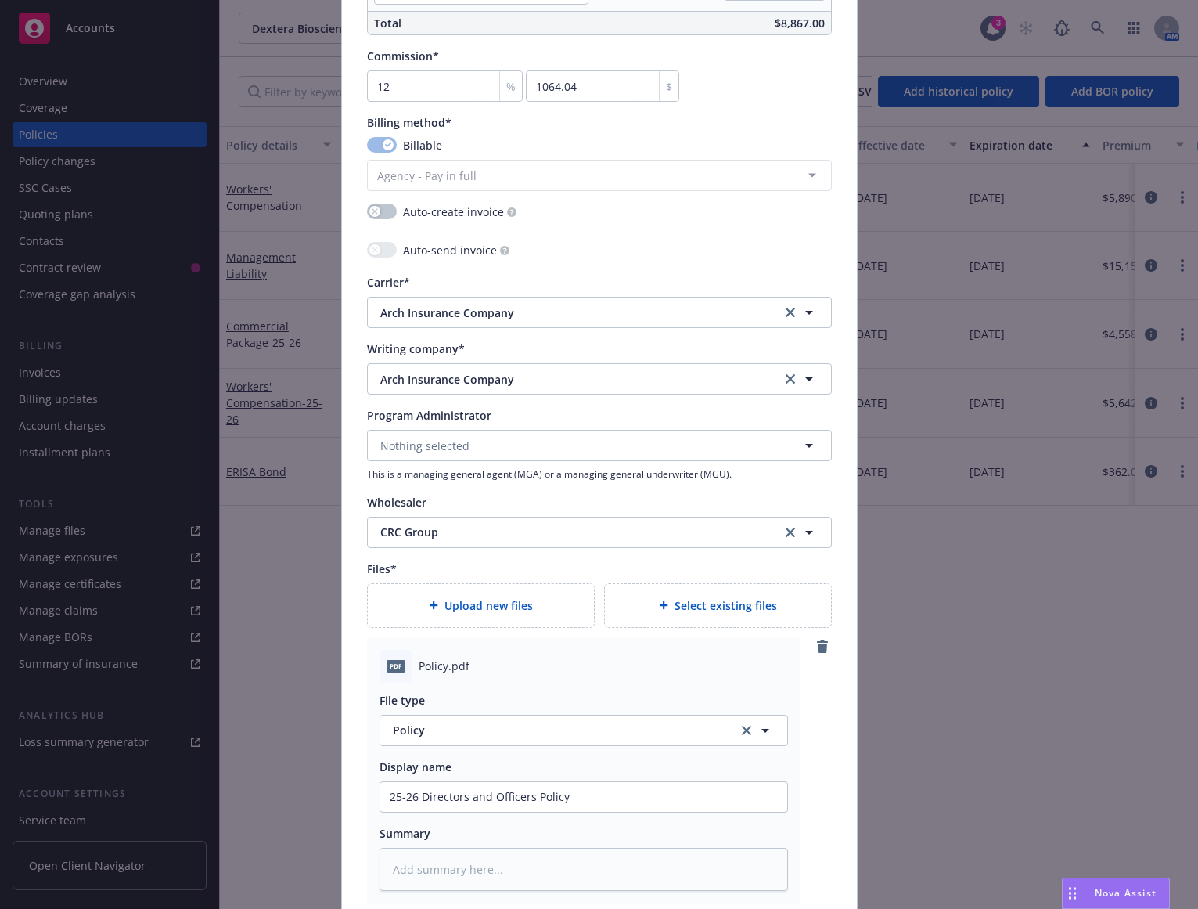
scroll to position [1652, 0]
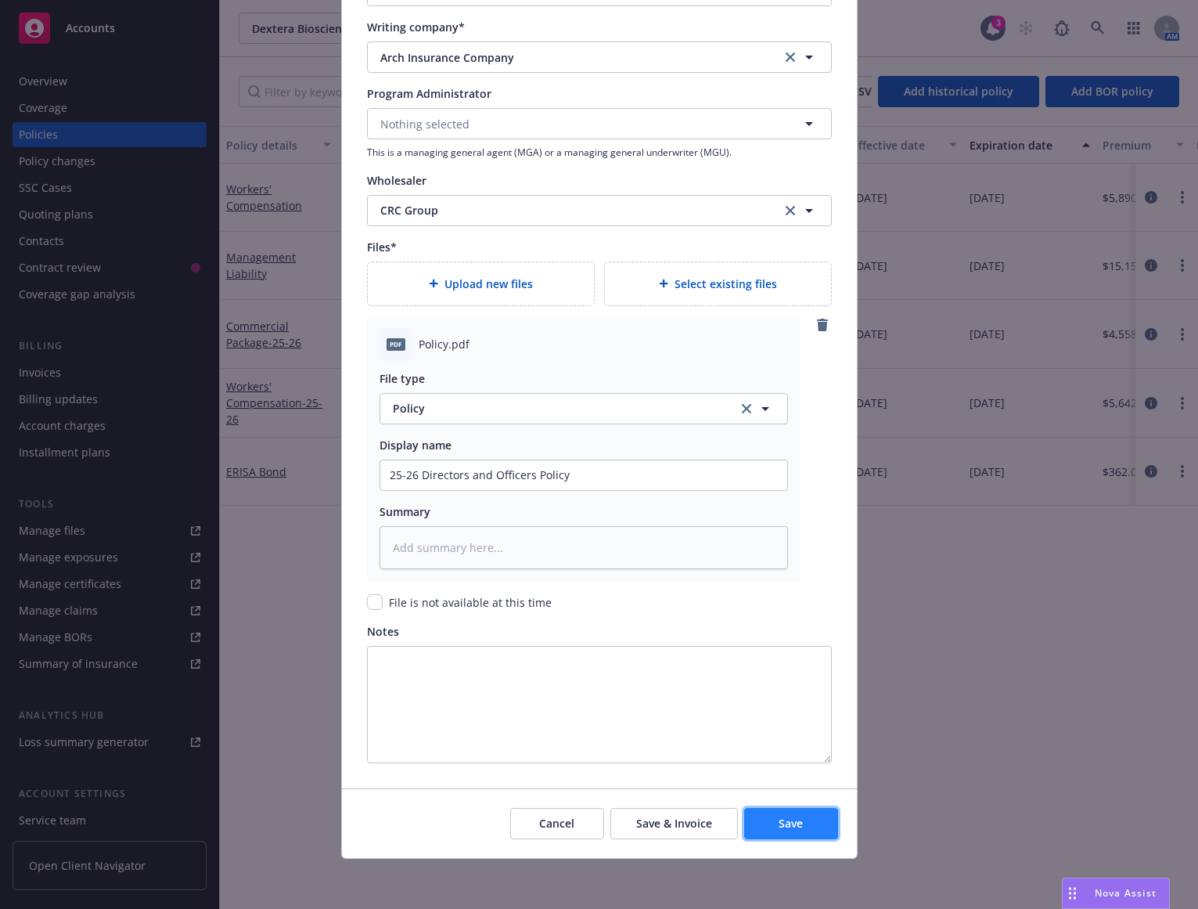
click at [780, 829] on span "Save" at bounding box center [791, 823] width 24 height 15
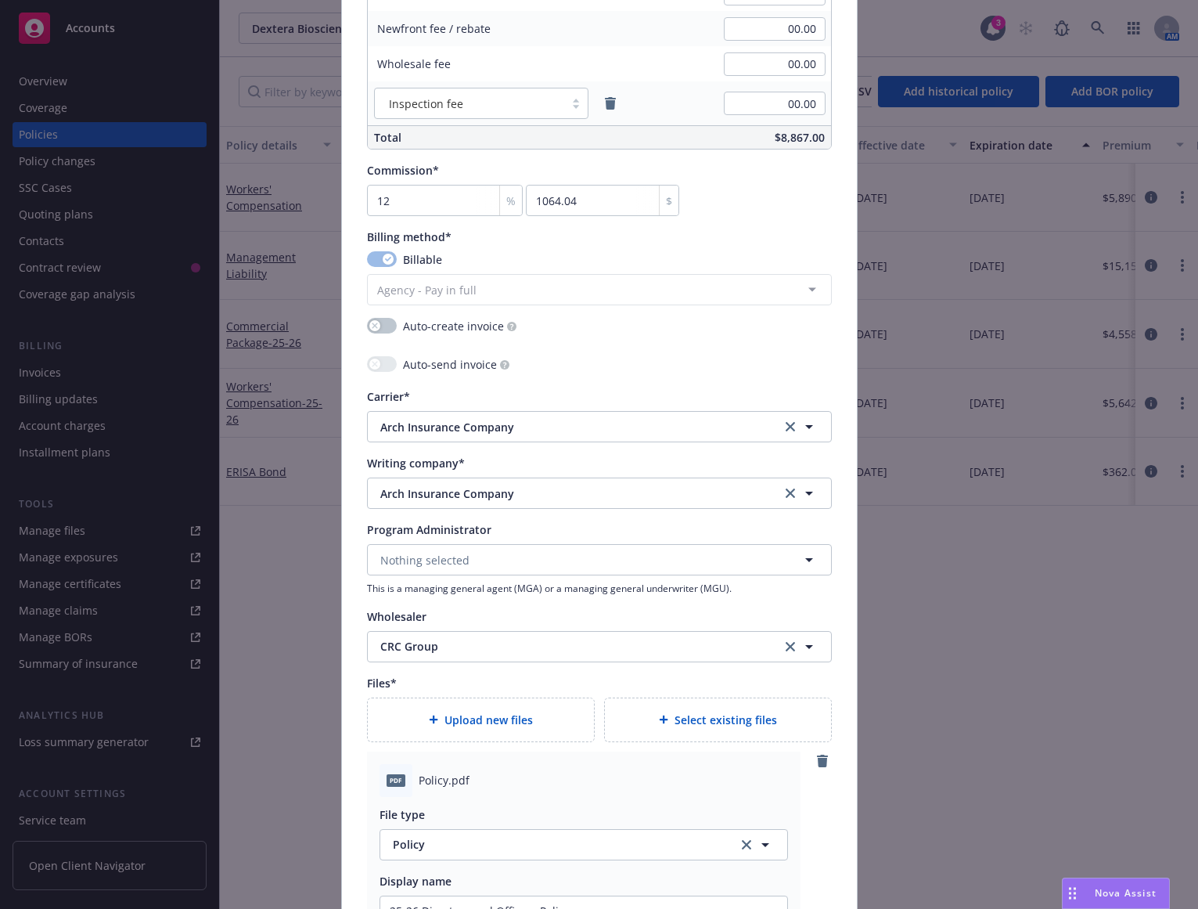
scroll to position [1183, 0]
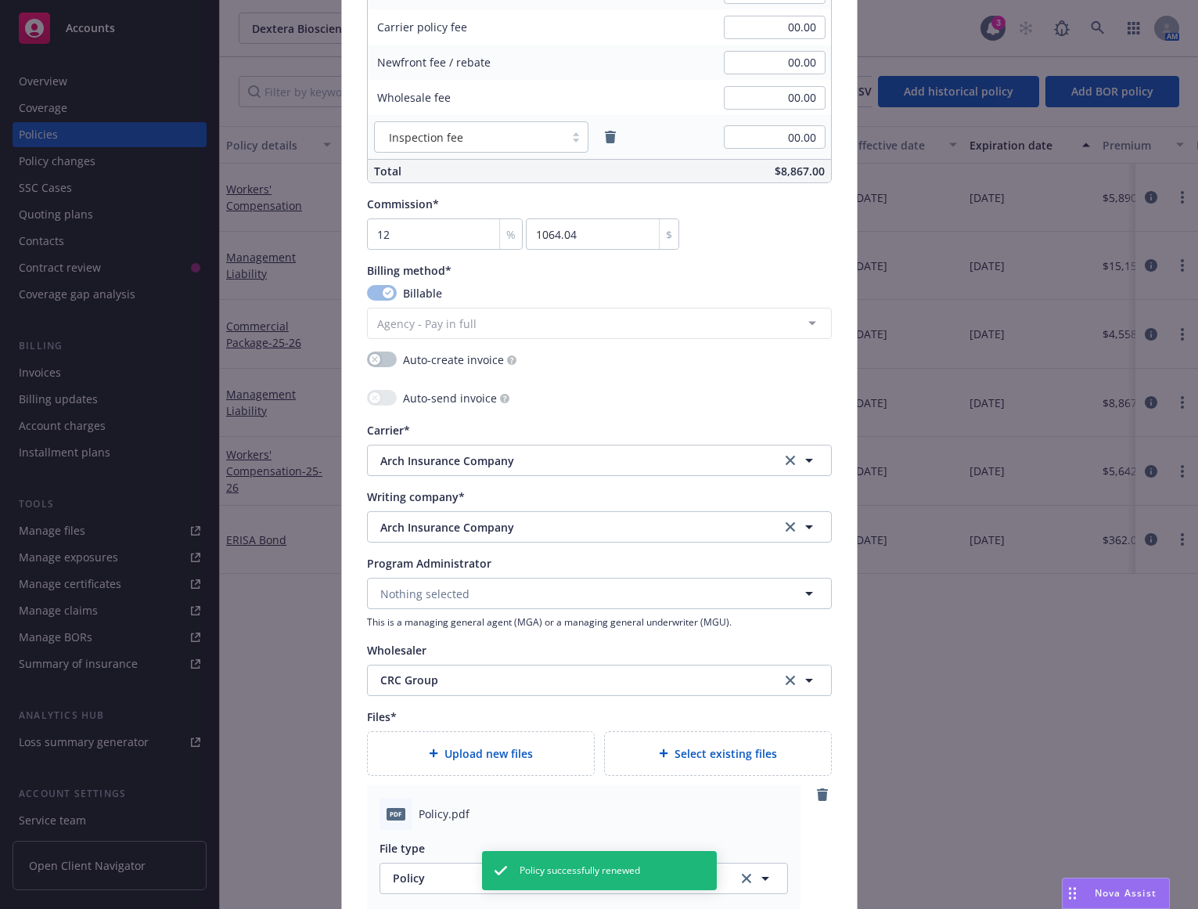
type textarea "x"
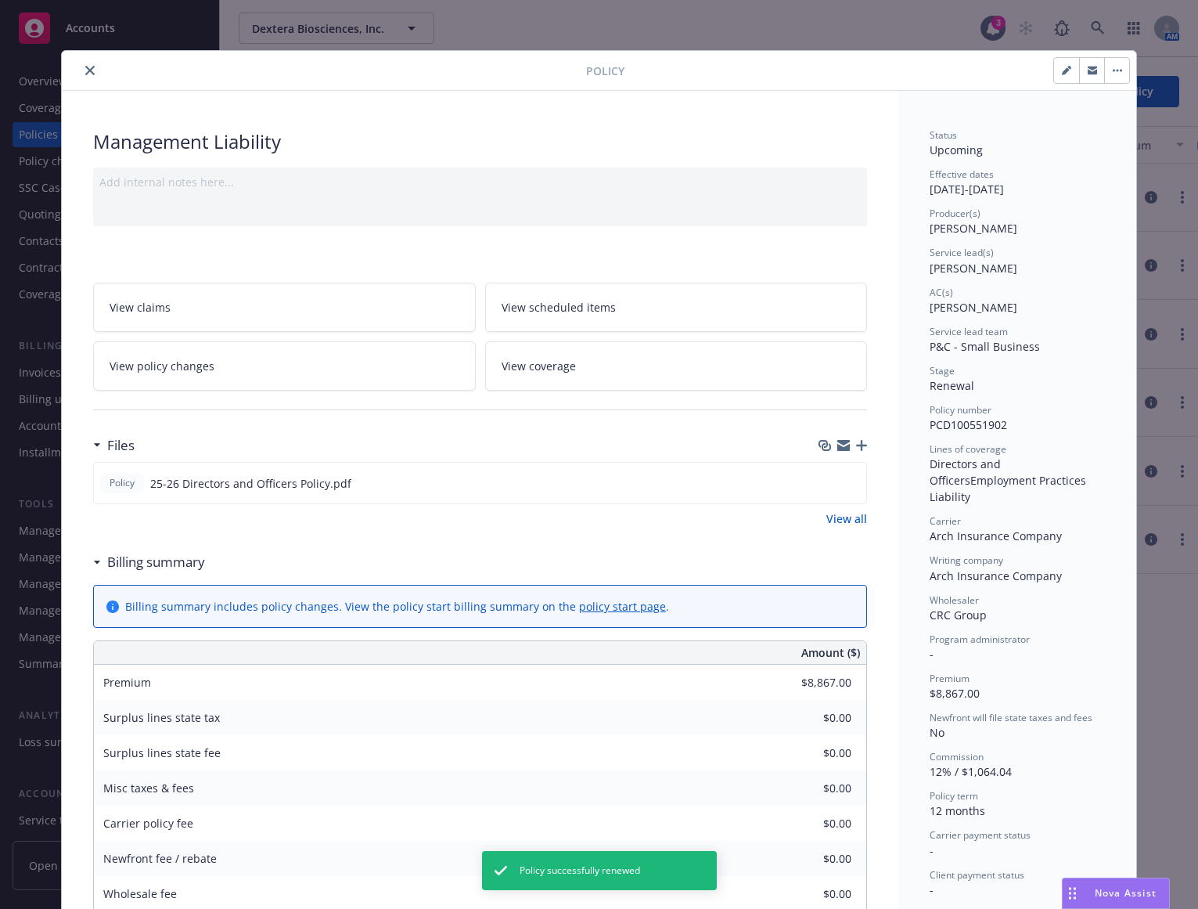
click at [85, 72] on icon "close" at bounding box center [89, 70] width 9 height 9
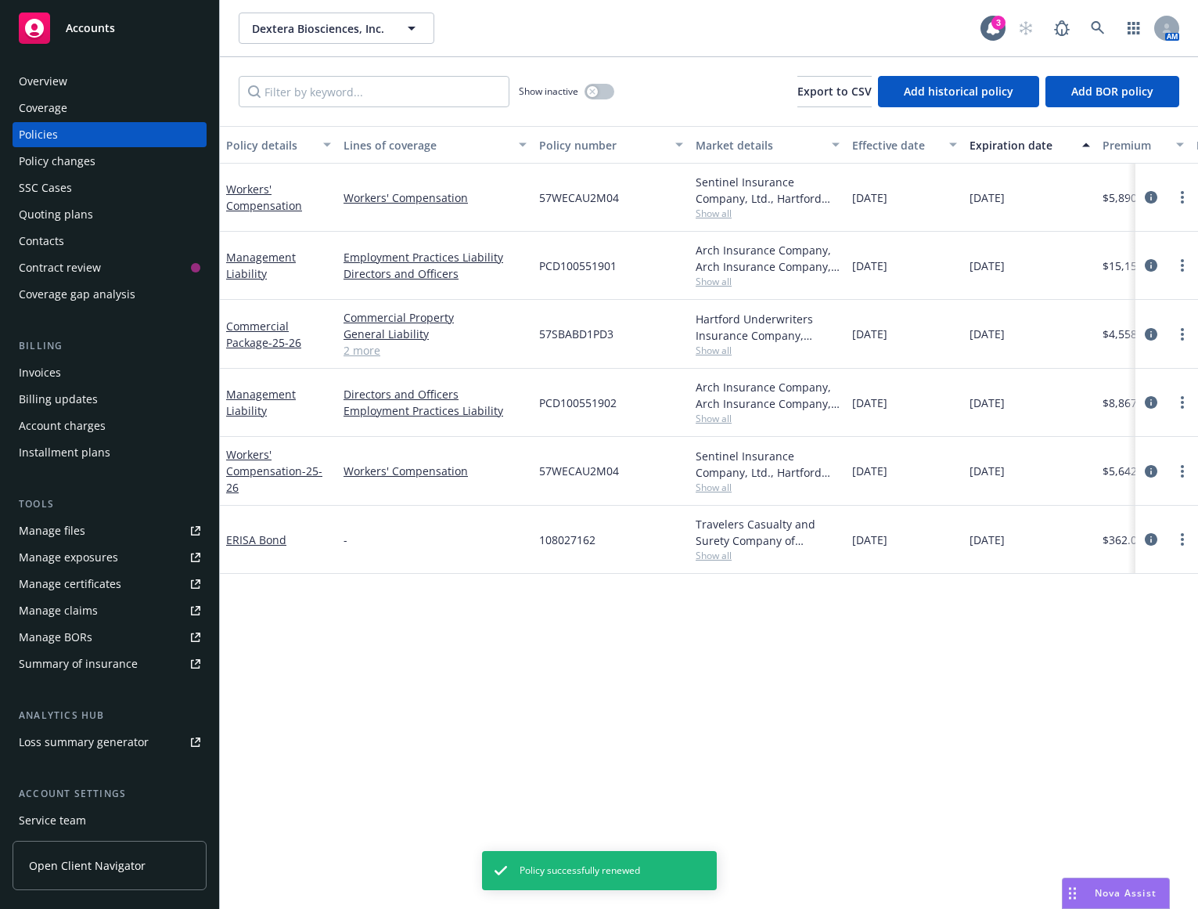
click at [62, 377] on div "Invoices" at bounding box center [110, 372] width 182 height 25
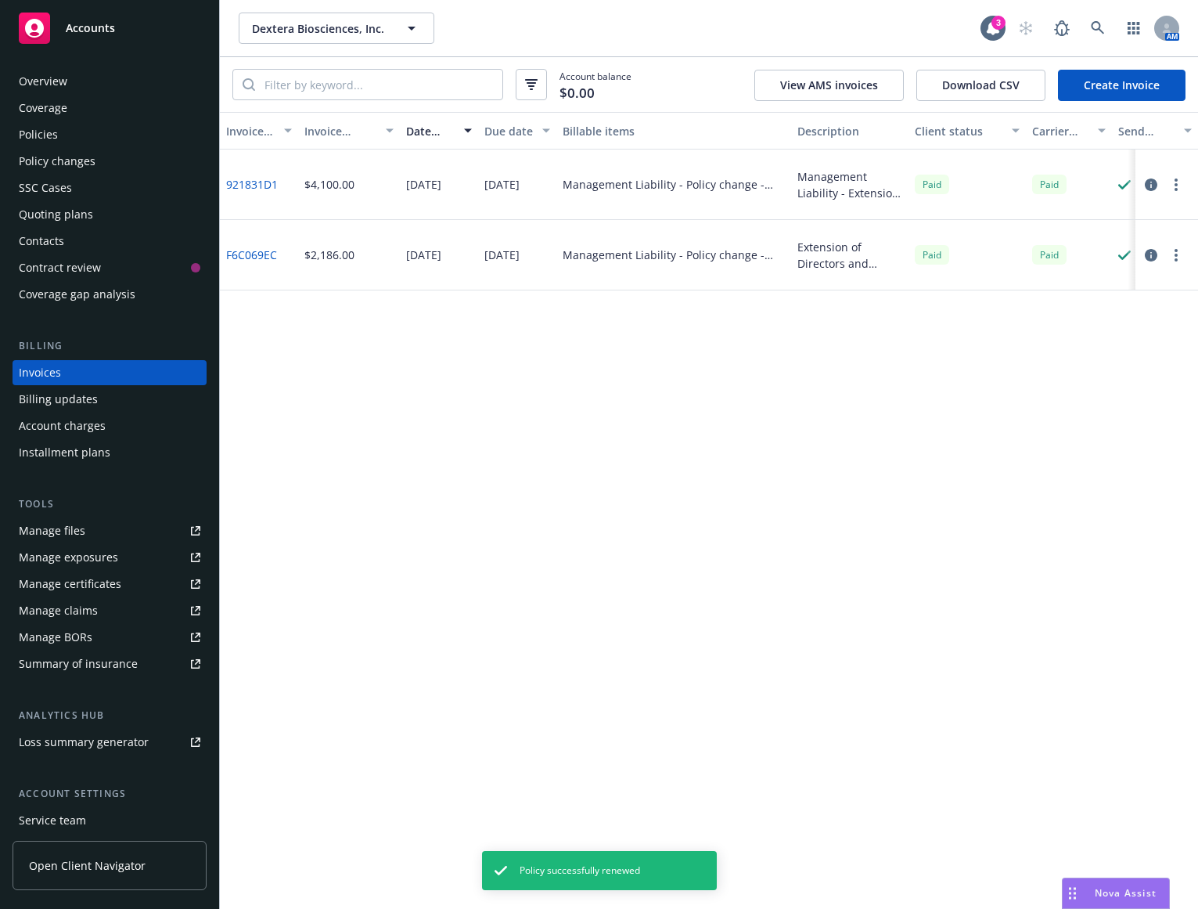
click at [1093, 87] on link "Create Invoice" at bounding box center [1122, 85] width 128 height 31
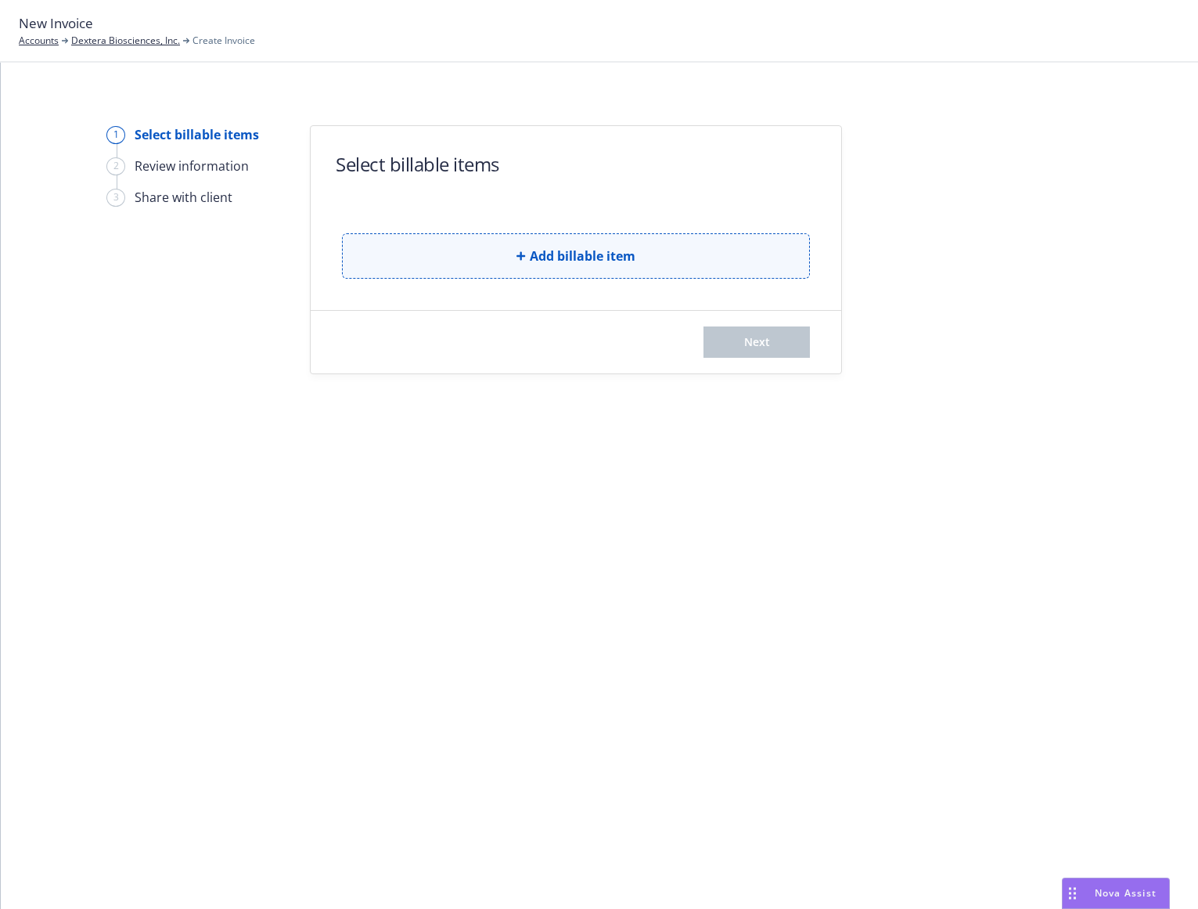
click at [466, 243] on button "Add billable item" at bounding box center [576, 255] width 468 height 45
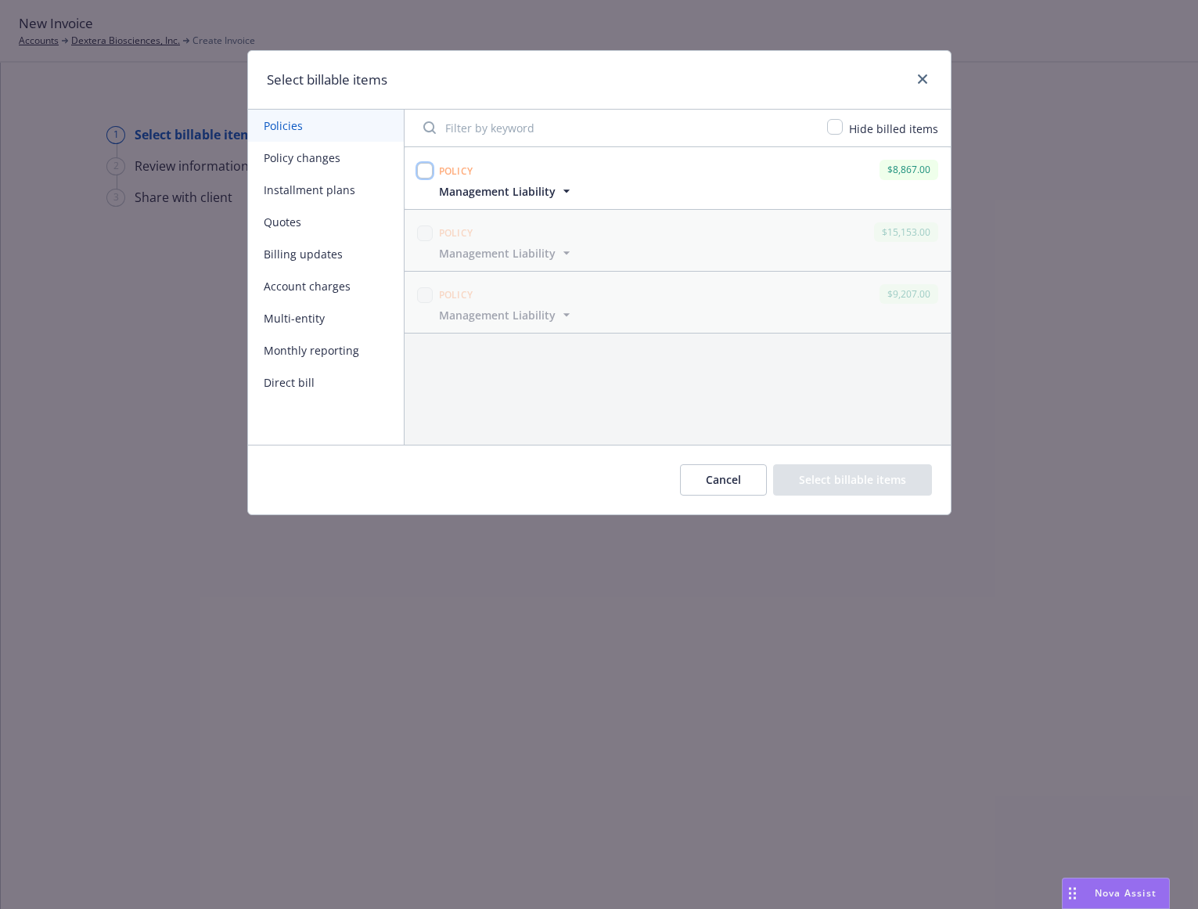
click at [426, 170] on input "checkbox" at bounding box center [425, 171] width 16 height 16
checkbox input "true"
click at [812, 473] on button "Select billable items" at bounding box center [852, 479] width 159 height 31
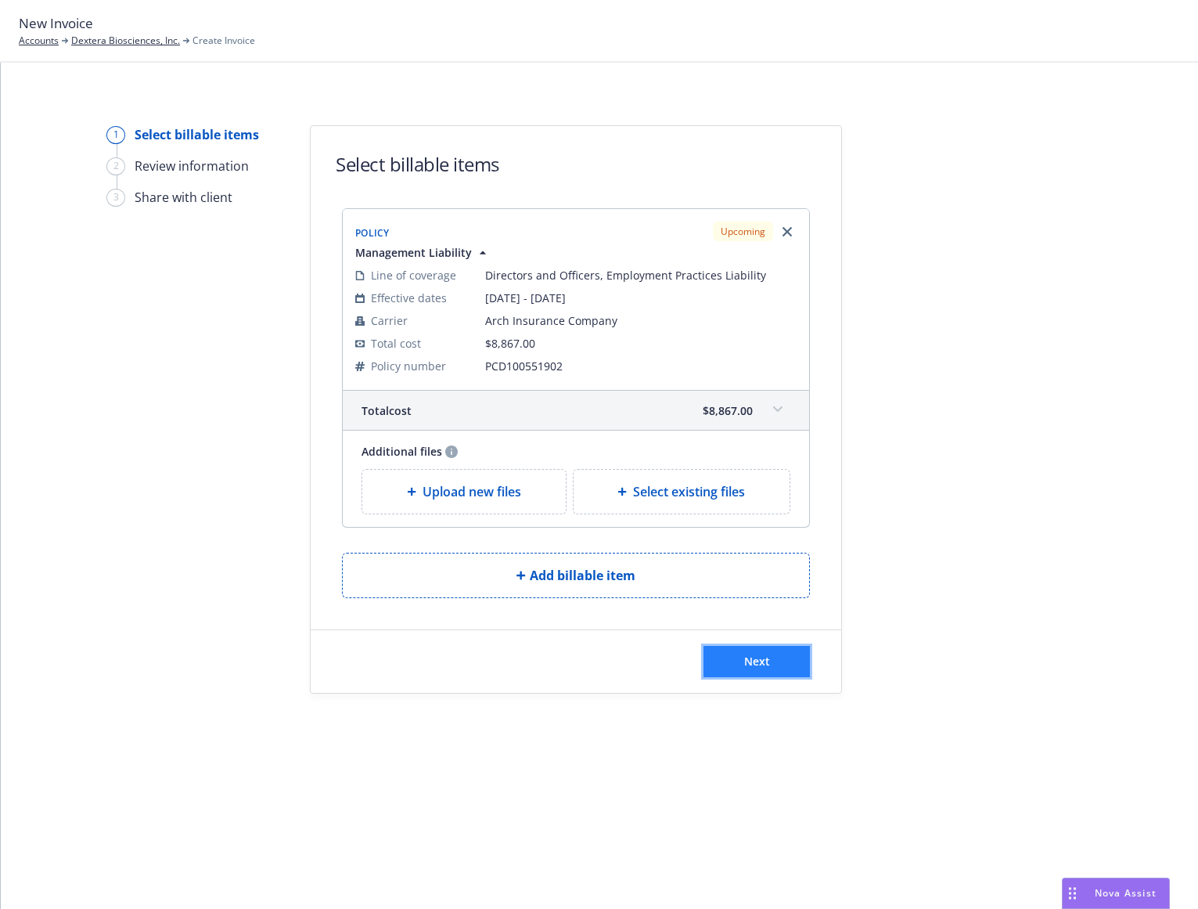
click at [754, 661] on span "Next" at bounding box center [757, 661] width 26 height 15
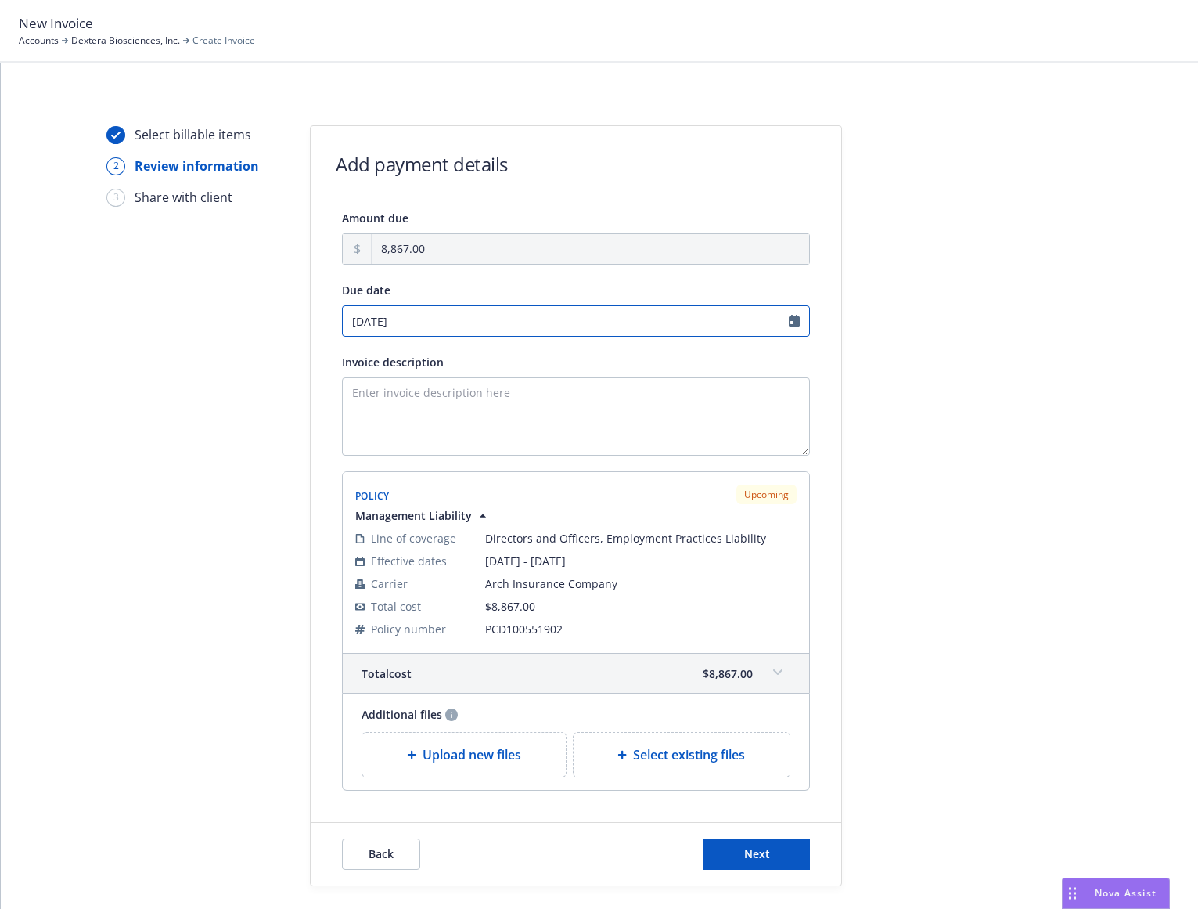
click at [733, 319] on input "[DATE]" at bounding box center [576, 320] width 468 height 31
select select "August"
select select "2025"
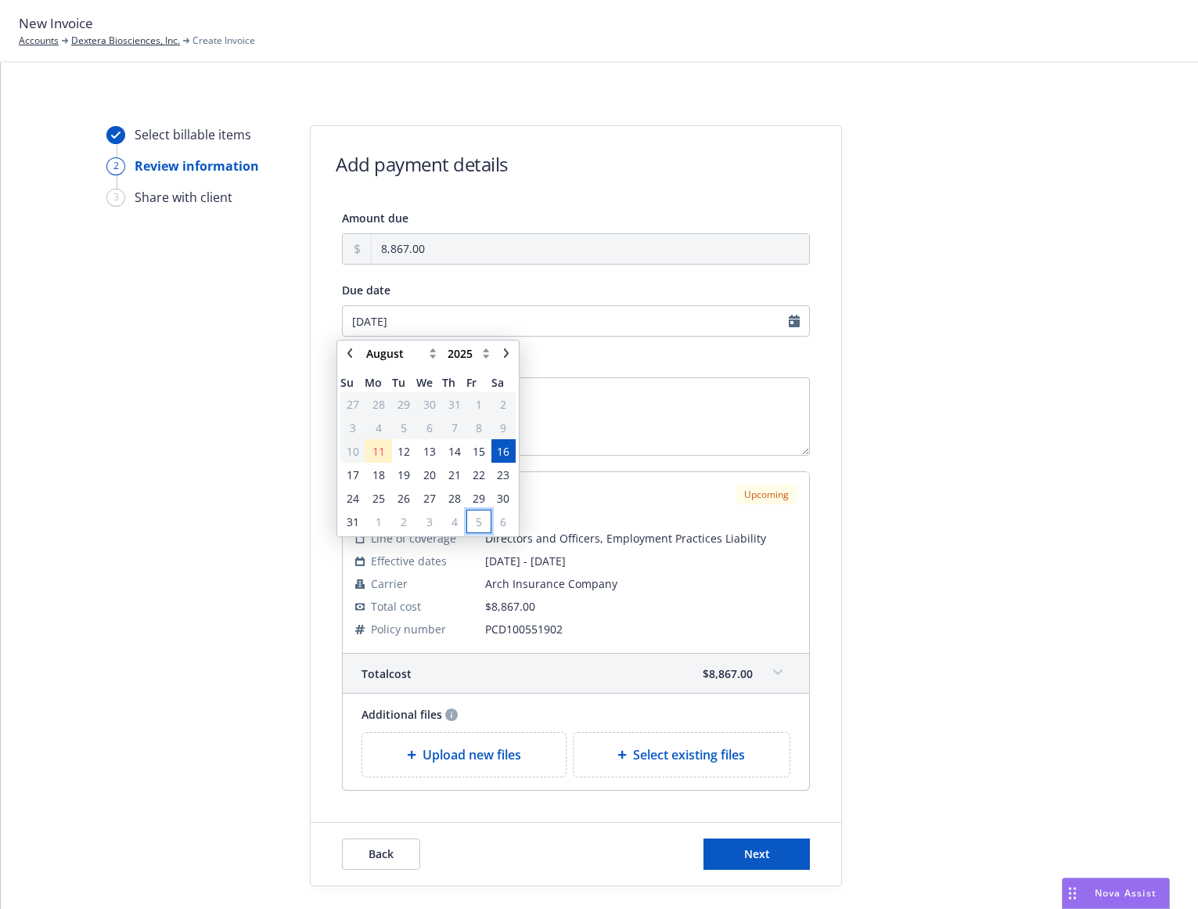
click at [472, 520] on span "5" at bounding box center [478, 522] width 21 height 20
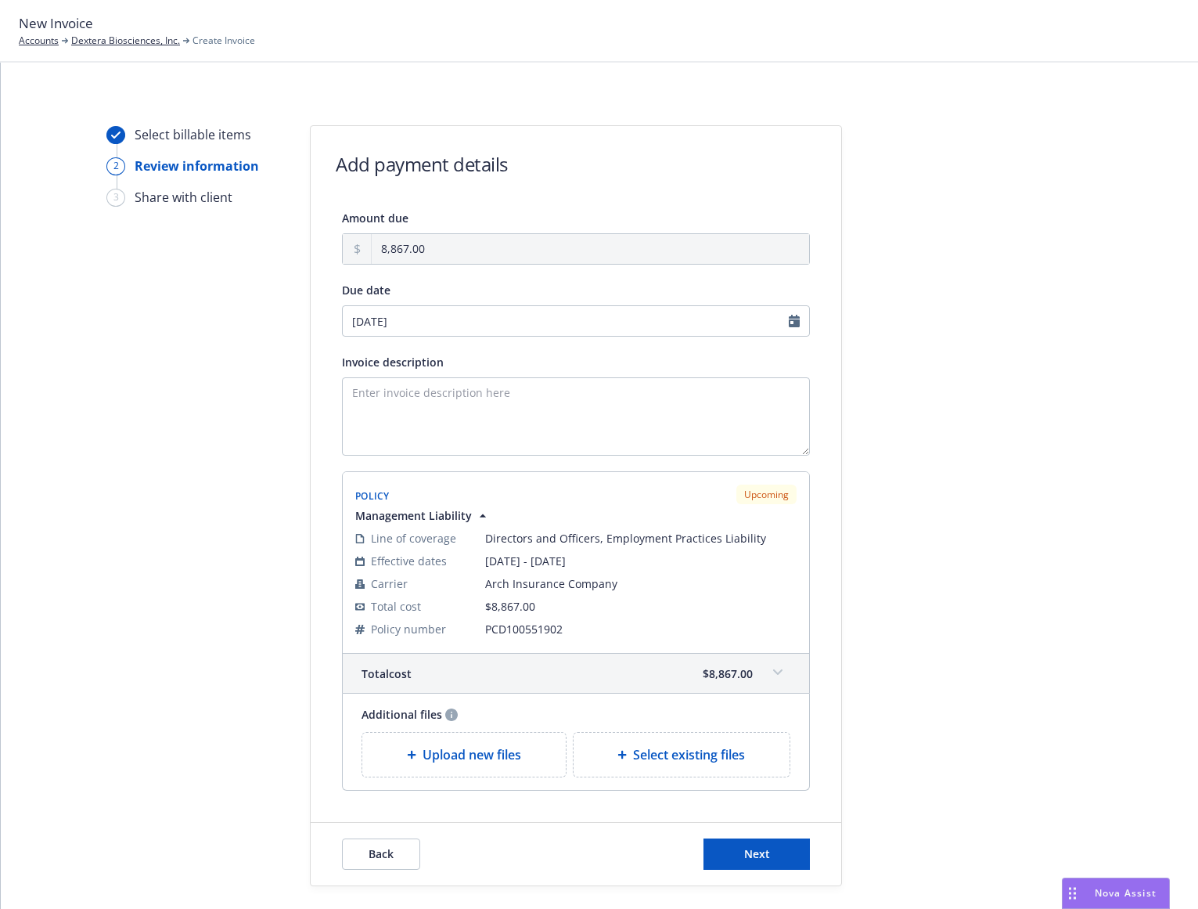
type input "[DATE]"
click at [502, 425] on textarea "Invoice description" at bounding box center [576, 416] width 468 height 78
type textarea "[DATE]-[DATE] Directors and Officers Renewal"
click at [219, 532] on div "Select billable items 2 Review information 3 Share with client" at bounding box center [192, 505] width 172 height 761
click at [718, 841] on button "Next" at bounding box center [757, 853] width 106 height 31
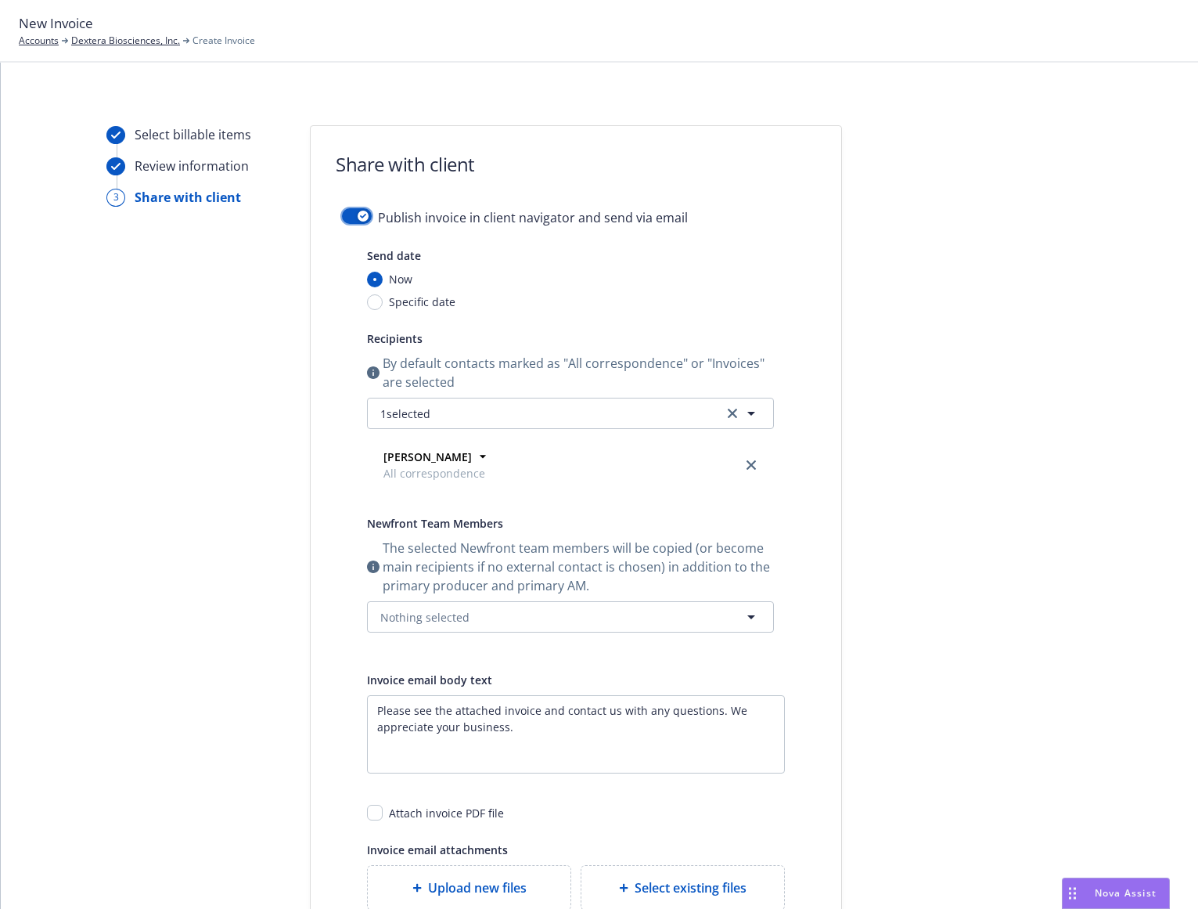
click at [361, 211] on div "button" at bounding box center [363, 216] width 11 height 11
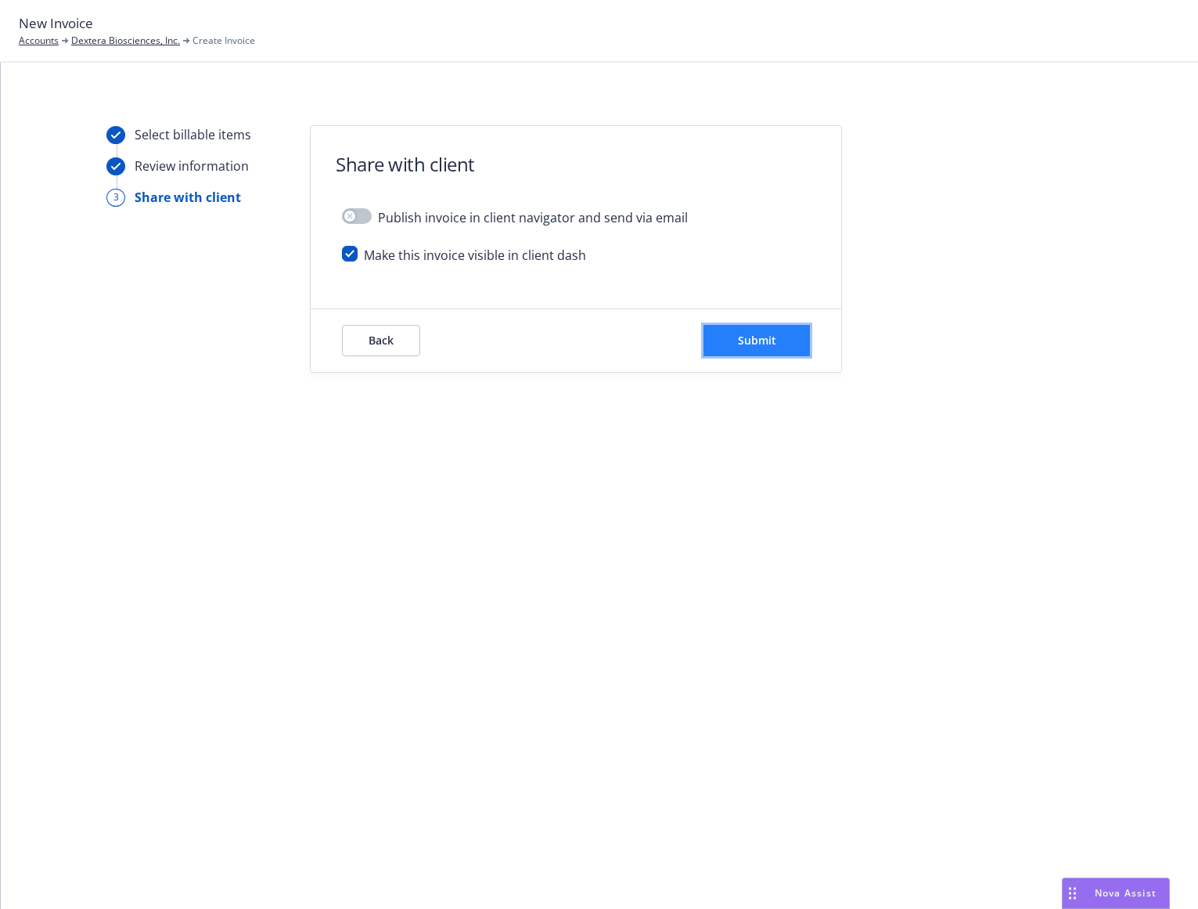
click at [736, 338] on button "Submit" at bounding box center [757, 340] width 106 height 31
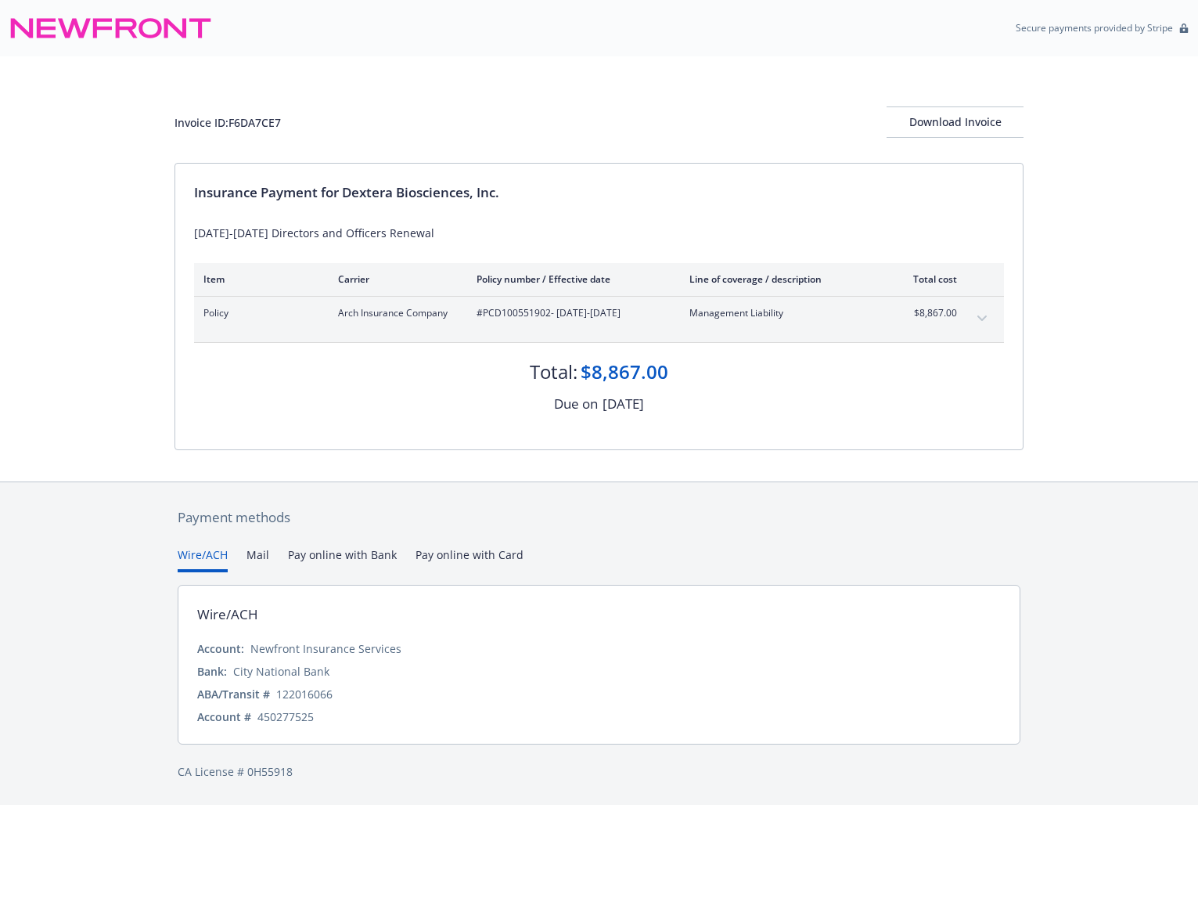
click at [142, 383] on div "Invoice ID: F6DA7CE7 Download Invoice Insurance Payment for Dextera Biosciences…" at bounding box center [599, 268] width 1198 height 425
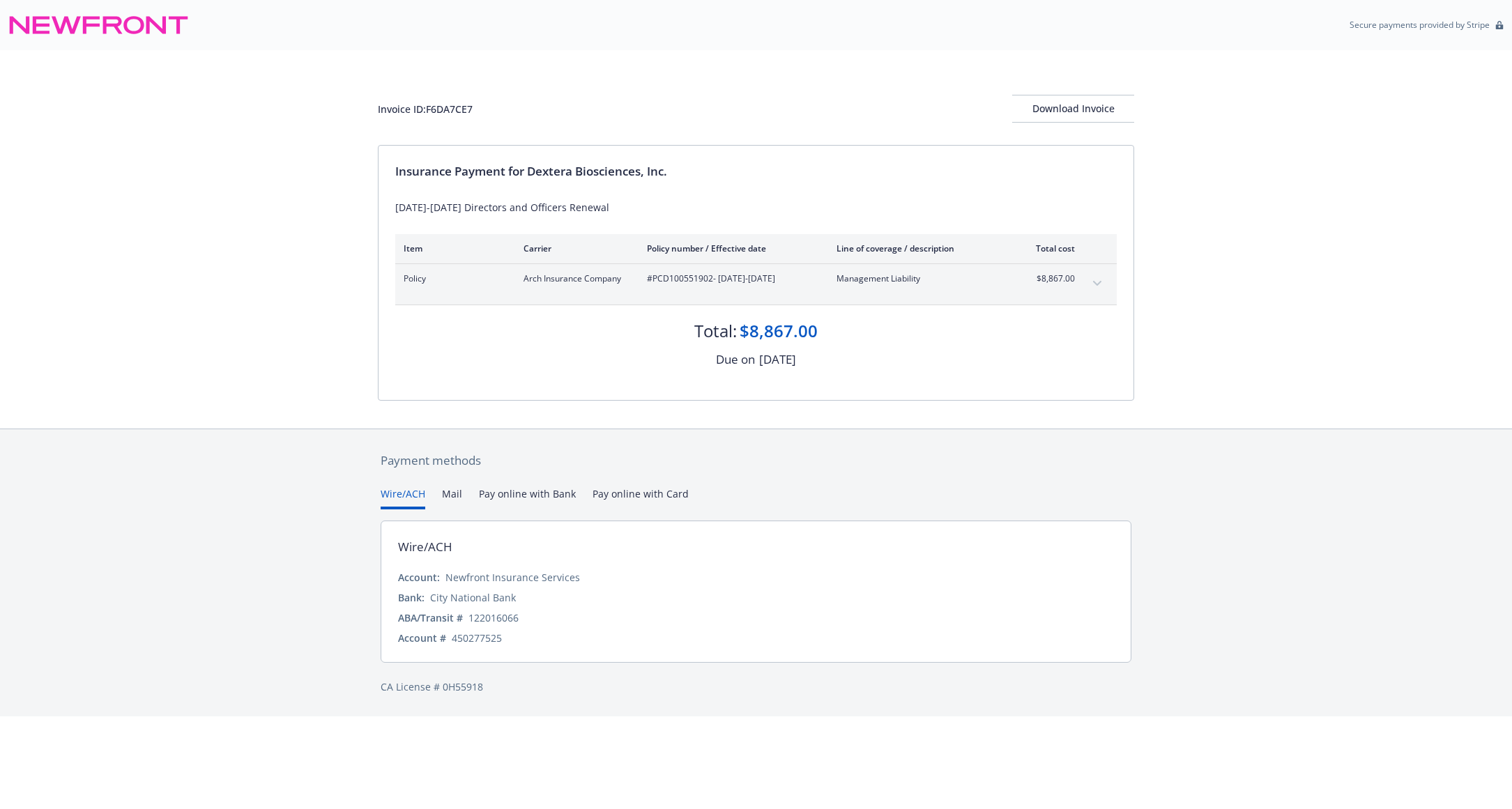
click at [162, 531] on div "Payment methods Wire/ACH Mail Pay online with Bank Pay online with Card Wire/AC…" at bounding box center [756, 572] width 1512 height 288
click at [316, 130] on div "Invoice ID: F6DA7CE7 Download Invoice Insurance Payment for Dextera Biosciences…" at bounding box center [756, 239] width 1512 height 378
click at [228, 240] on div "Invoice ID: F6DA7CE7 Download Invoice Insurance Payment for Dextera Biosciences…" at bounding box center [756, 239] width 1512 height 378
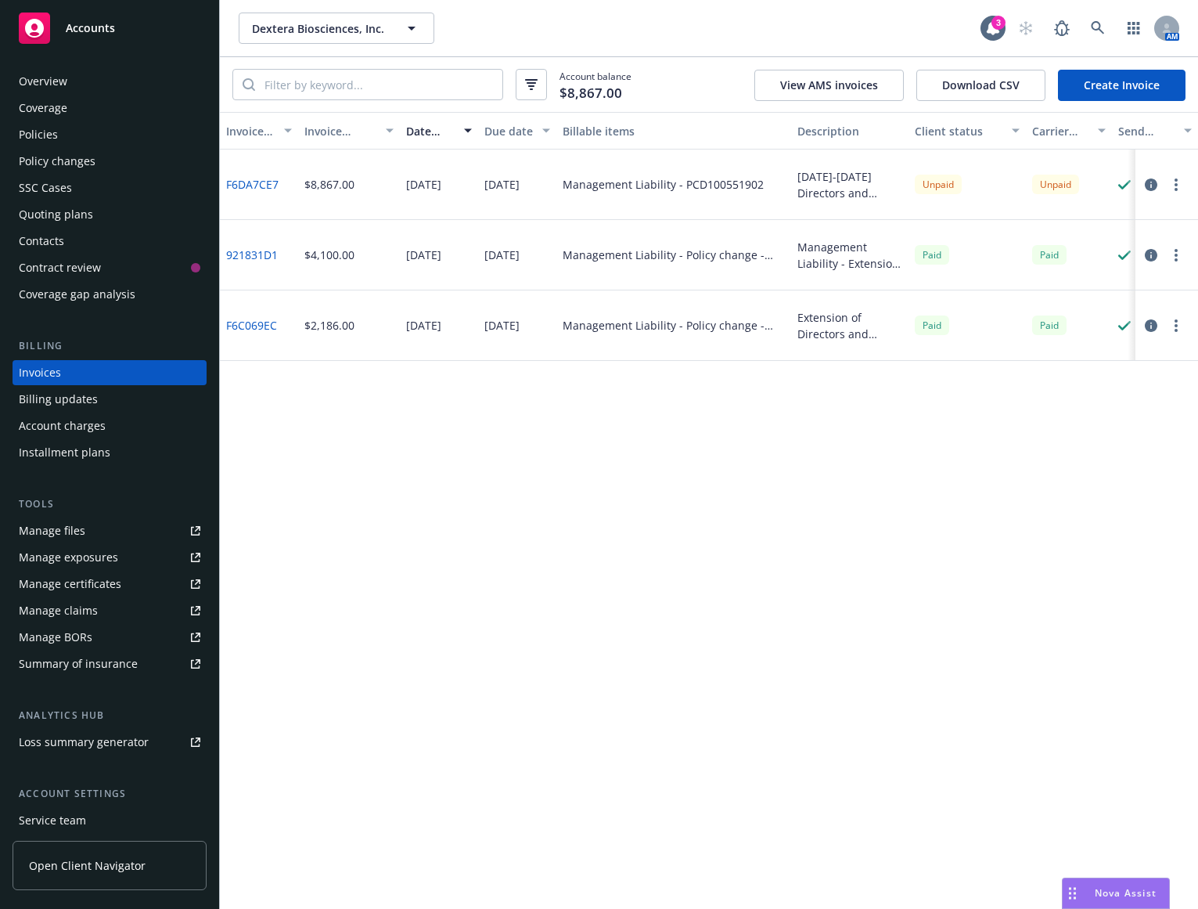
click at [87, 245] on div "Contacts" at bounding box center [110, 241] width 182 height 25
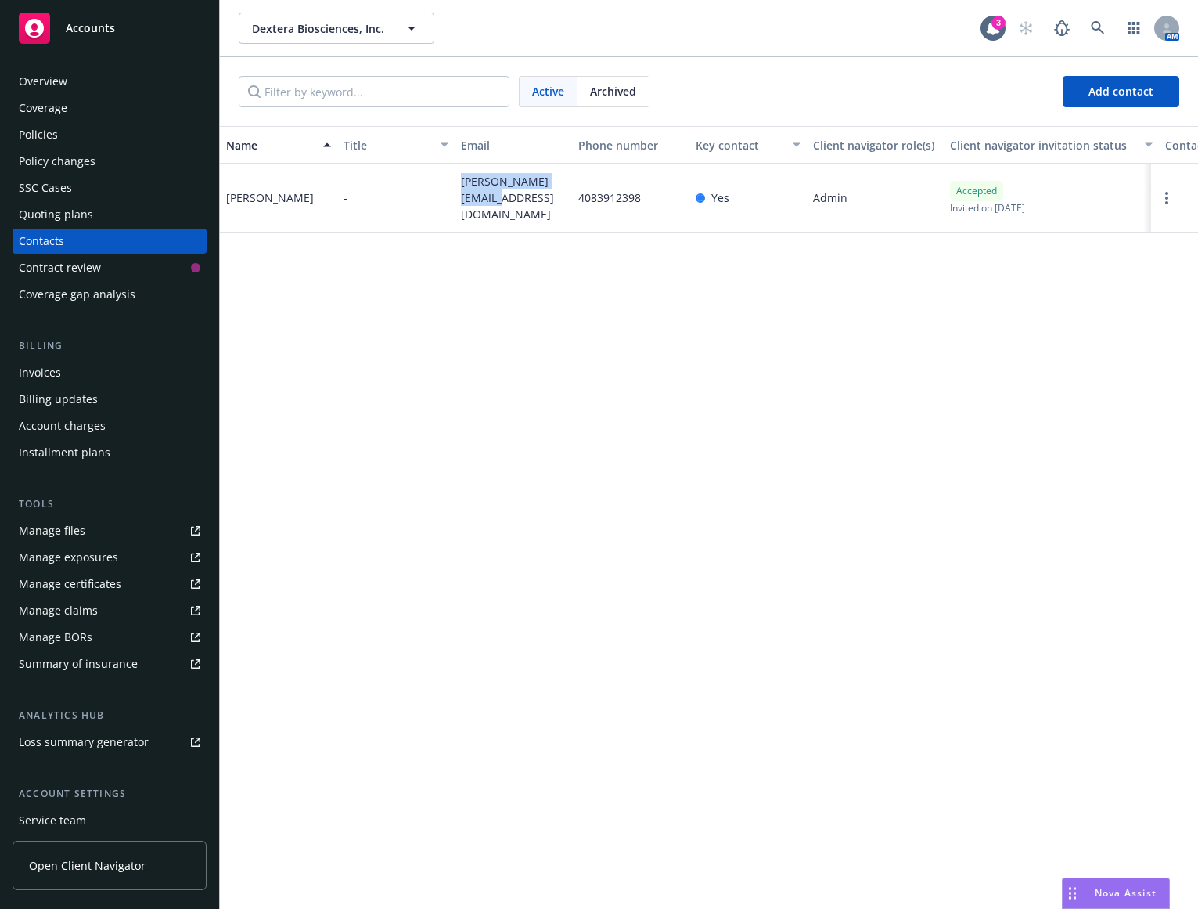
drag, startPoint x: 480, startPoint y: 203, endPoint x: 446, endPoint y: 183, distance: 39.3
click at [446, 183] on div "Julia Williams - julia@dexterabio.com 4083912398 Yes Admin Accepted Invited on …" at bounding box center [709, 198] width 978 height 69
copy div "julia@dexterabio.com"
click at [133, 124] on div "Policies" at bounding box center [110, 134] width 182 height 25
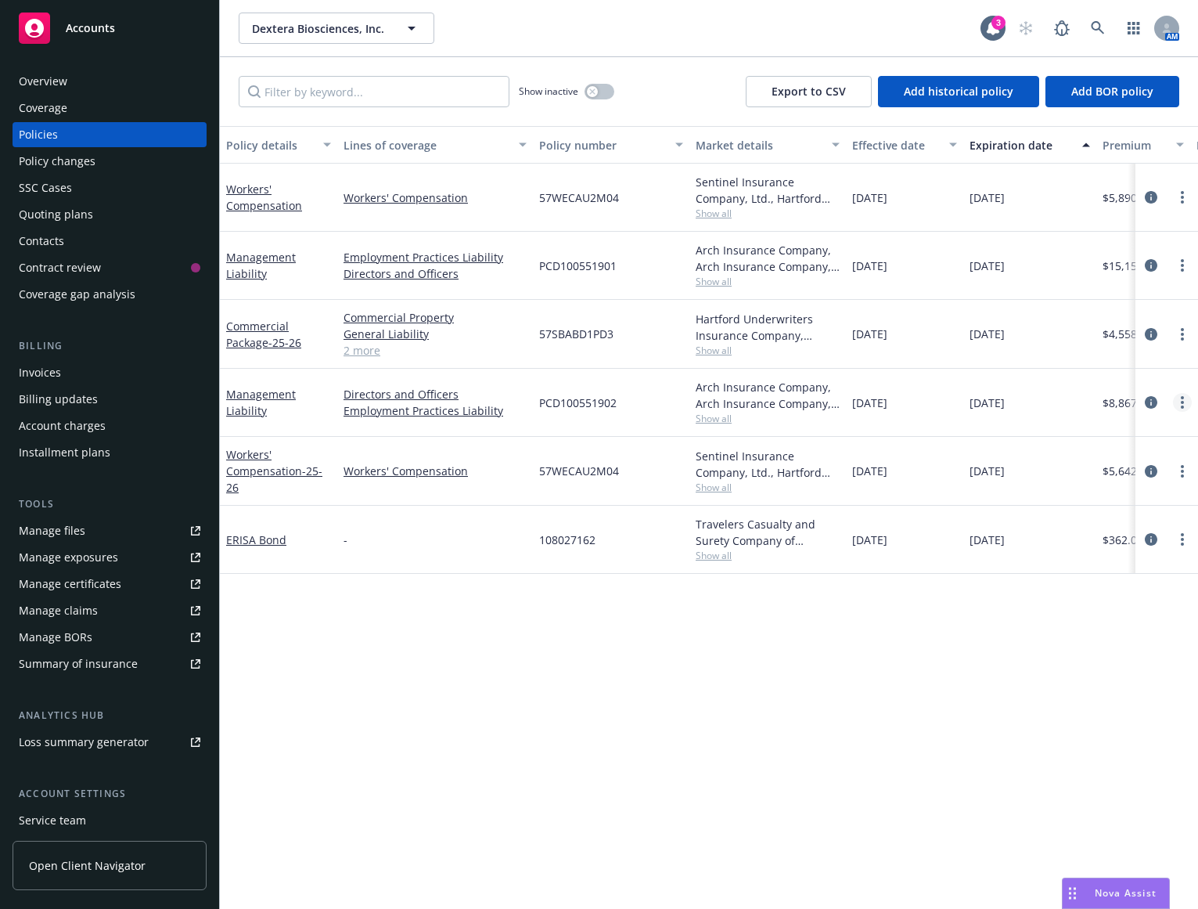
click at [1181, 402] on icon "more" at bounding box center [1182, 402] width 3 height 13
click at [1084, 625] on link "Copy logging email" at bounding box center [1099, 622] width 184 height 31
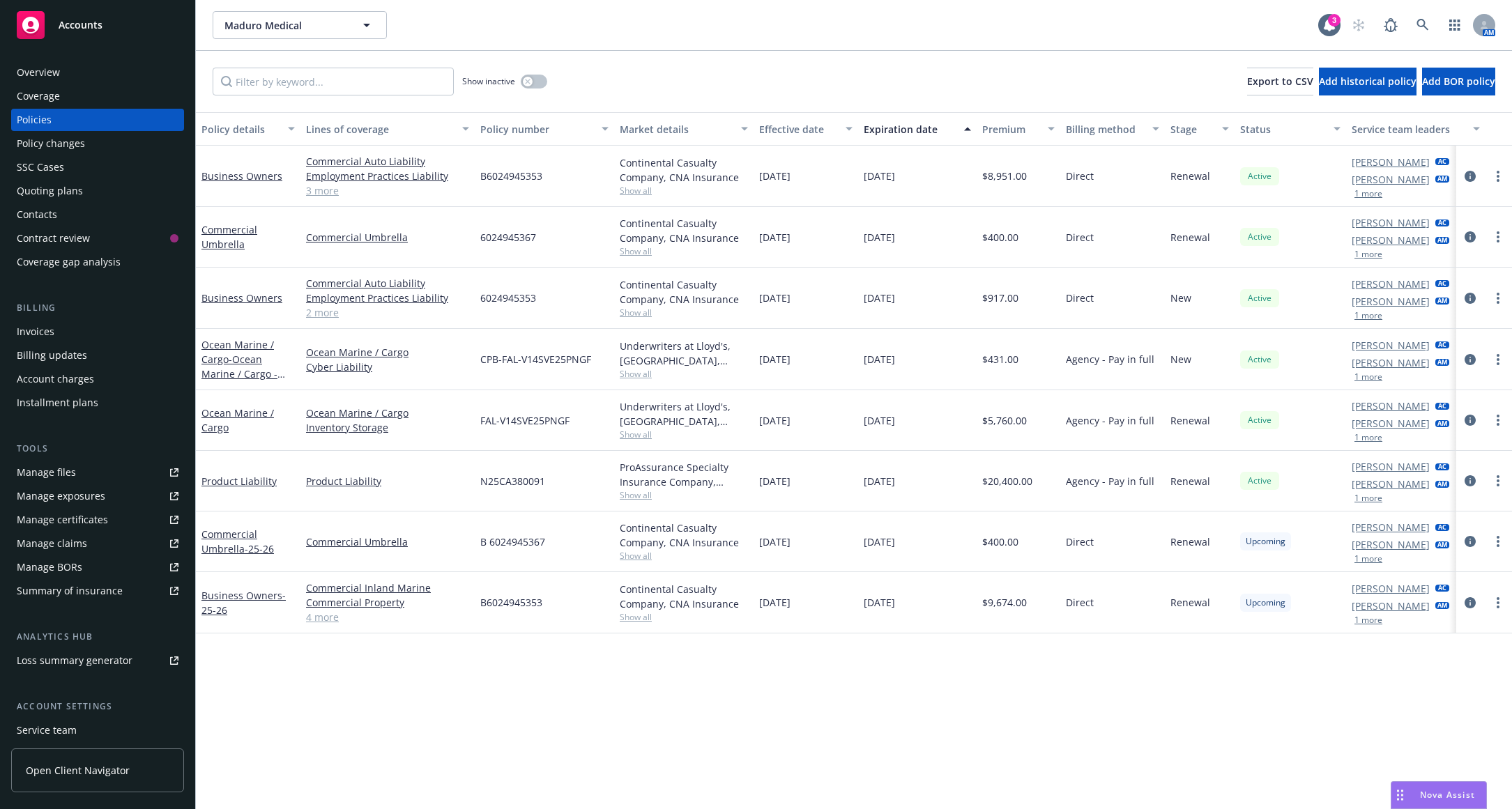
click at [62, 335] on div "Invoices" at bounding box center [98, 331] width 162 height 22
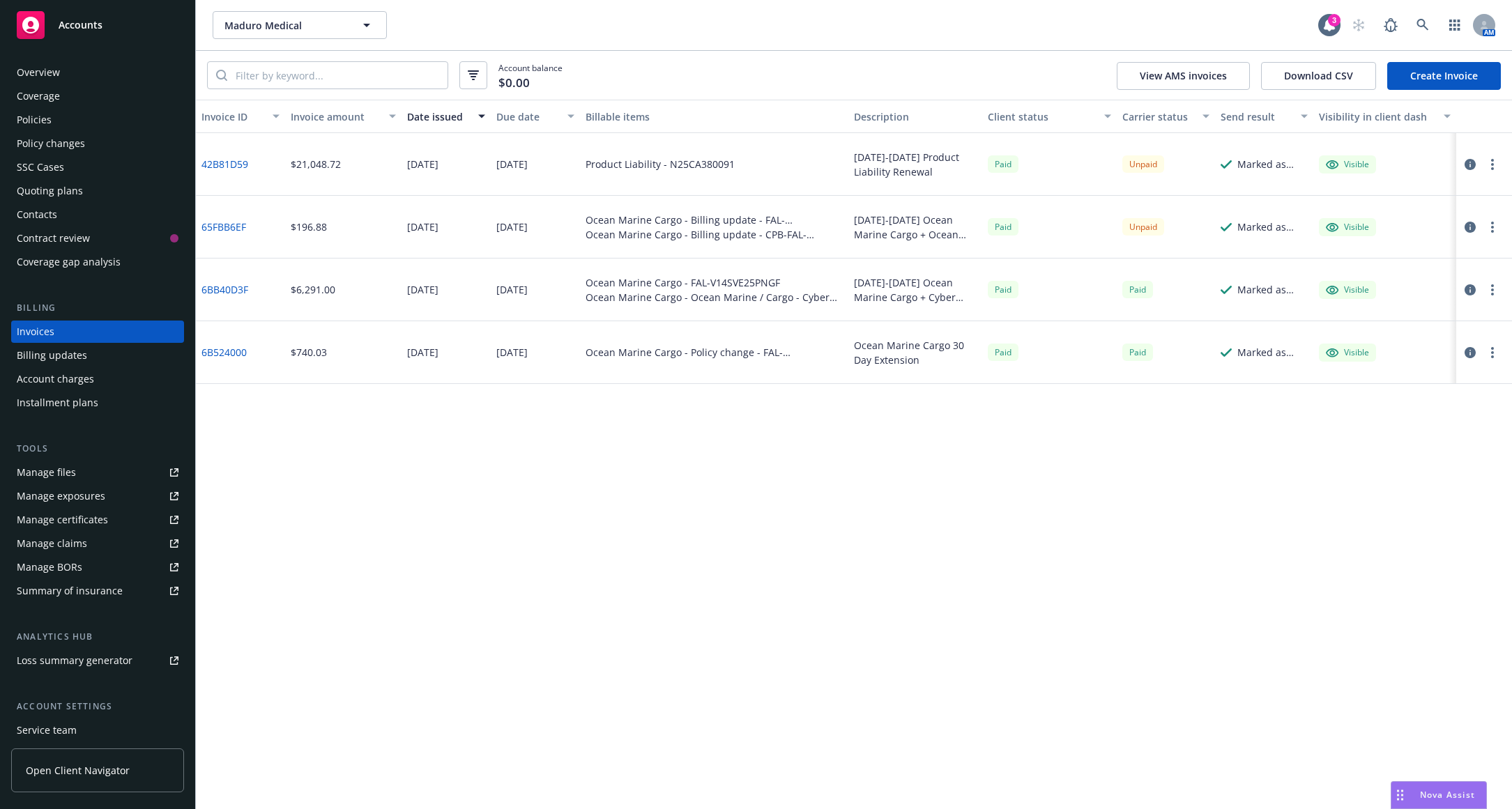
click at [697, 172] on div "Product Liability - N25CA380091" at bounding box center [659, 164] width 149 height 14
click at [697, 160] on div "Product Liability - N25CA380091" at bounding box center [659, 164] width 149 height 14
copy div "N25CA380091"
click at [419, 441] on div "Invoice ID Invoice amount Date issued Due date Billable items Description Clien…" at bounding box center [854, 454] width 1316 height 709
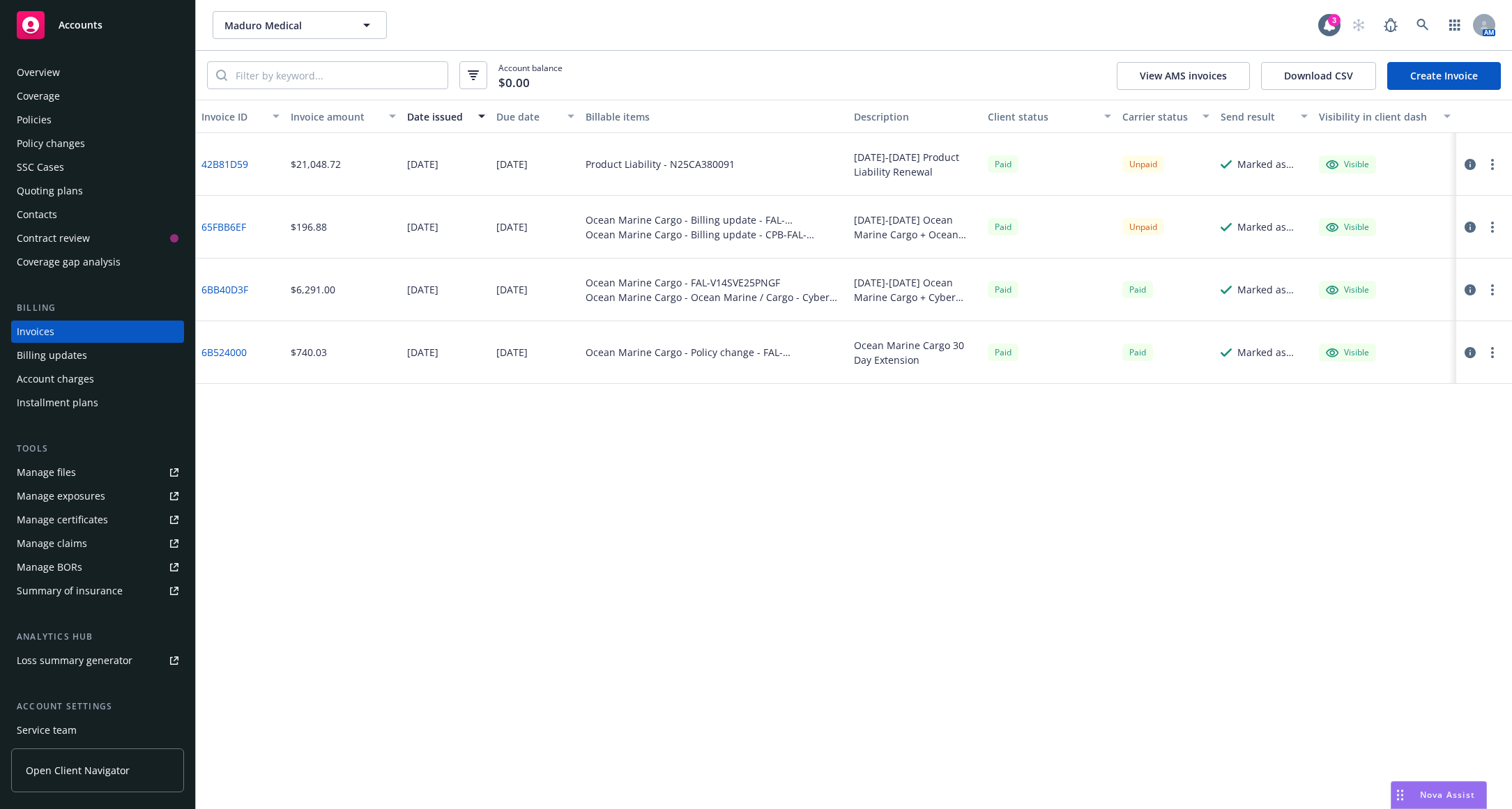
click at [381, 447] on div "Invoice ID Invoice amount Date issued Due date Billable items Description Clien…" at bounding box center [854, 454] width 1316 height 709
click at [1419, 27] on icon at bounding box center [1422, 25] width 12 height 12
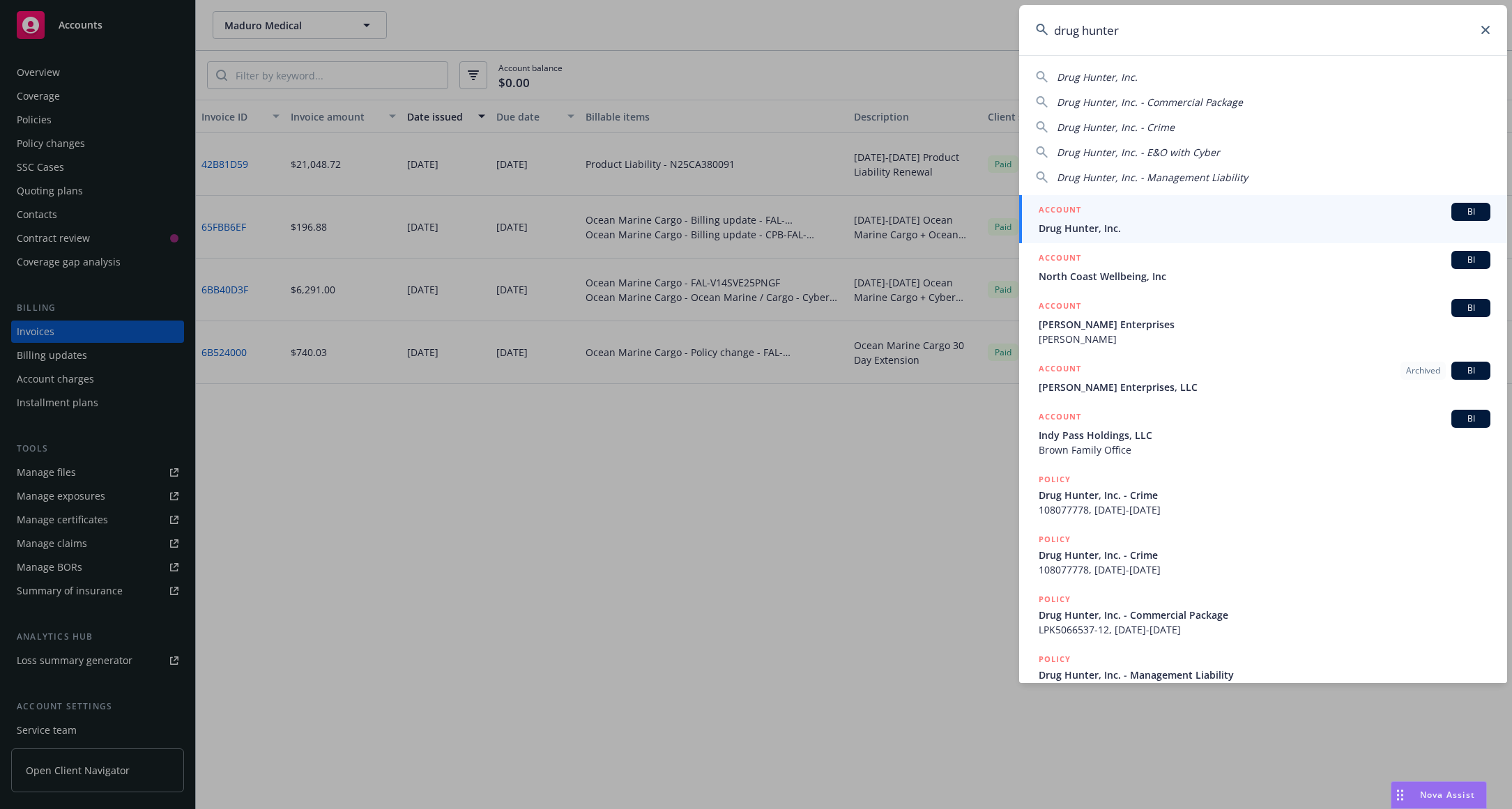
type input "drug hunter"
click at [1199, 225] on span "Drug Hunter, Inc." at bounding box center [1264, 228] width 451 height 14
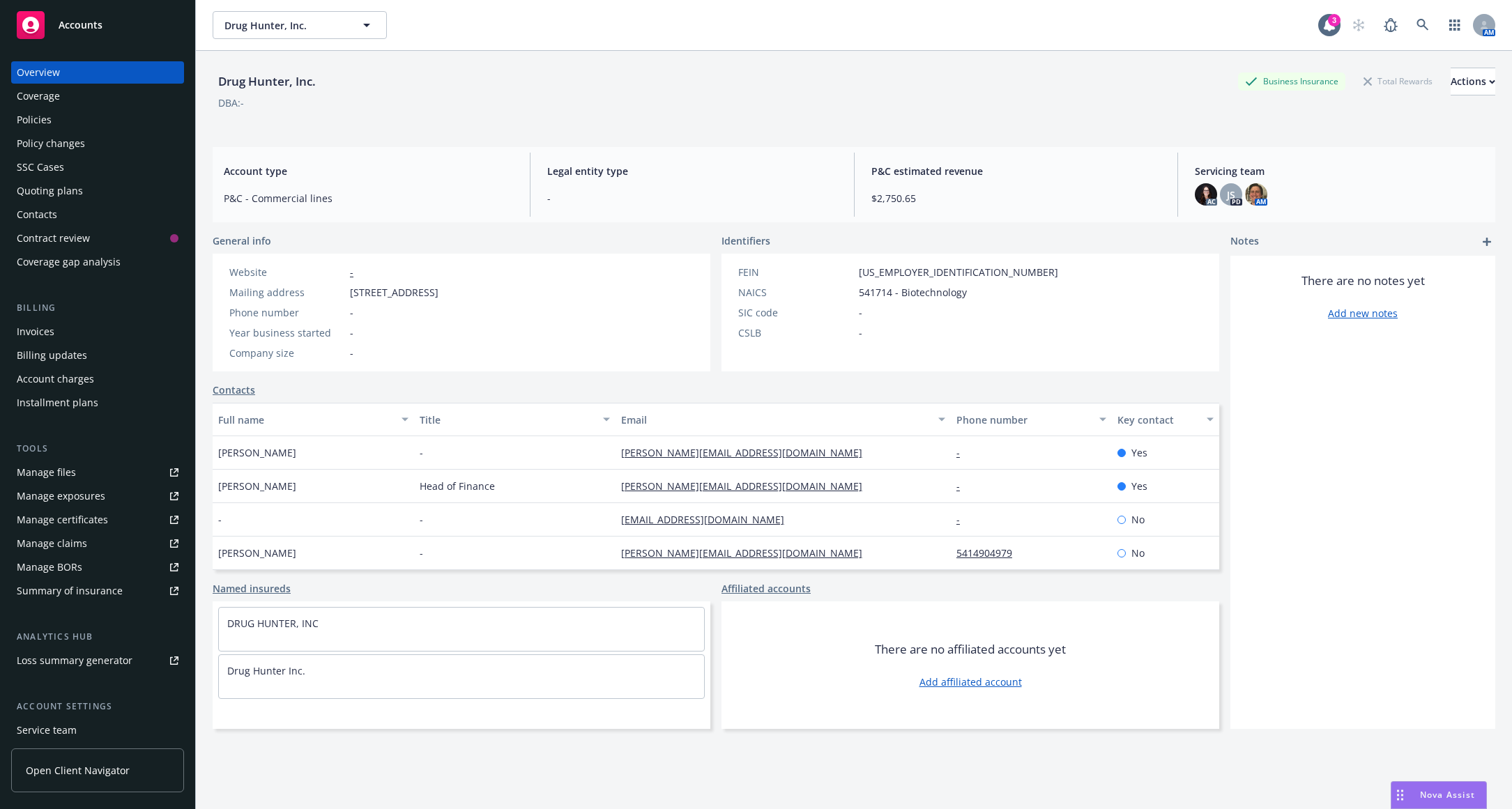
click at [94, 216] on div "Contacts" at bounding box center [98, 214] width 162 height 22
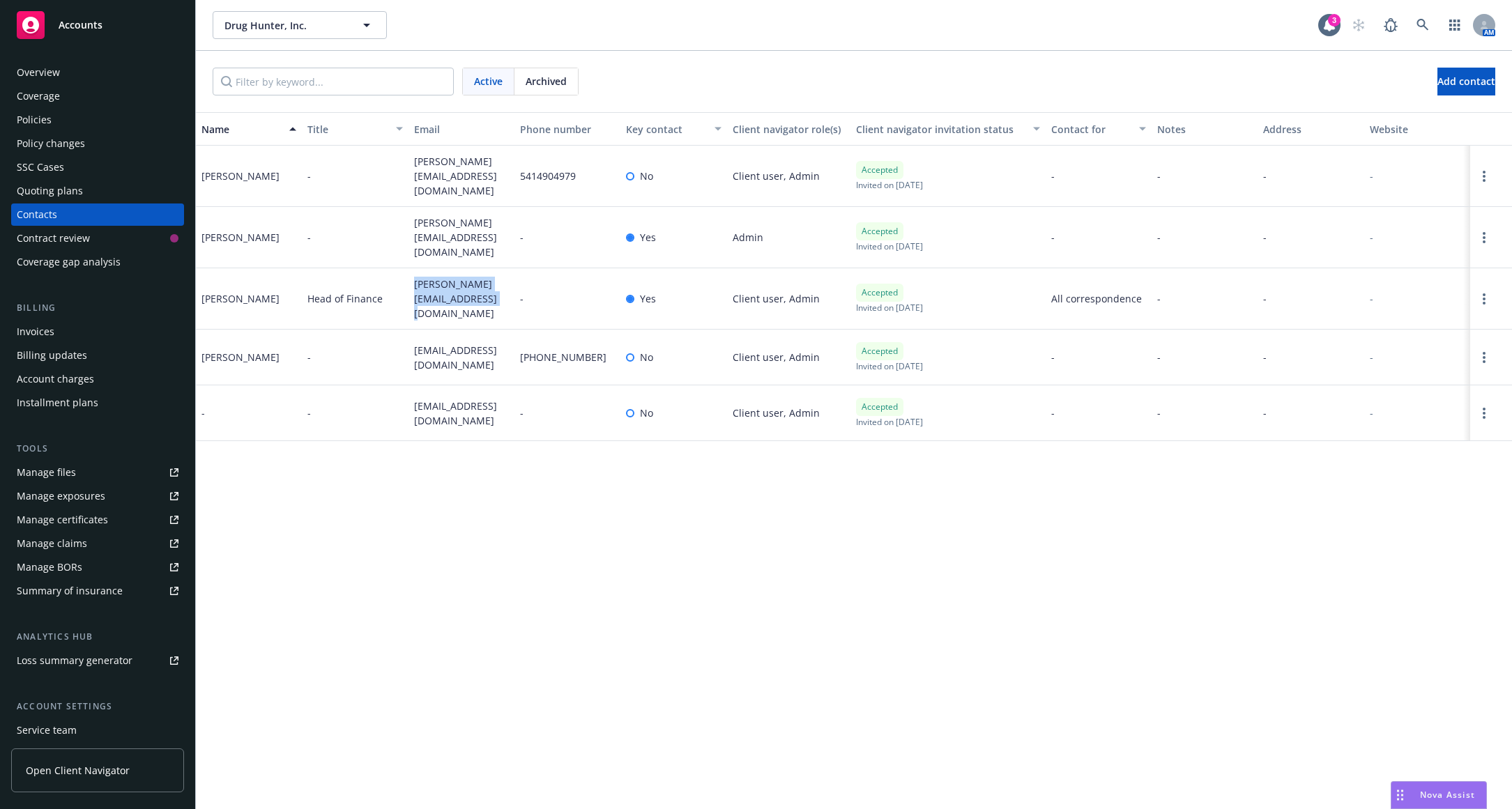
drag, startPoint x: 477, startPoint y: 291, endPoint x: 414, endPoint y: 279, distance: 64.1
click at [414, 279] on span "s.mittermiller@drughunter.com" at bounding box center [461, 298] width 94 height 44
copy span "s.mittermiller@drughunter.com"
click at [85, 325] on div "Invoices" at bounding box center [98, 331] width 162 height 22
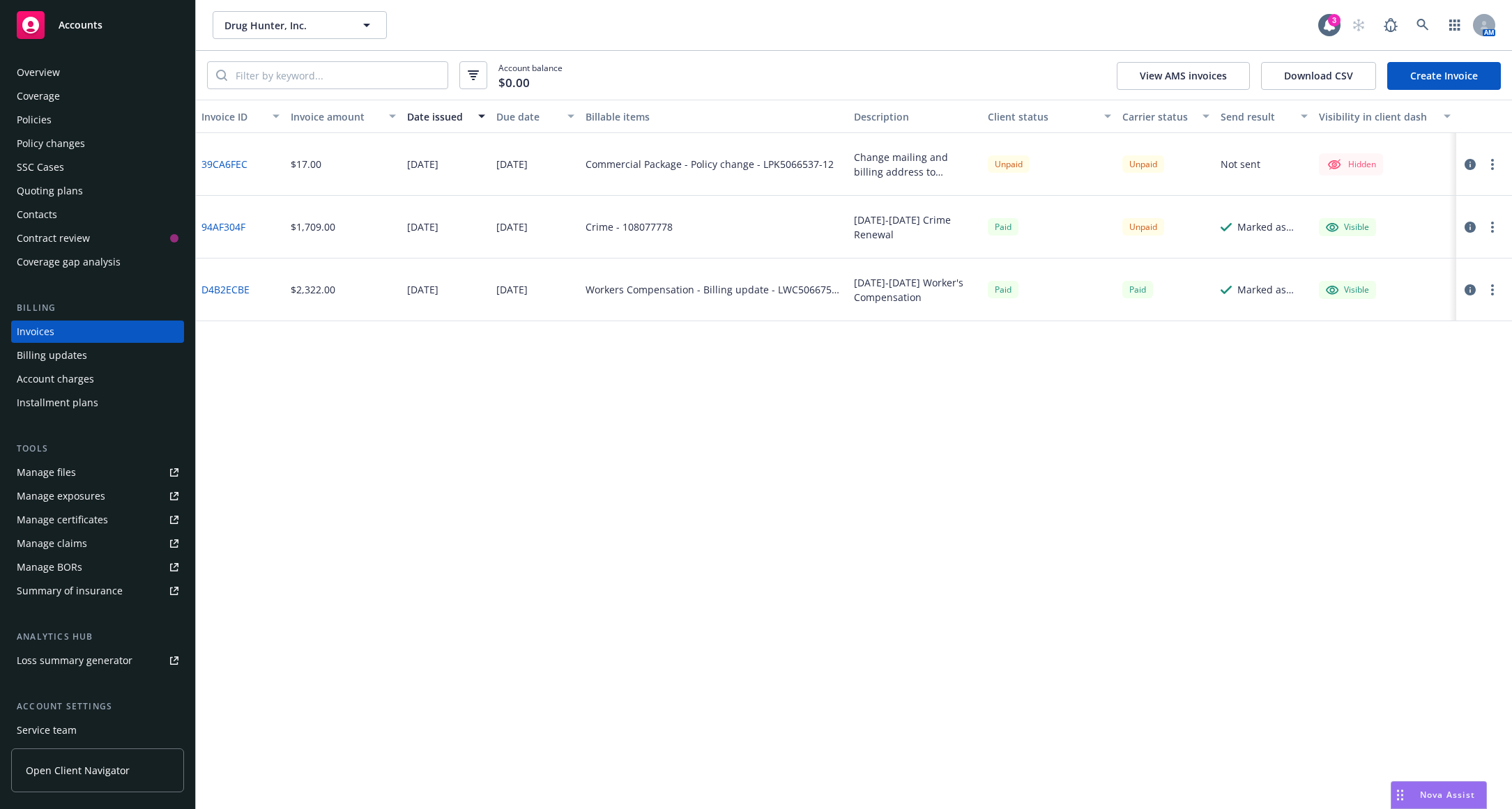
click at [1499, 166] on button "button" at bounding box center [1492, 164] width 17 height 17
click at [1435, 269] on link "Make it visible in client dash" at bounding box center [1411, 276] width 178 height 28
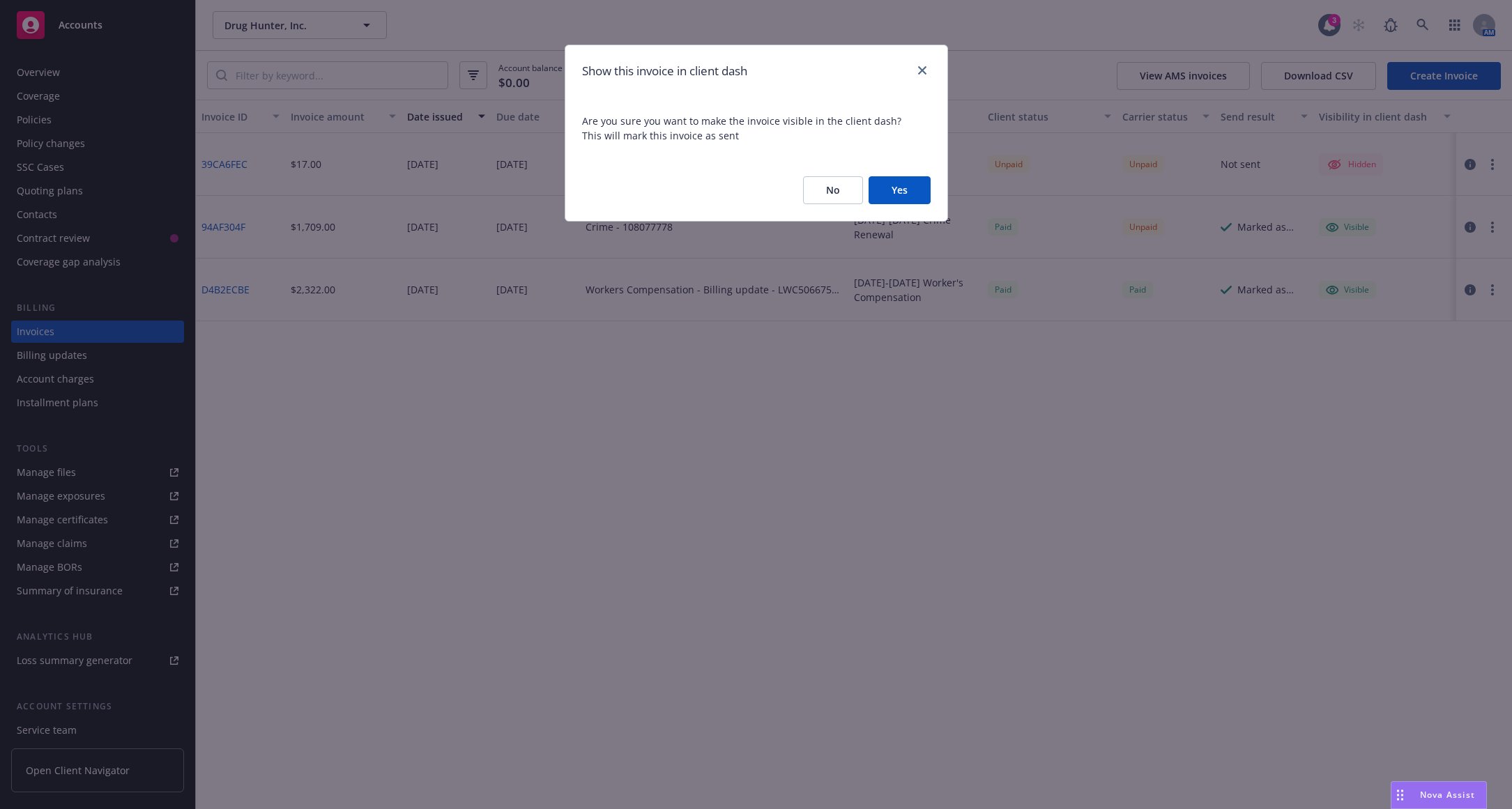
click at [897, 186] on button "Yes" at bounding box center [899, 190] width 62 height 28
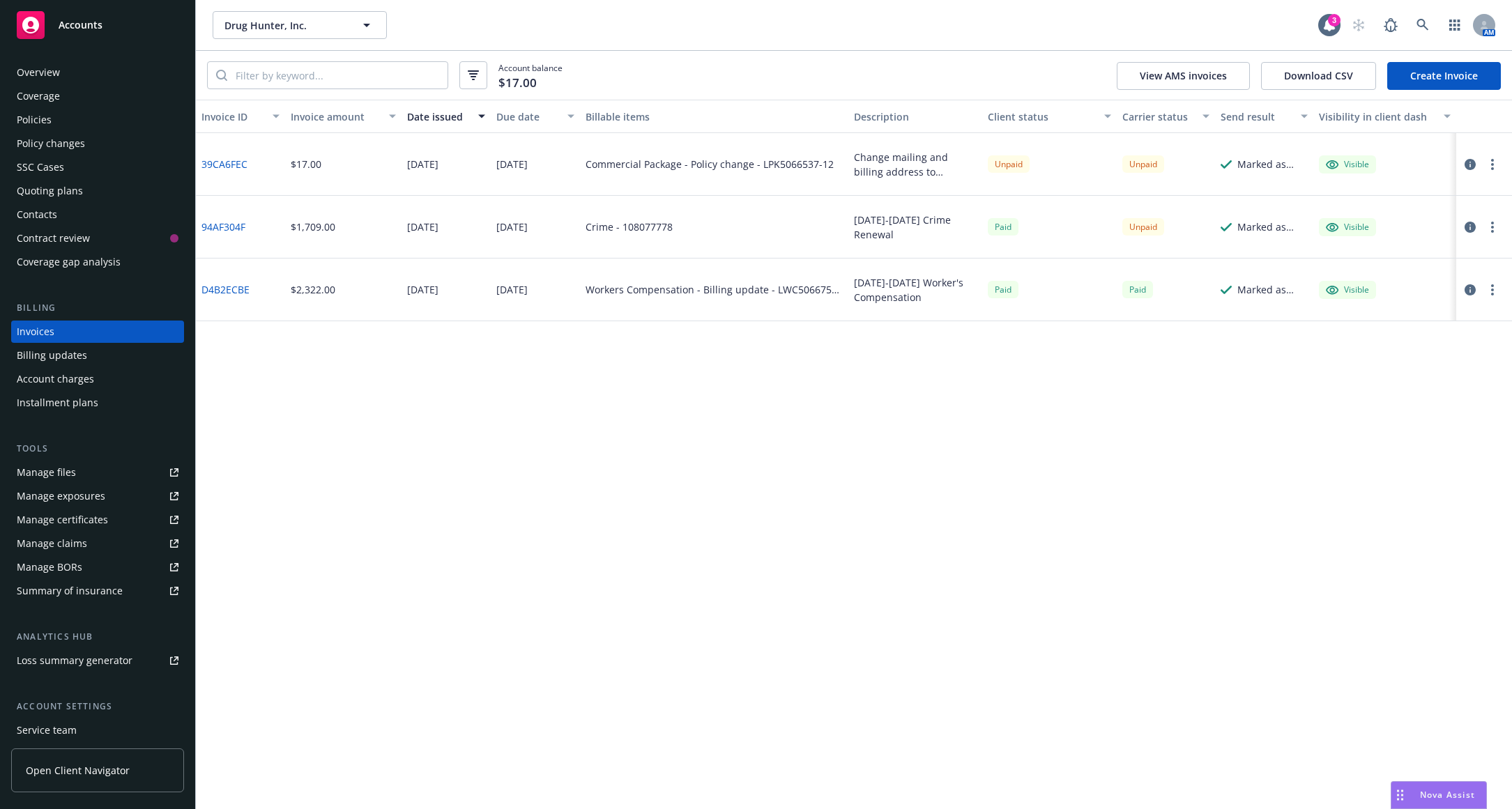
click at [1494, 159] on button "button" at bounding box center [1492, 164] width 17 height 17
click at [1386, 352] on link "Copy logging email" at bounding box center [1411, 360] width 178 height 28
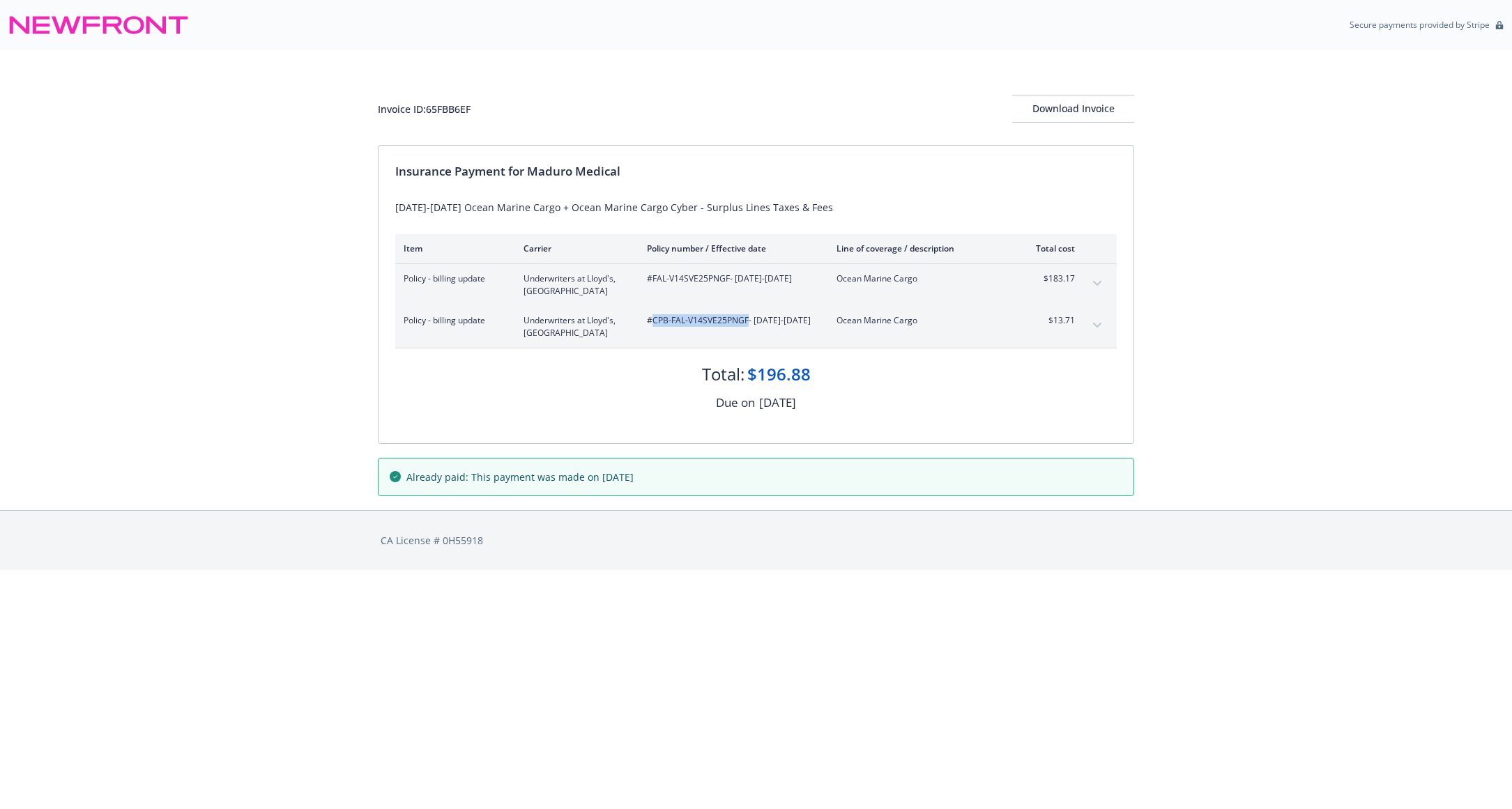
drag, startPoint x: 746, startPoint y: 322, endPoint x: 654, endPoint y: 326, distance: 92.1
click at [654, 326] on span "#CPB-FAL-V14SVE25PNGF - [DATE]-[DATE]" at bounding box center [730, 320] width 167 height 12
copy span "CPB-FAL-V14SVE25PNGF"
click at [1094, 284] on icon "expand content" at bounding box center [1096, 283] width 8 height 5
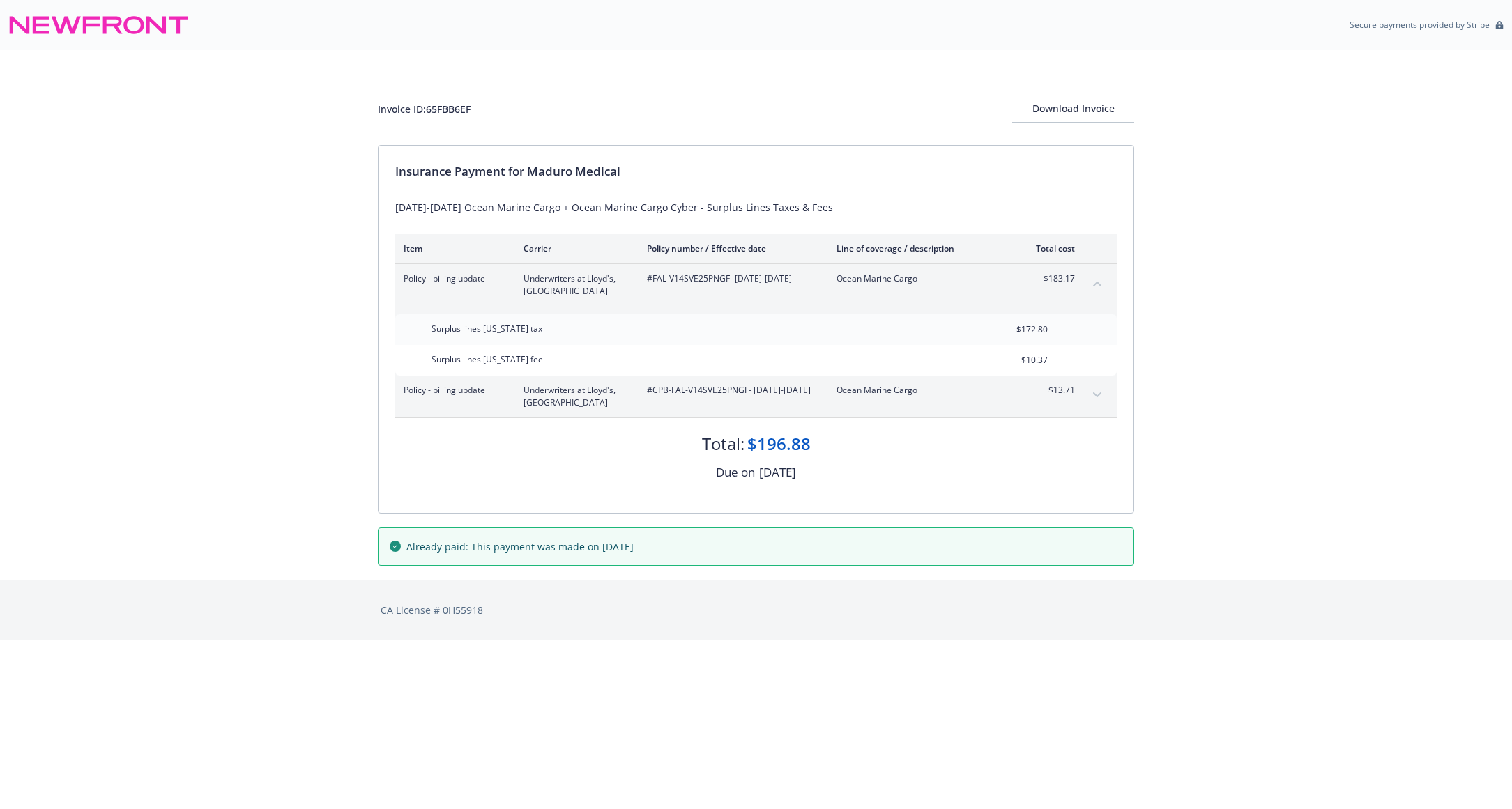
click at [1101, 390] on button "expand content" at bounding box center [1096, 394] width 22 height 22
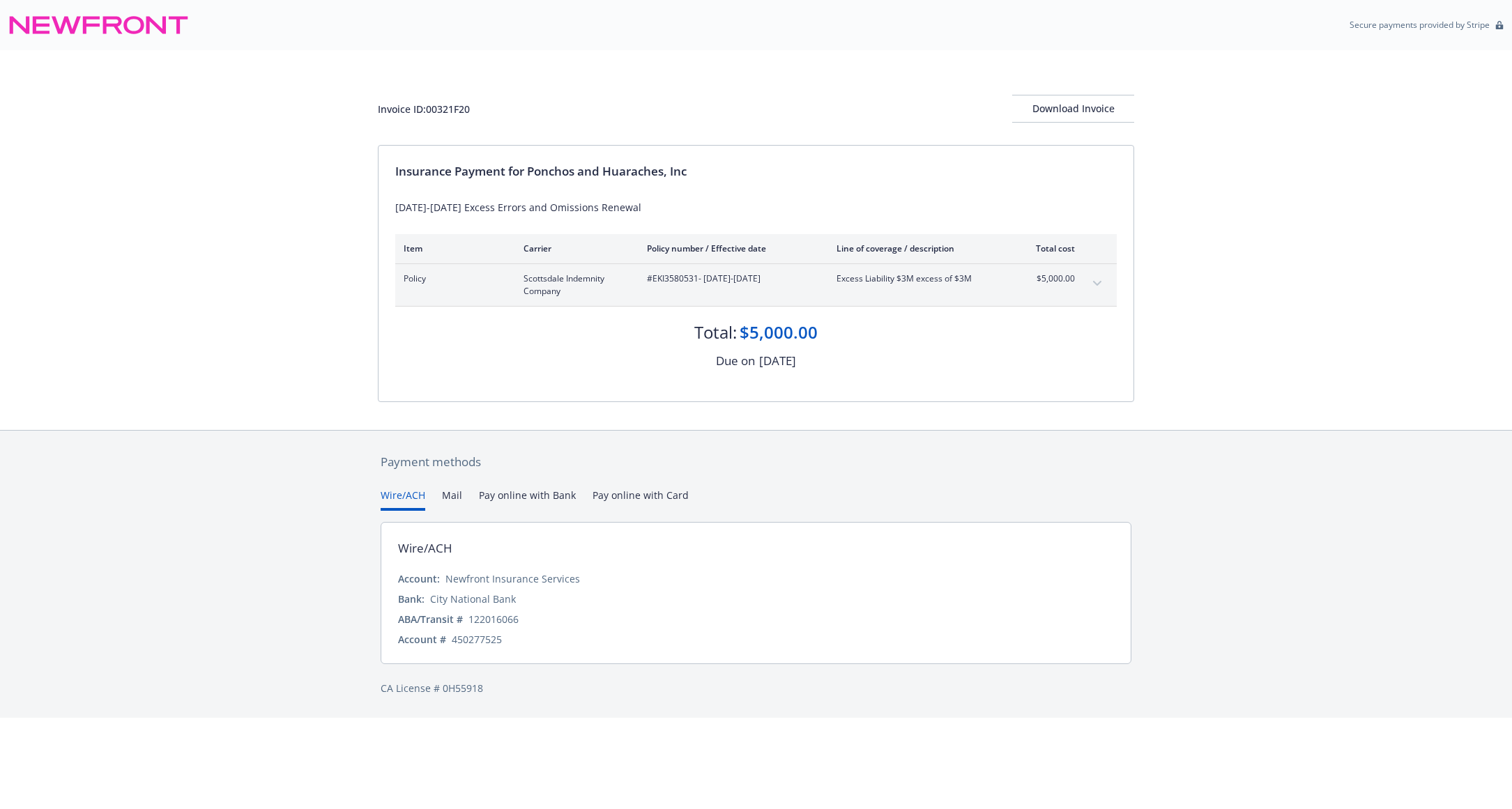
click at [226, 228] on div "Invoice ID: 00321F20 Download Invoice Insurance Payment for Ponchos and Huarach…" at bounding box center [756, 239] width 1512 height 380
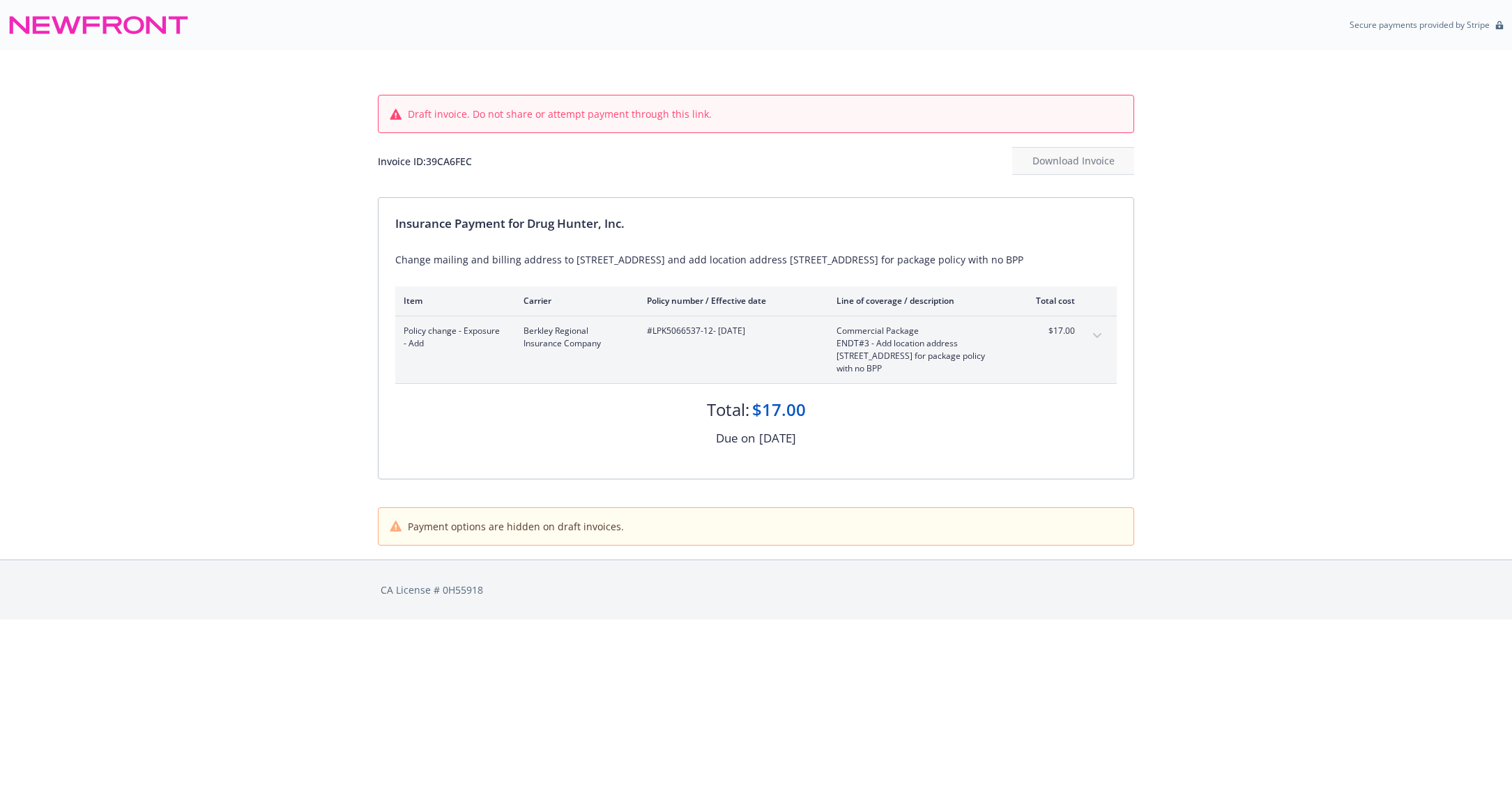
click at [1093, 335] on icon "expand content" at bounding box center [1096, 336] width 8 height 5
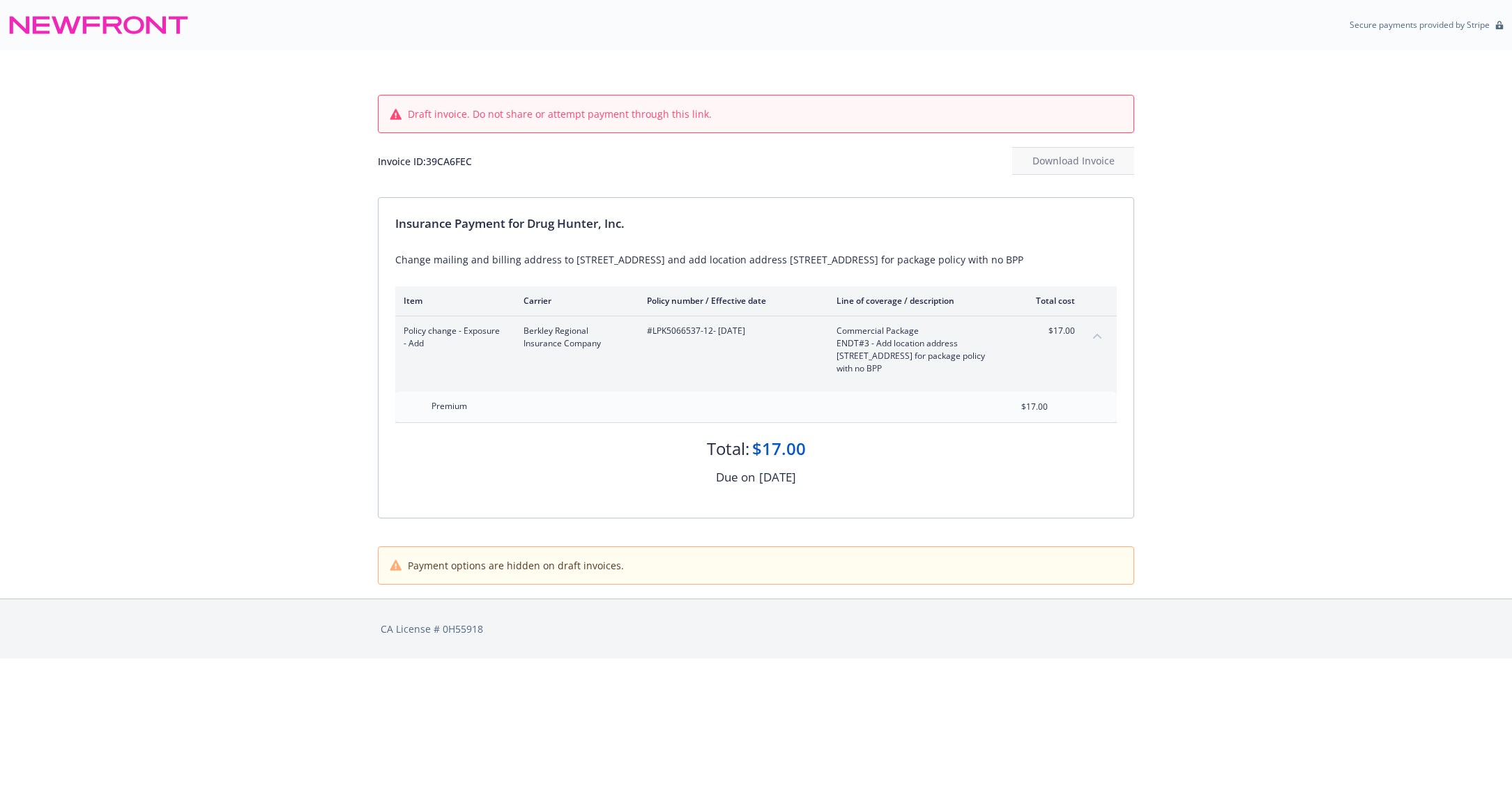
click at [646, 334] on span "#LPK5066537-12 - [DATE]" at bounding box center [730, 331] width 167 height 12
drag, startPoint x: 587, startPoint y: 333, endPoint x: 645, endPoint y: 332, distance: 58.0
click at [646, 332] on span "#LPK5066537-12 - [DATE]" at bounding box center [730, 331] width 167 height 12
copy span "LPK5066537-12"
click at [476, 181] on div "Draft invoice. Do not share or attempt payment through this link. Invoice ID: 3…" at bounding box center [755, 123] width 756 height 147
